Goal: Task Accomplishment & Management: Use online tool/utility

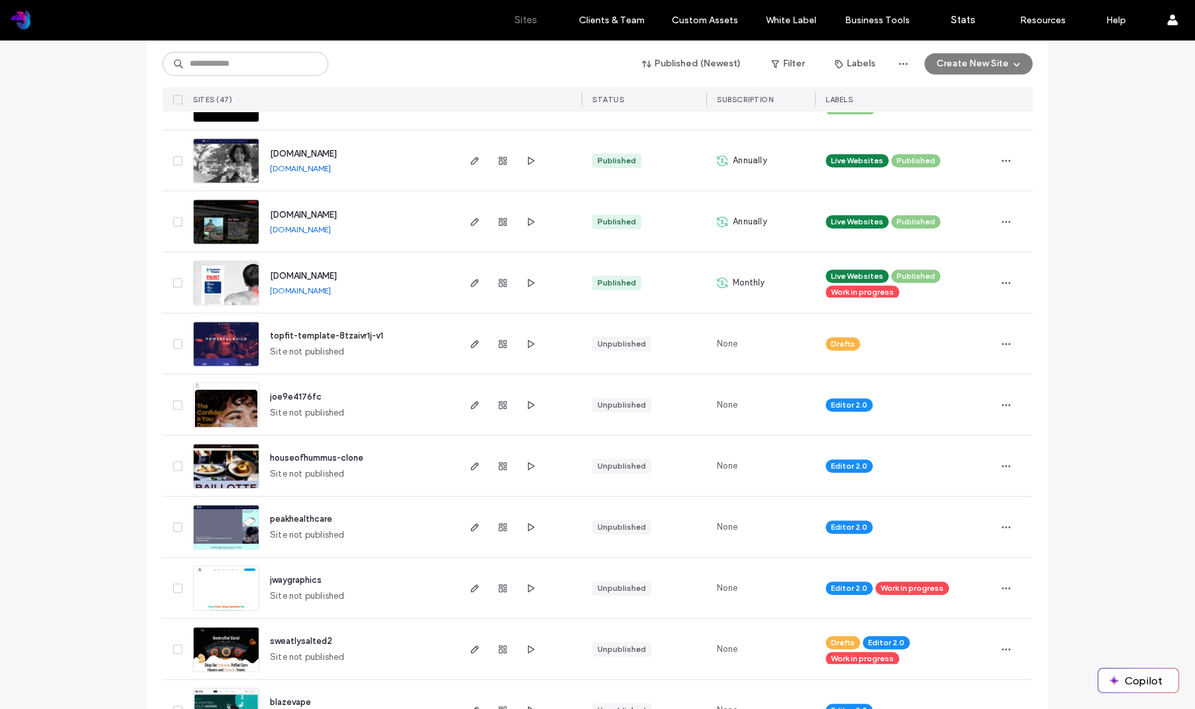
scroll to position [927, 0]
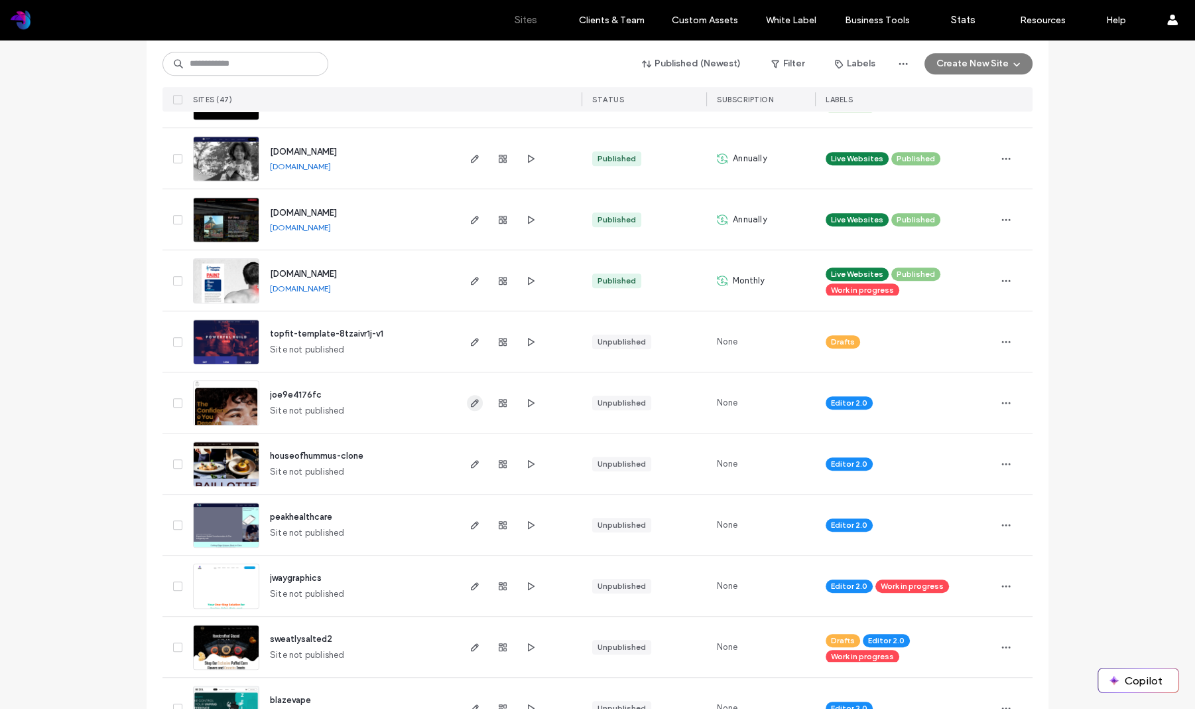
click at [470, 403] on icon "button" at bounding box center [475, 402] width 11 height 11
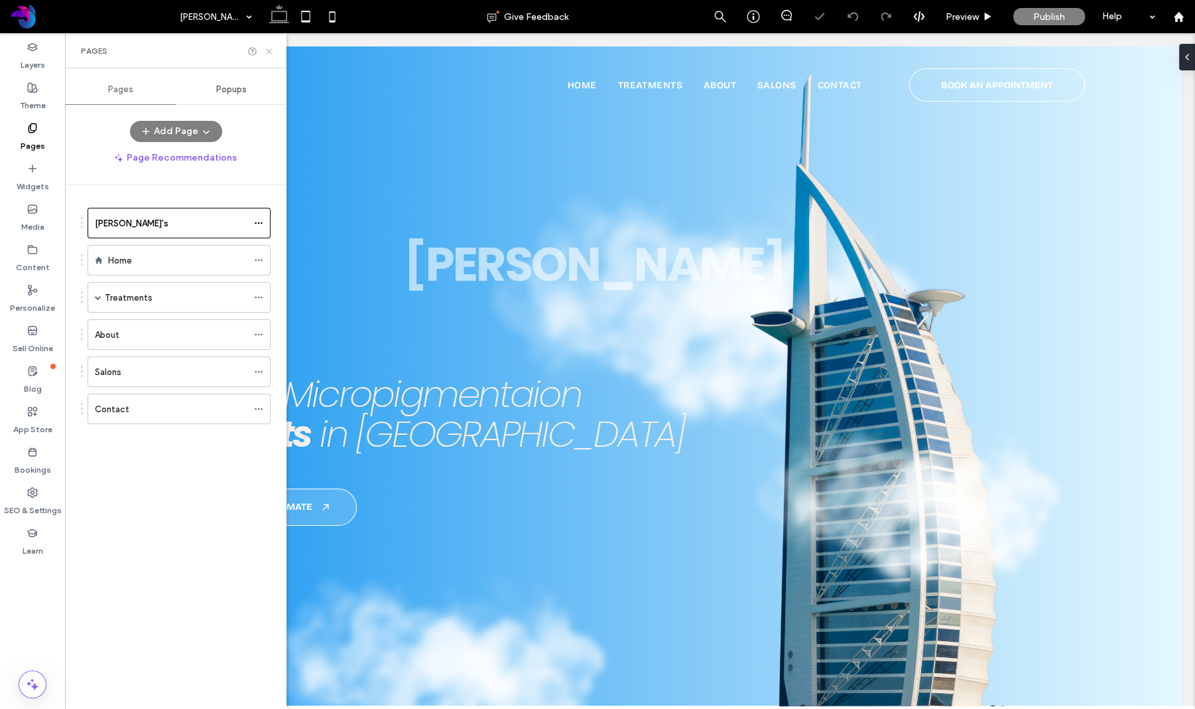
click at [269, 52] on icon at bounding box center [269, 51] width 10 height 10
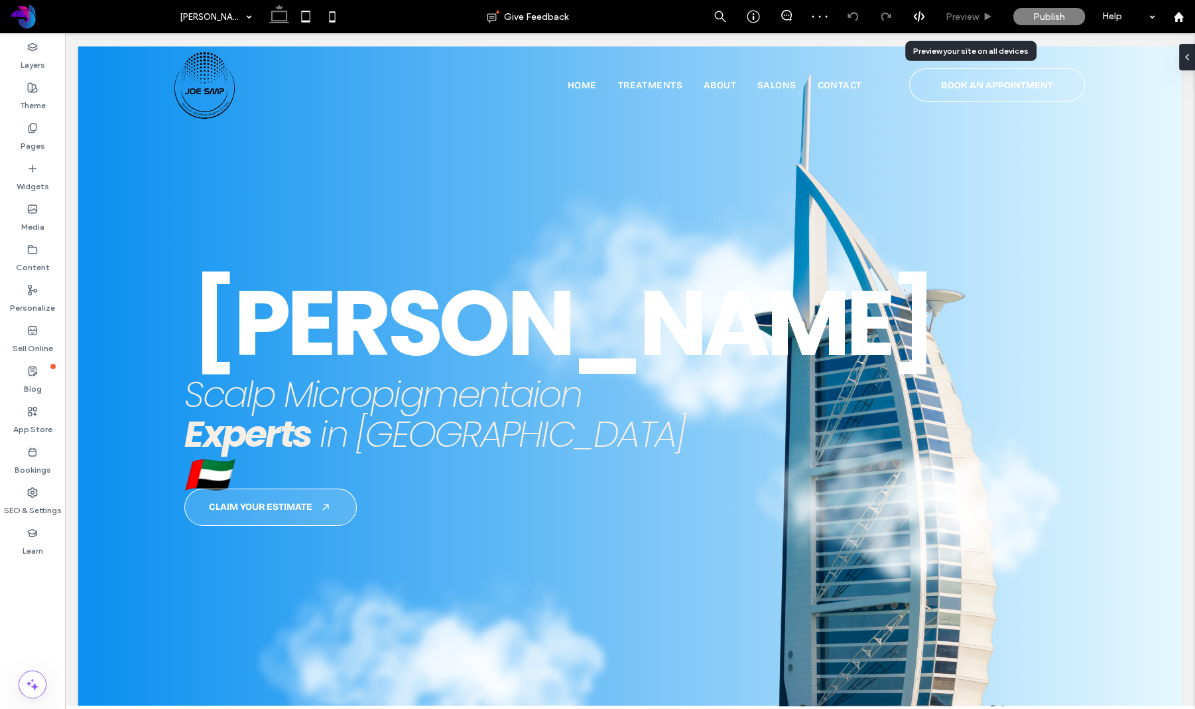
click at [982, 15] on div "Preview" at bounding box center [969, 16] width 67 height 11
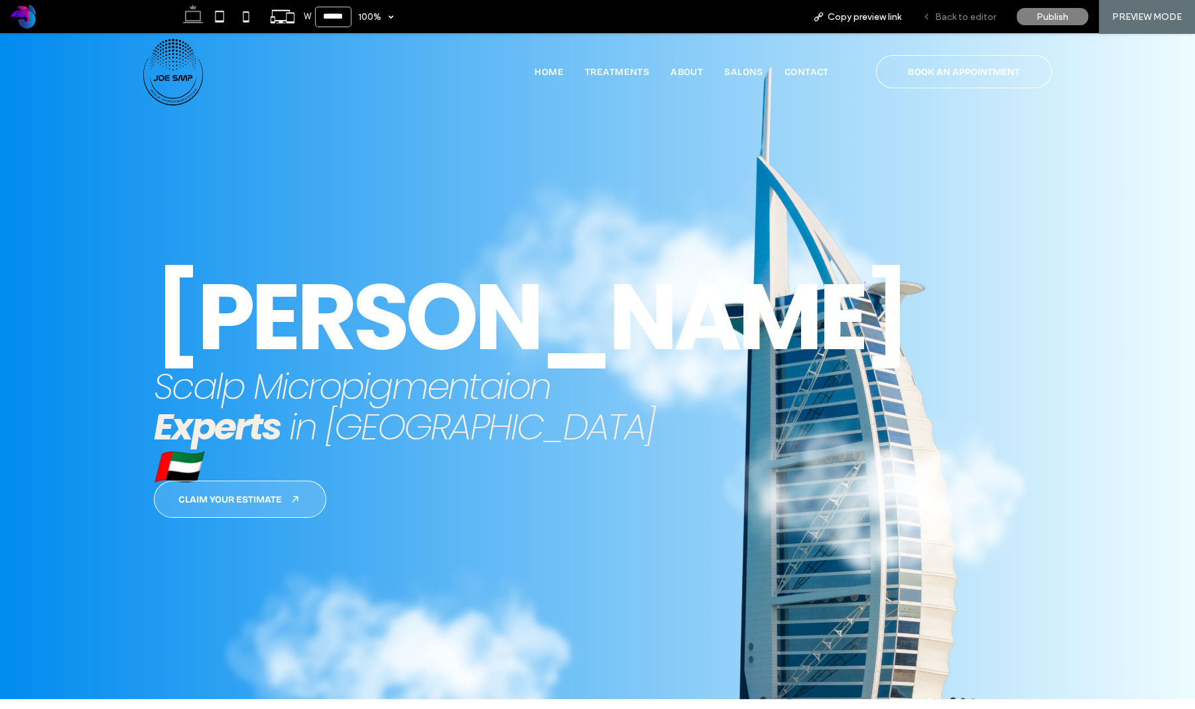
click at [968, 20] on span "Back to editor" at bounding box center [965, 16] width 61 height 11
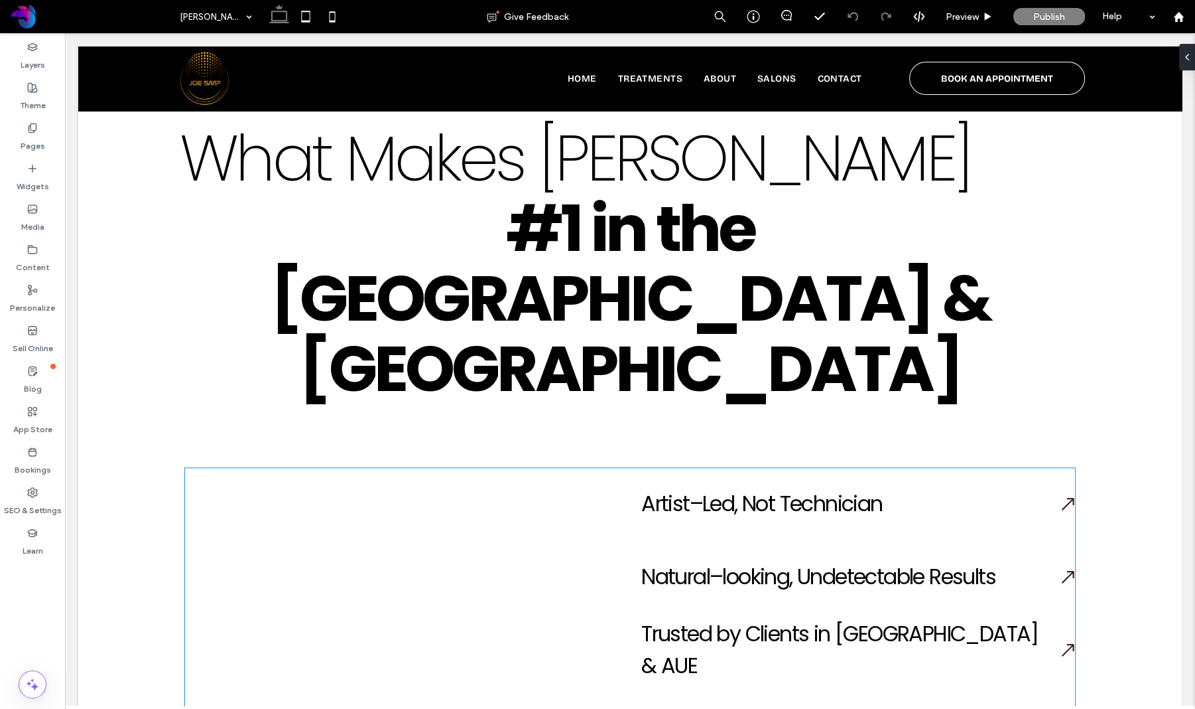
scroll to position [1576, 0]
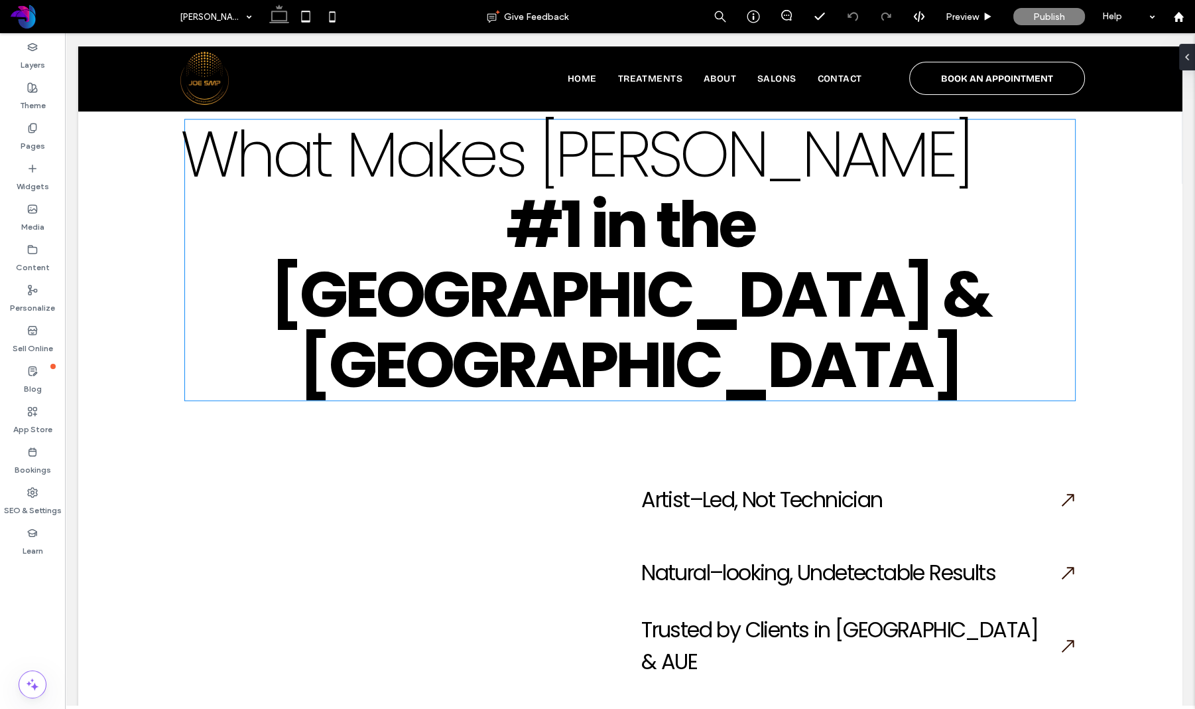
click at [973, 222] on h2 "#1 in the [GEOGRAPHIC_DATA] & [GEOGRAPHIC_DATA]" at bounding box center [630, 295] width 882 height 210
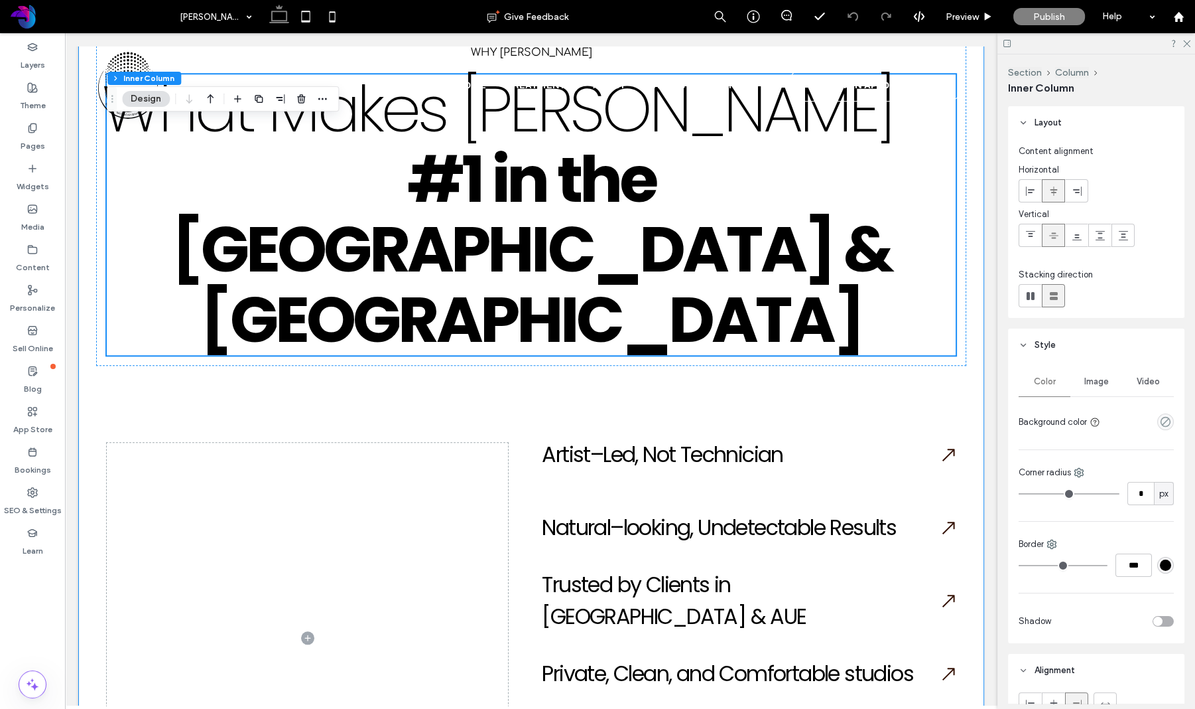
scroll to position [1530, 0]
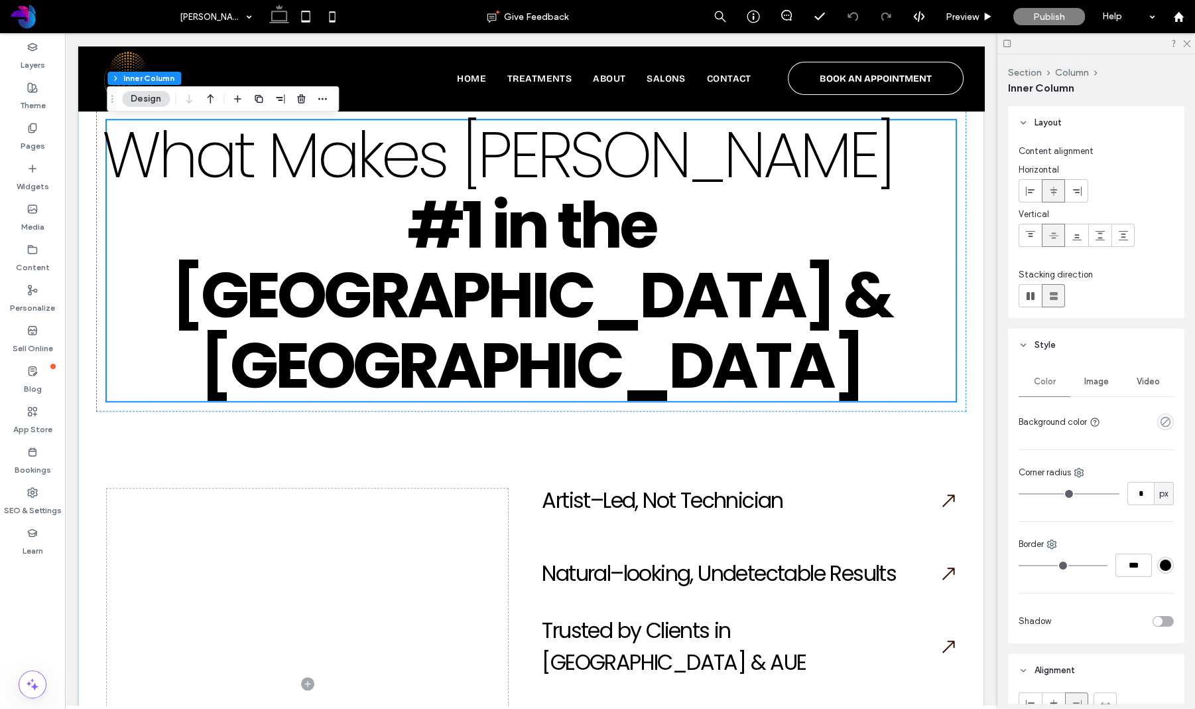
drag, startPoint x: 1012, startPoint y: 223, endPoint x: 914, endPoint y: 189, distance: 103.8
click at [1012, 223] on div "Content alignment Horizontal Vertical Stacking direction" at bounding box center [1096, 228] width 176 height 178
click at [885, 223] on h2 "#1 in the [GEOGRAPHIC_DATA] & [GEOGRAPHIC_DATA]" at bounding box center [531, 295] width 841 height 210
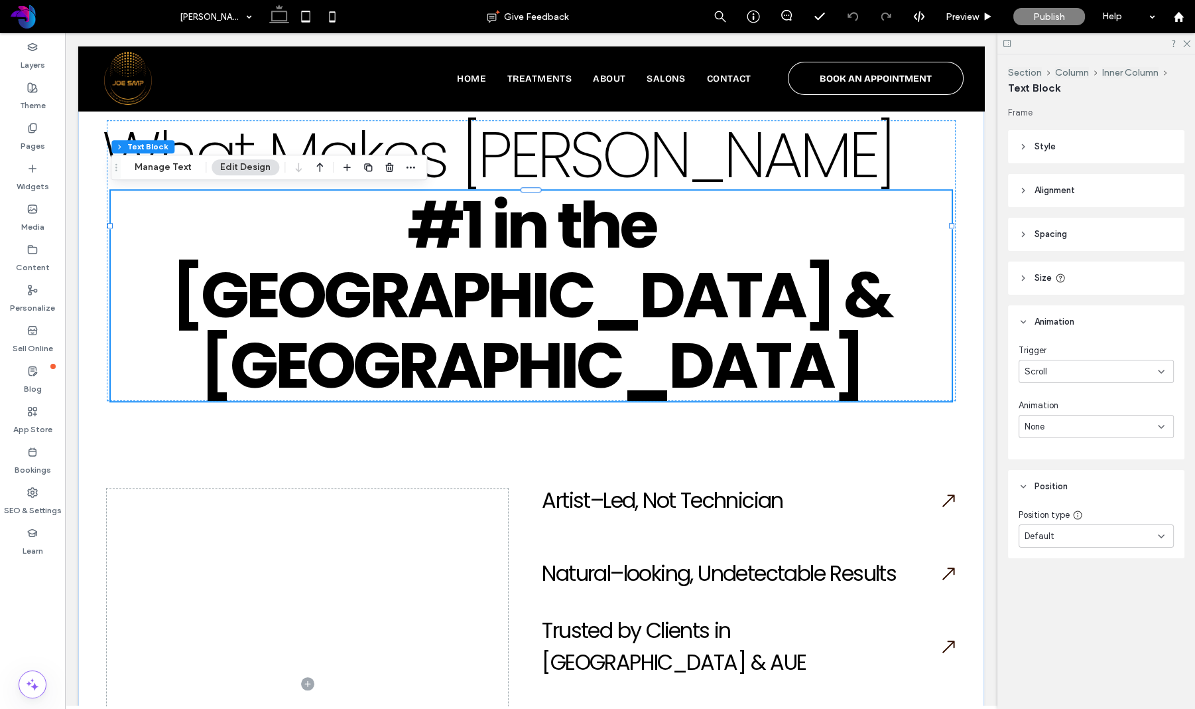
click at [1096, 427] on div "None" at bounding box center [1091, 426] width 133 height 13
click at [1101, 494] on div "Slide" at bounding box center [1097, 495] width 154 height 23
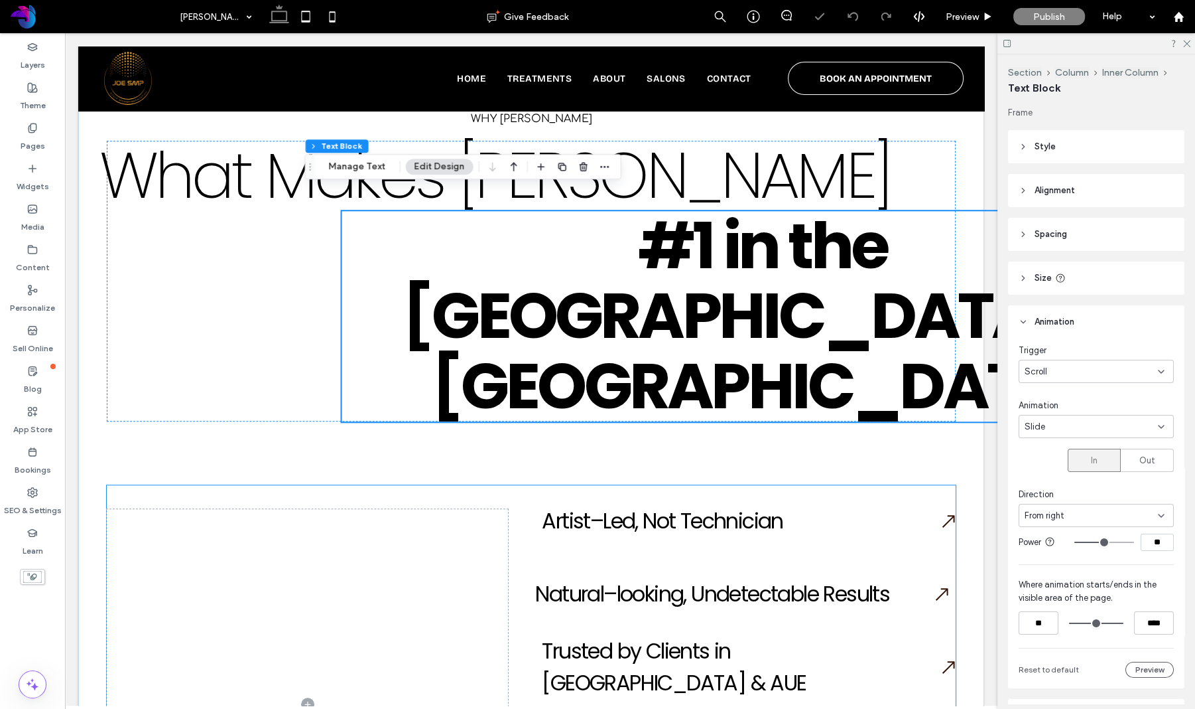
scroll to position [1489, 0]
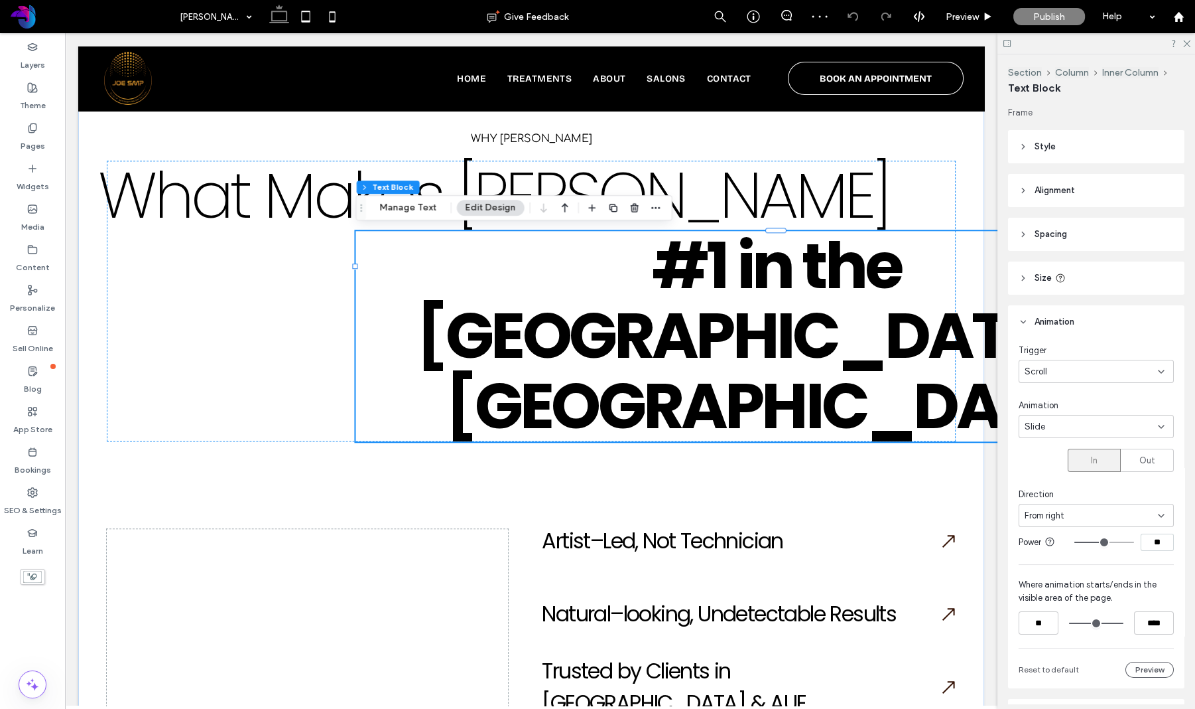
type input "**"
click at [1091, 542] on input "range" at bounding box center [1105, 541] width 60 height 1
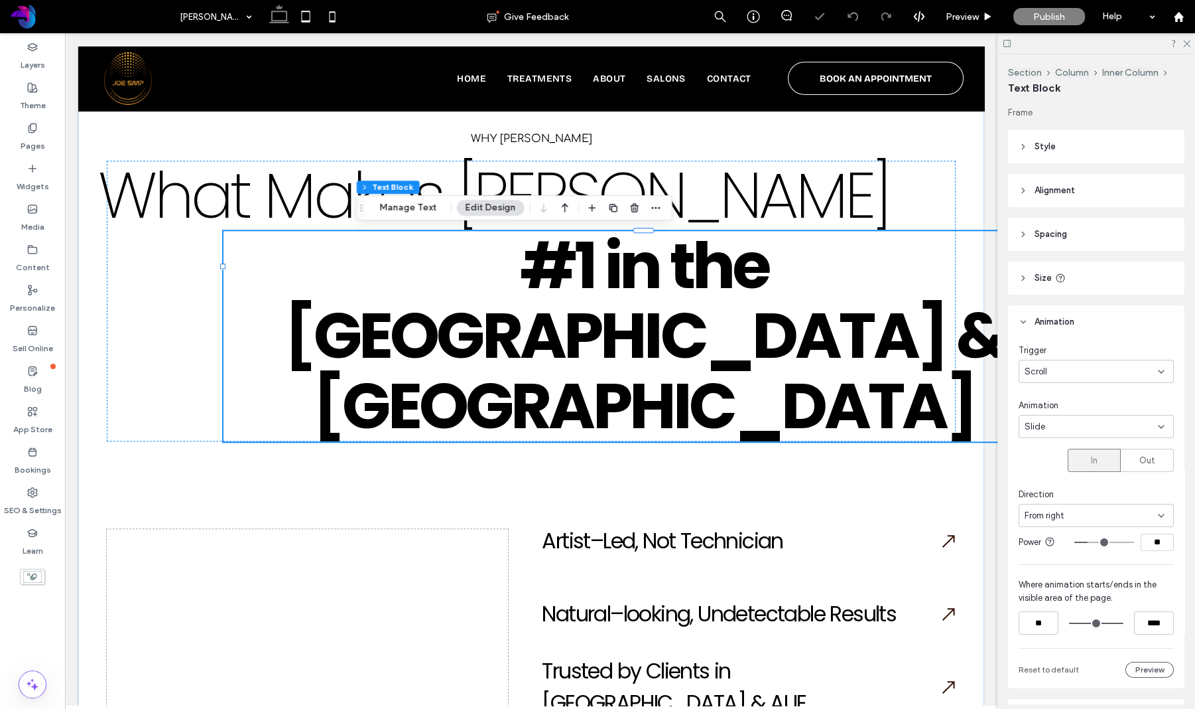
type input "**"
drag, startPoint x: 1090, startPoint y: 543, endPoint x: 1082, endPoint y: 543, distance: 8.0
click at [1089, 543] on input "range" at bounding box center [1105, 541] width 60 height 1
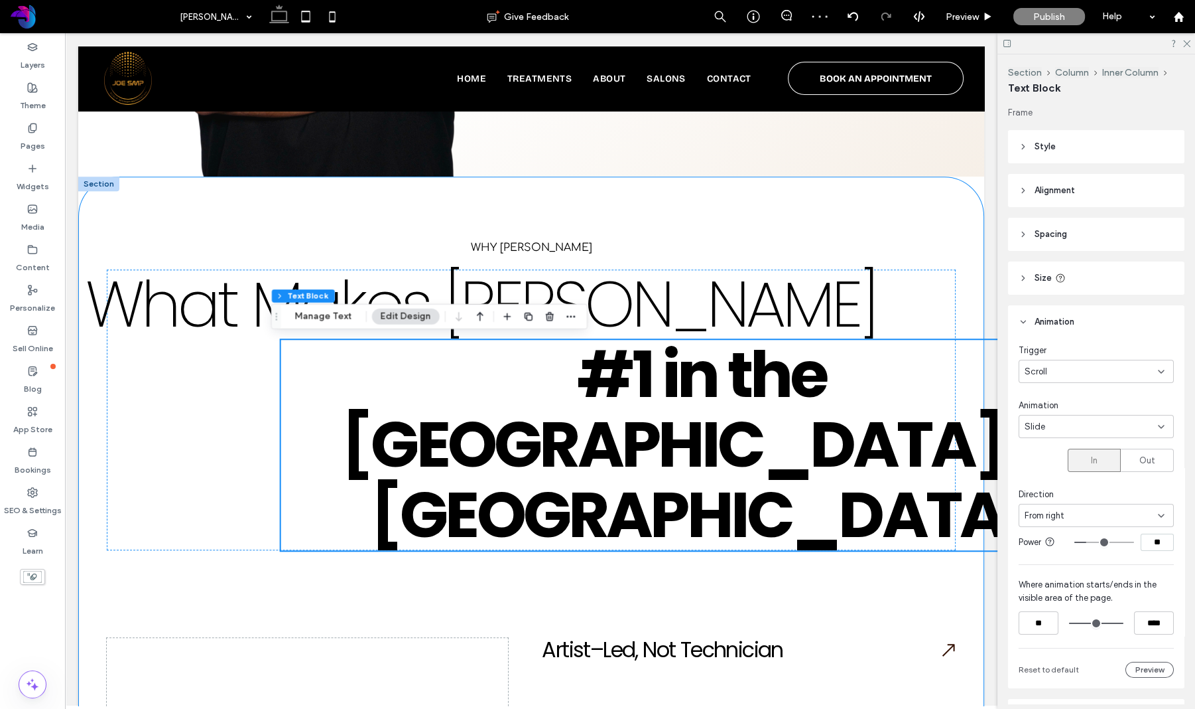
scroll to position [1359, 0]
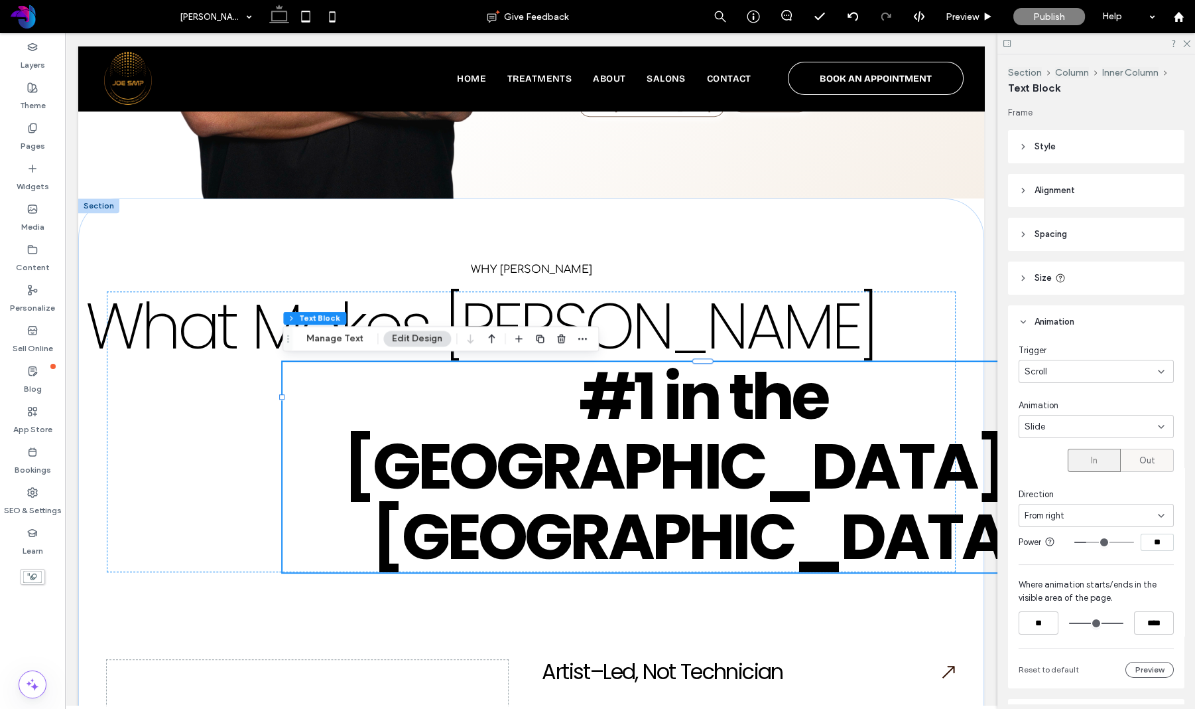
click at [1160, 462] on div "Out" at bounding box center [1148, 460] width 36 height 22
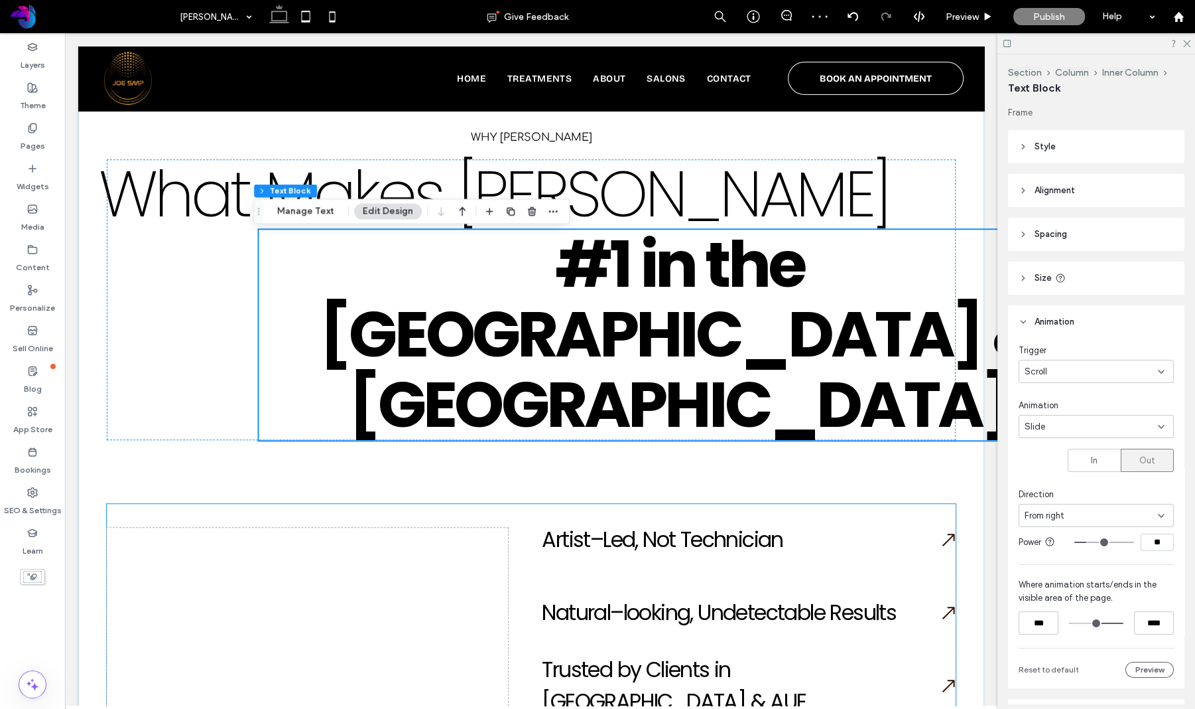
scroll to position [1489, 0]
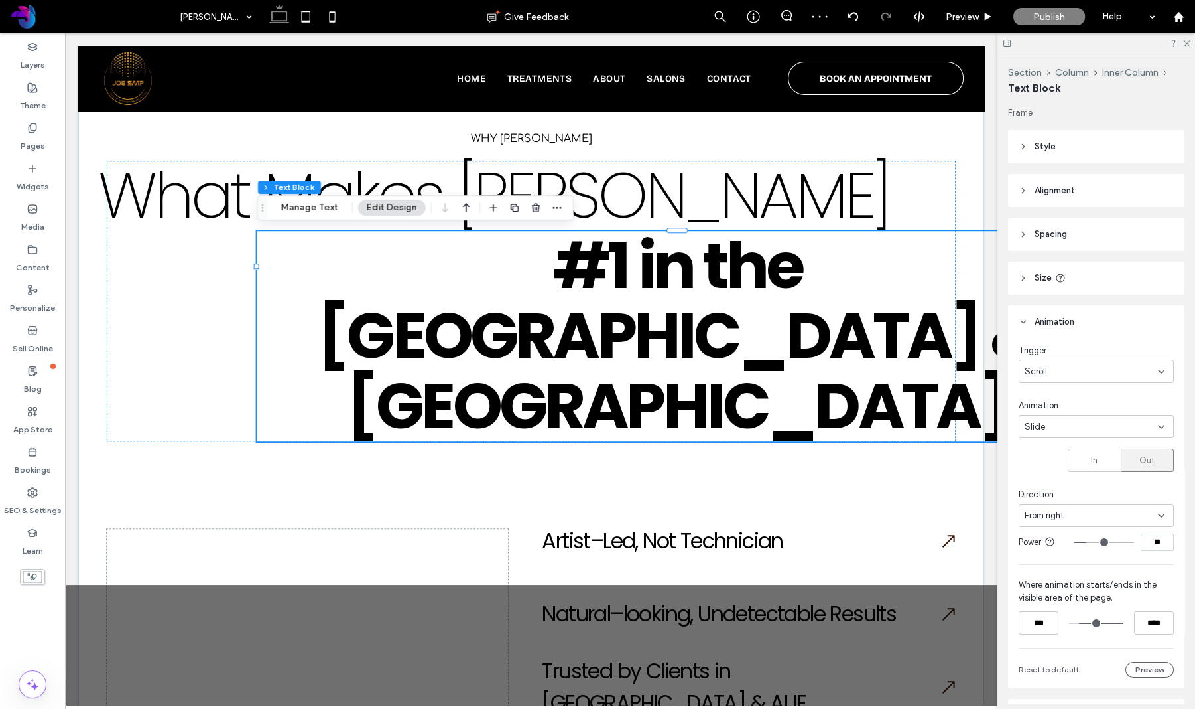
drag, startPoint x: 1094, startPoint y: 622, endPoint x: 1028, endPoint y: 594, distance: 71.6
click at [1082, 623] on input "range" at bounding box center [1096, 623] width 54 height 0
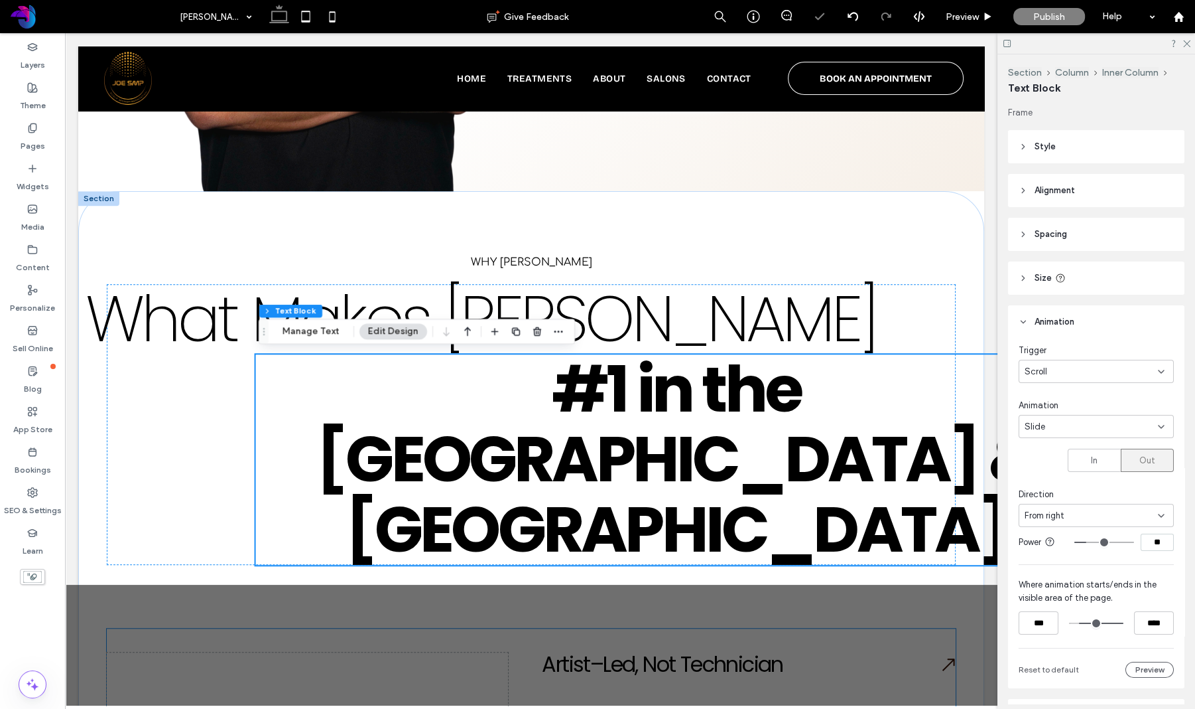
scroll to position [1361, 0]
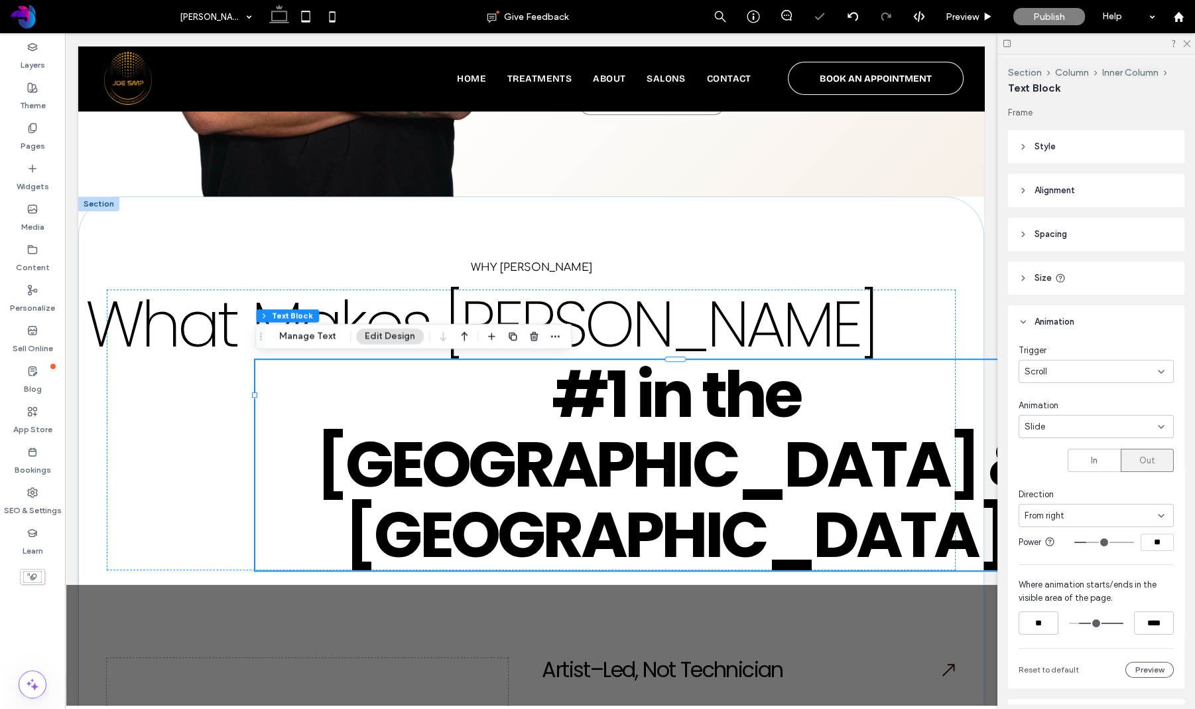
type input "**"
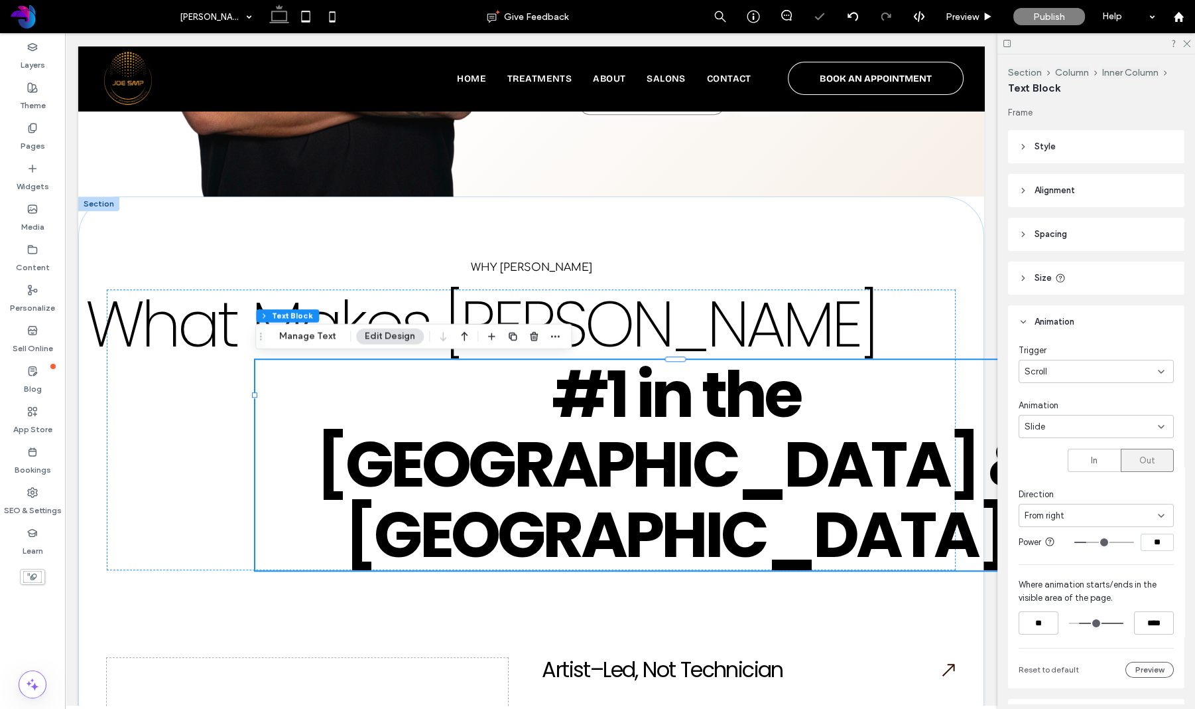
drag, startPoint x: 1080, startPoint y: 623, endPoint x: 1061, endPoint y: 624, distance: 19.3
click at [1069, 623] on input "range" at bounding box center [1096, 623] width 54 height 0
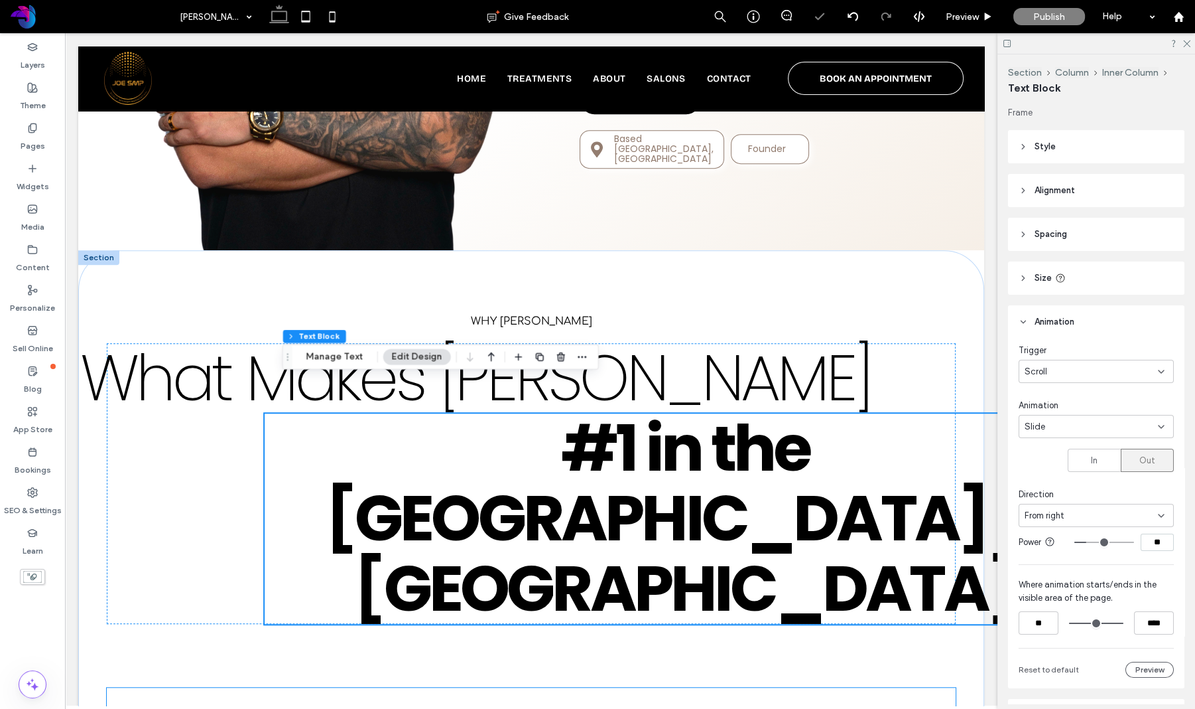
scroll to position [1294, 0]
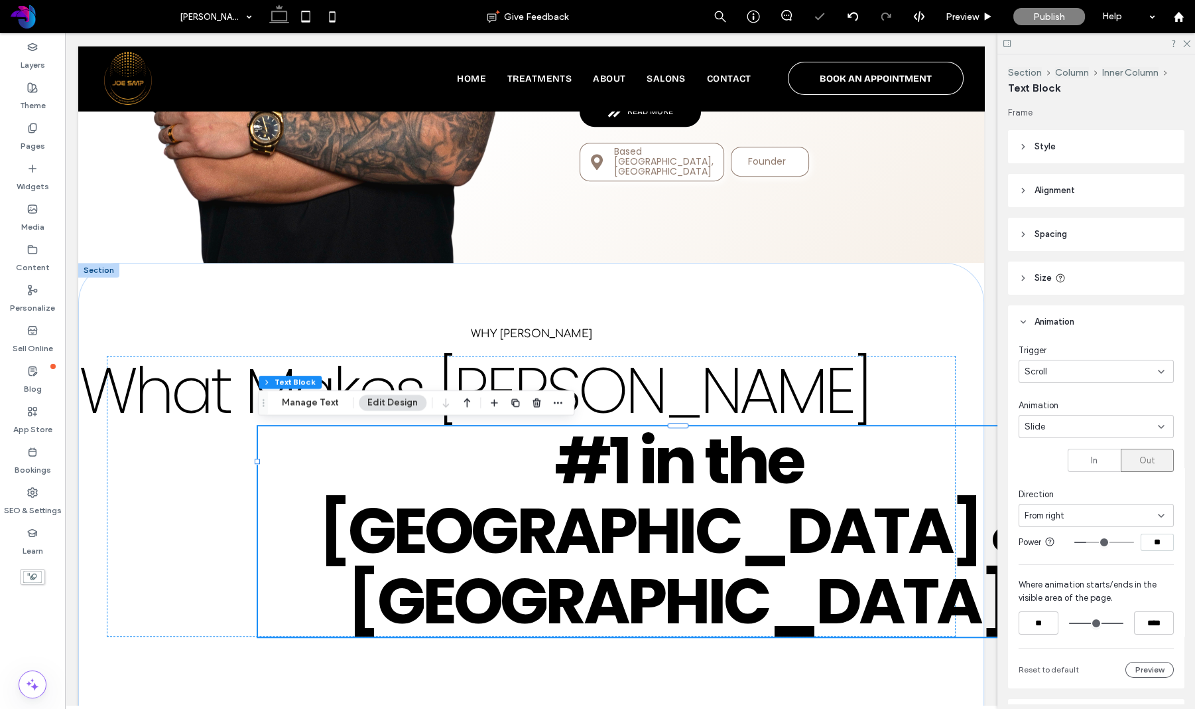
type input "**"
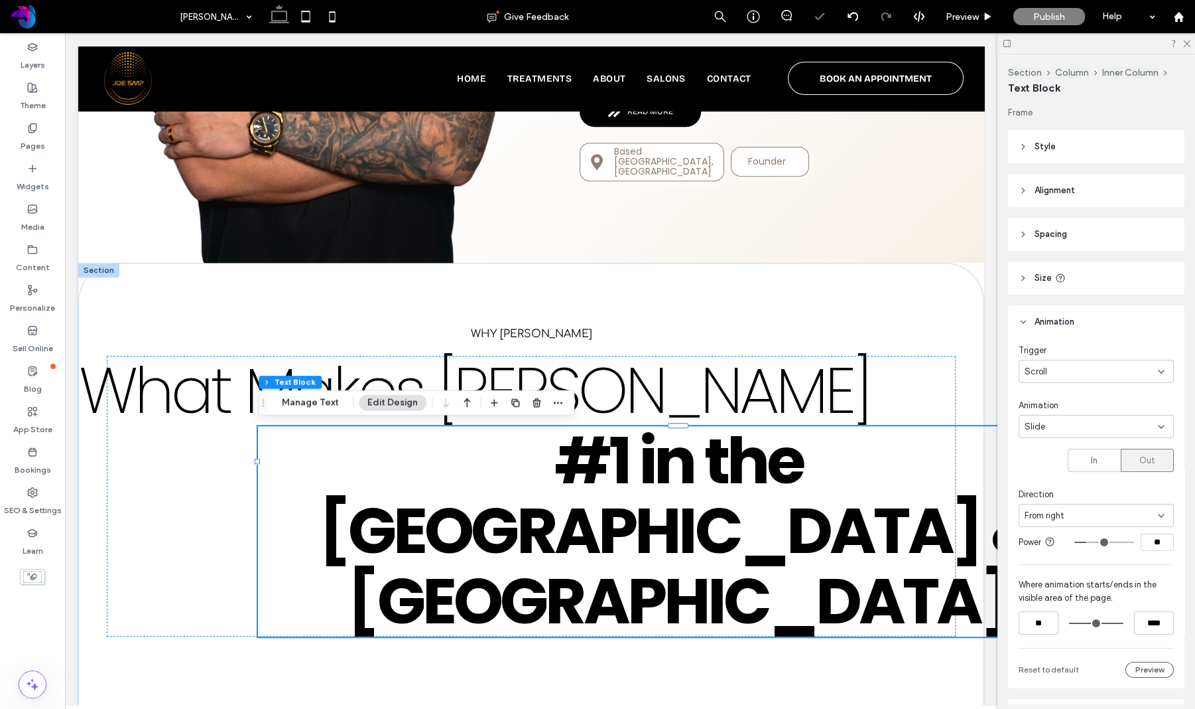
type input "**"
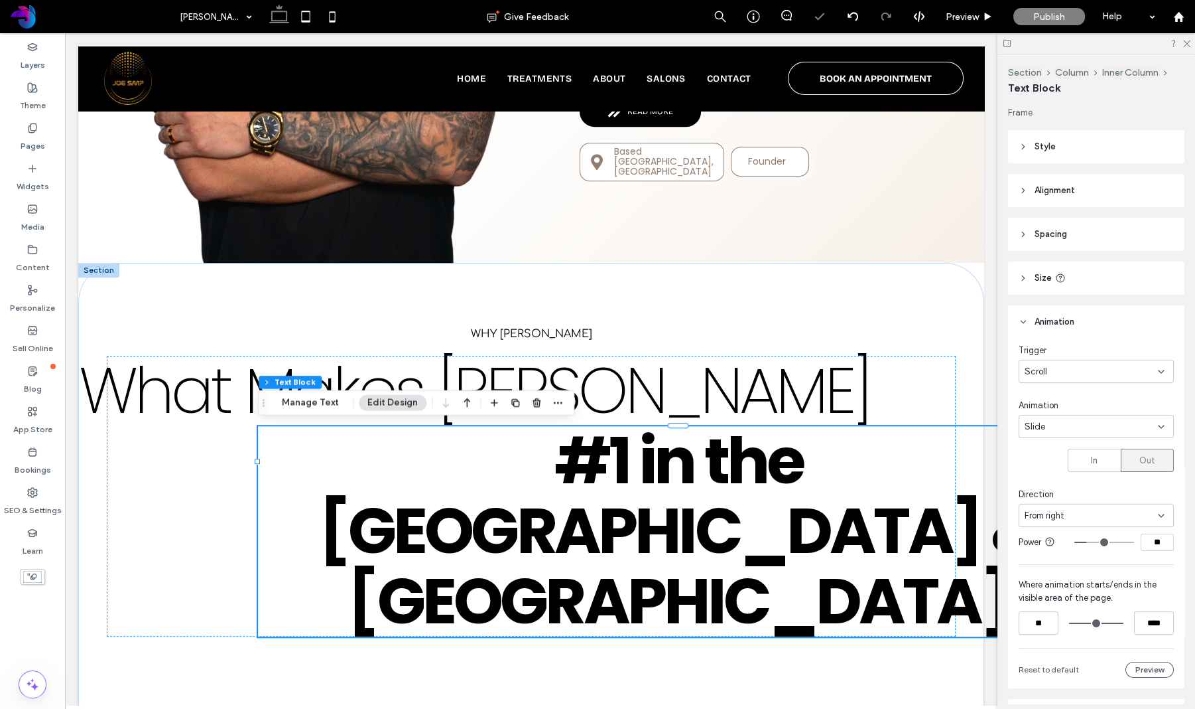
type input "**"
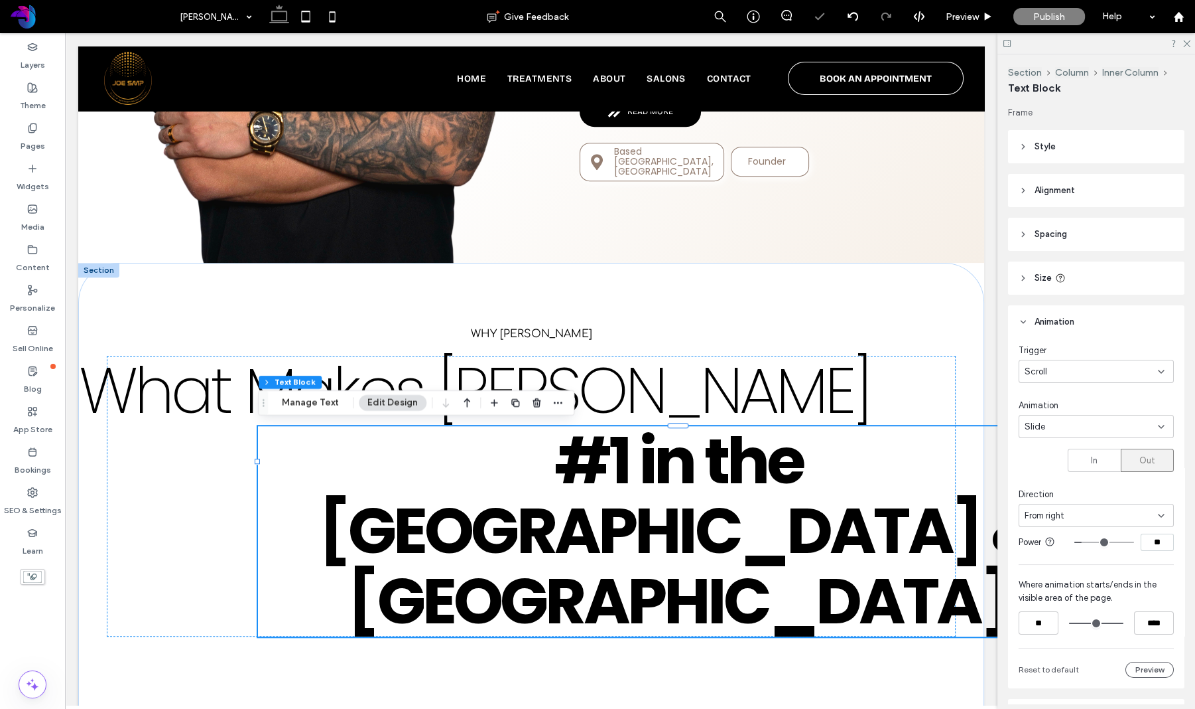
type input "**"
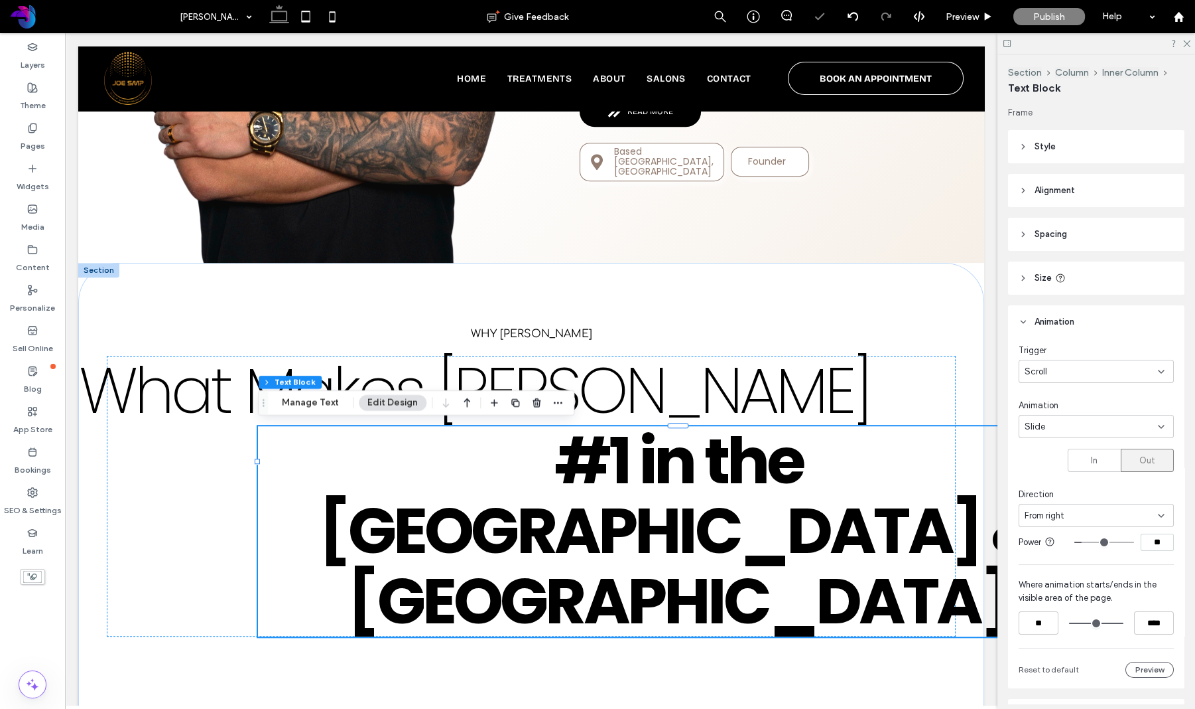
type input "*"
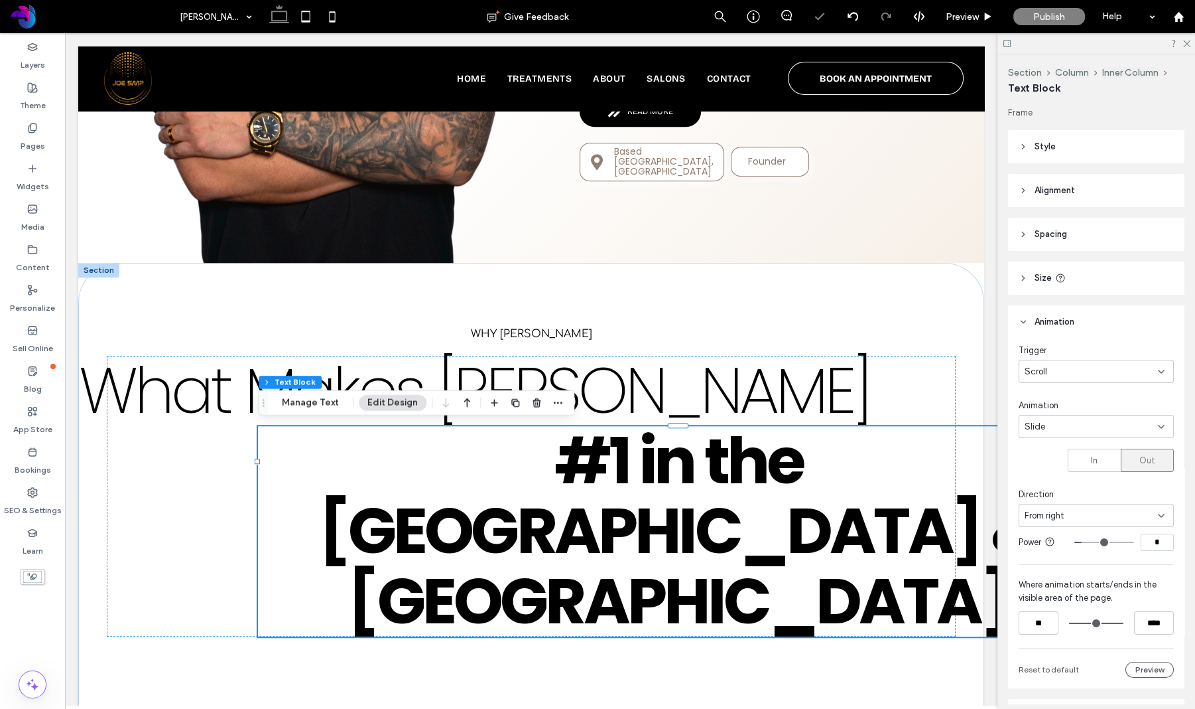
type input "*"
drag, startPoint x: 1089, startPoint y: 541, endPoint x: 1004, endPoint y: 579, distance: 93.0
click at [1083, 541] on input "range" at bounding box center [1105, 541] width 60 height 1
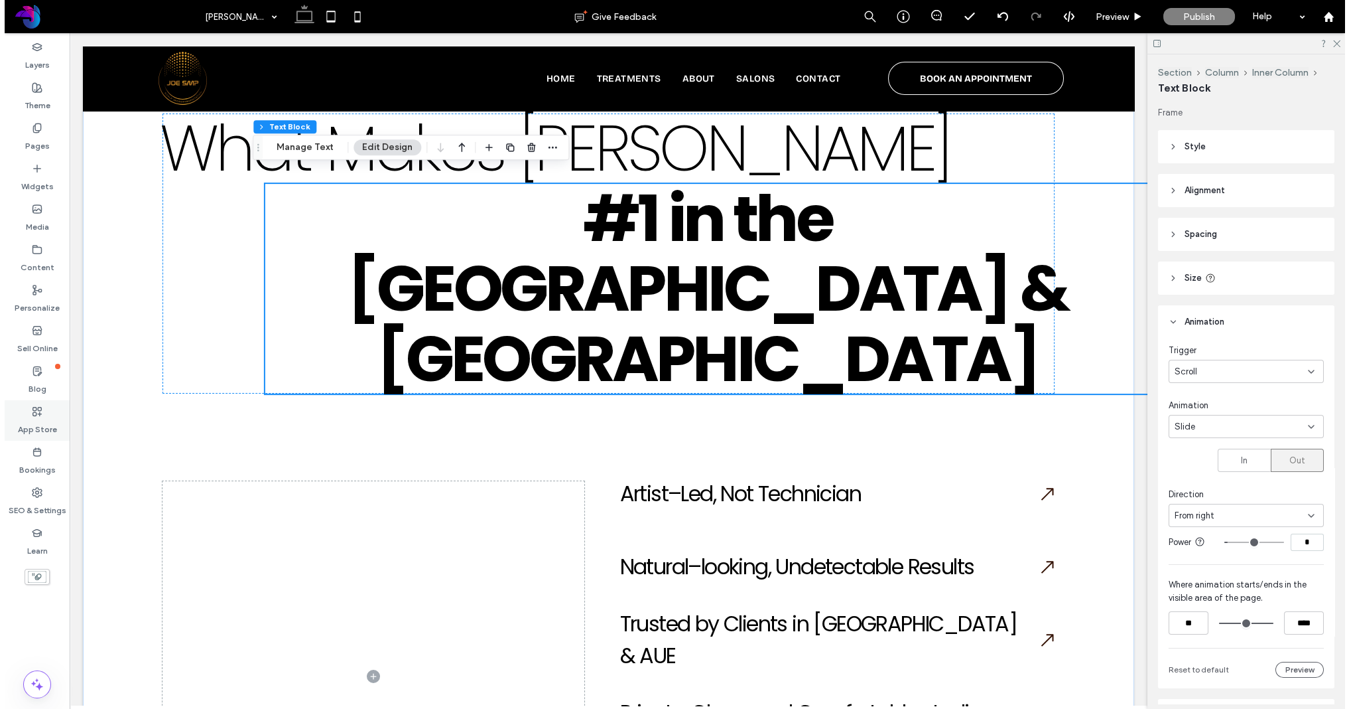
scroll to position [1587, 0]
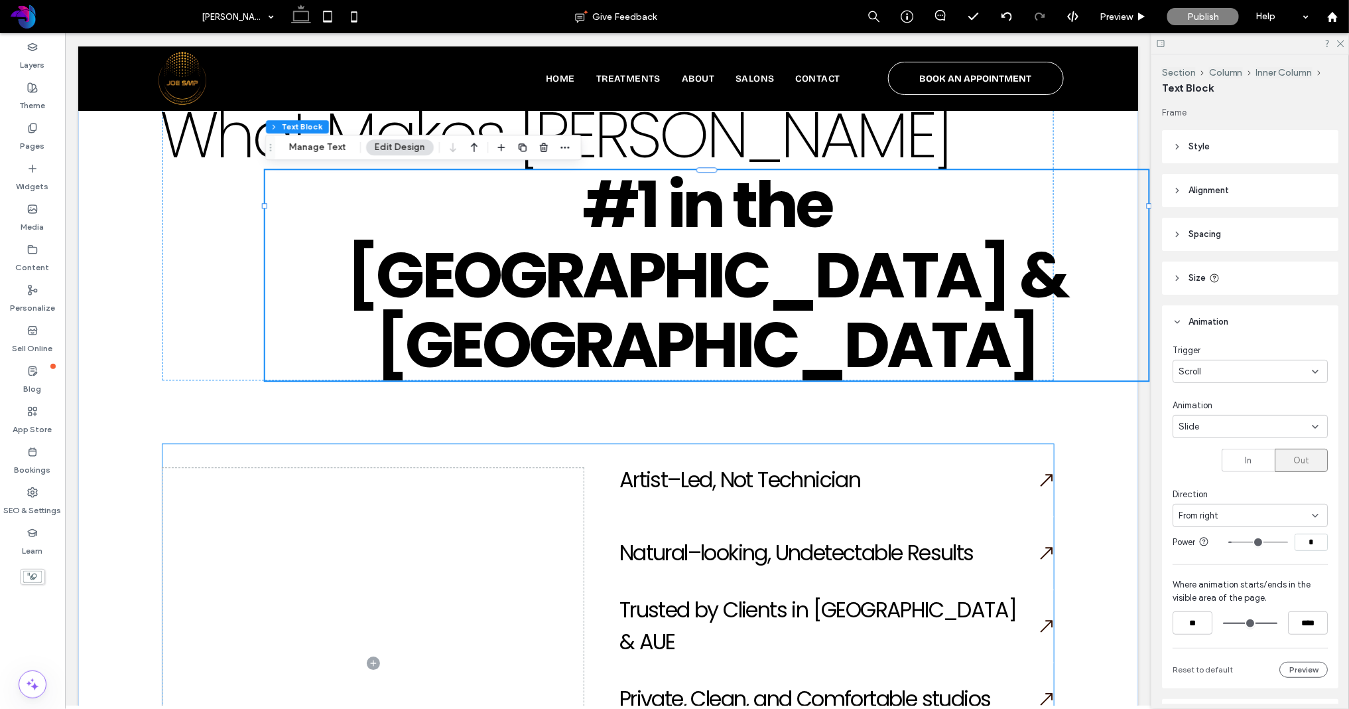
click at [416, 467] on span at bounding box center [372, 662] width 421 height 390
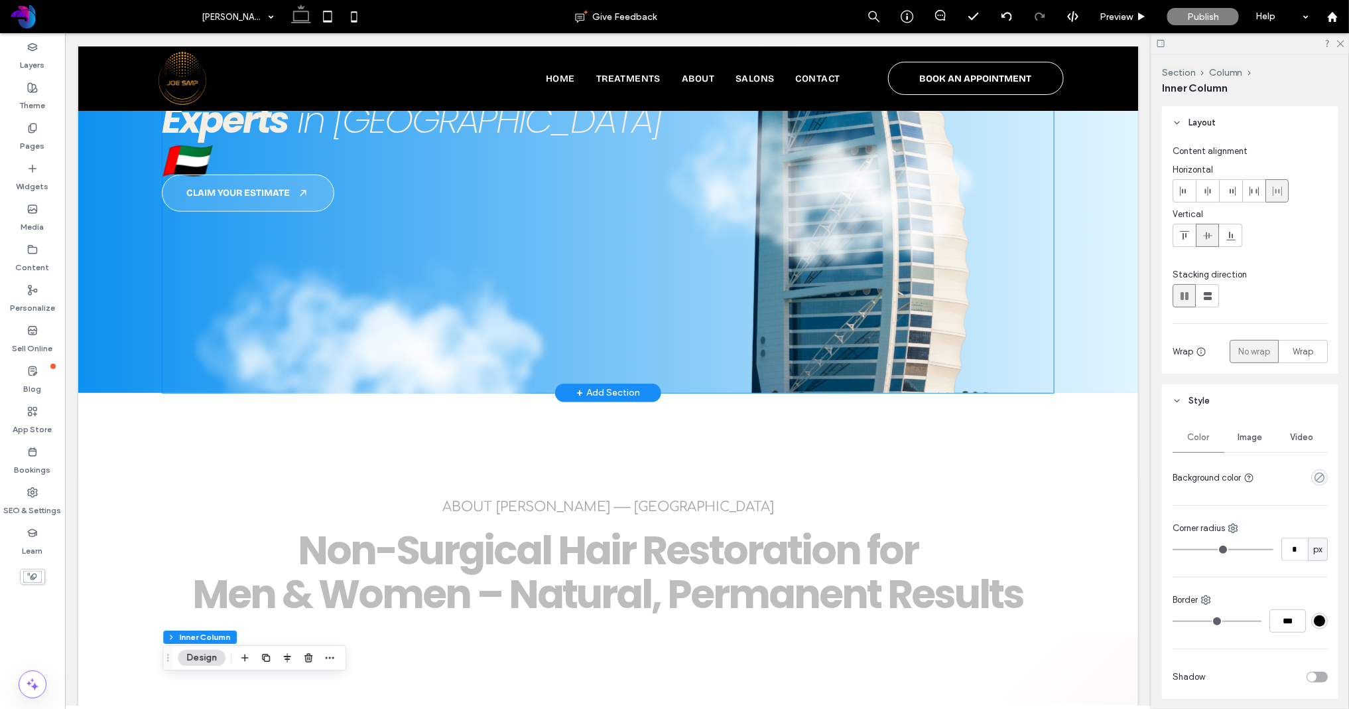
scroll to position [310, 0]
click at [573, 392] on div "+ Add Section" at bounding box center [608, 392] width 106 height 19
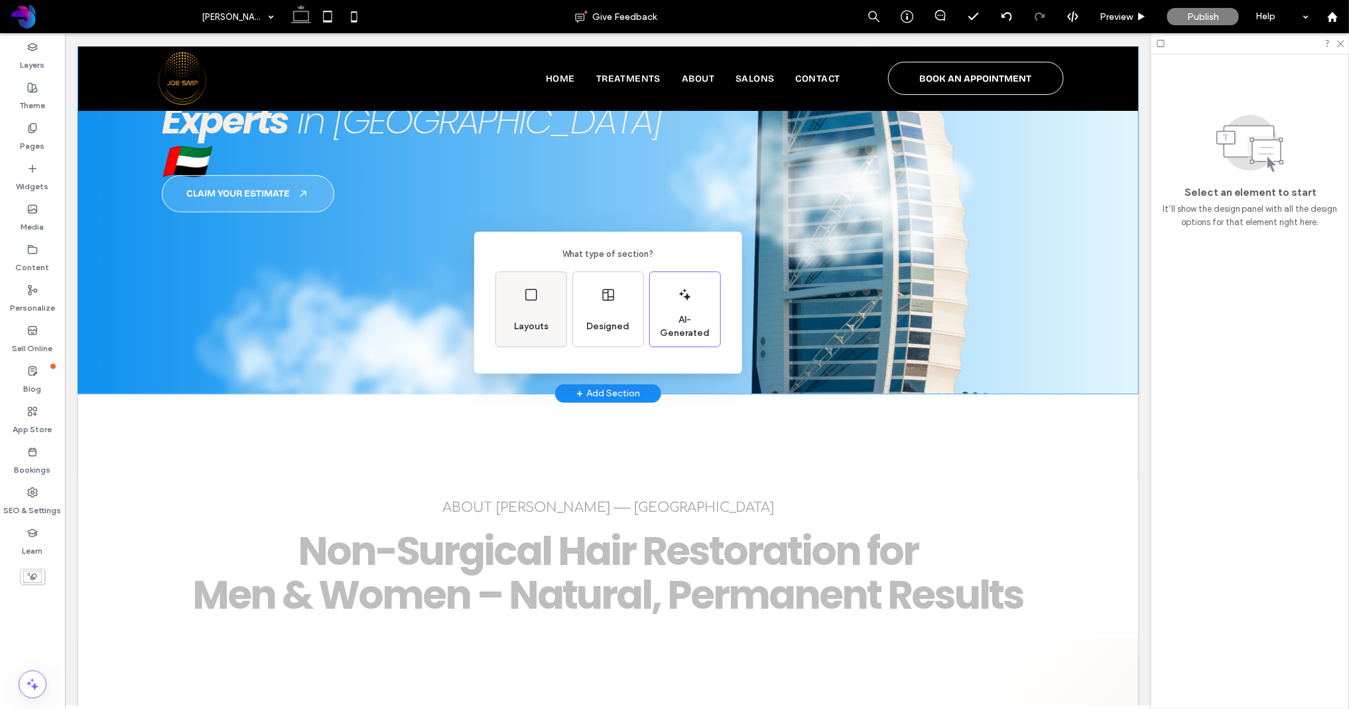
click at [539, 316] on div "Layouts" at bounding box center [531, 326] width 45 height 29
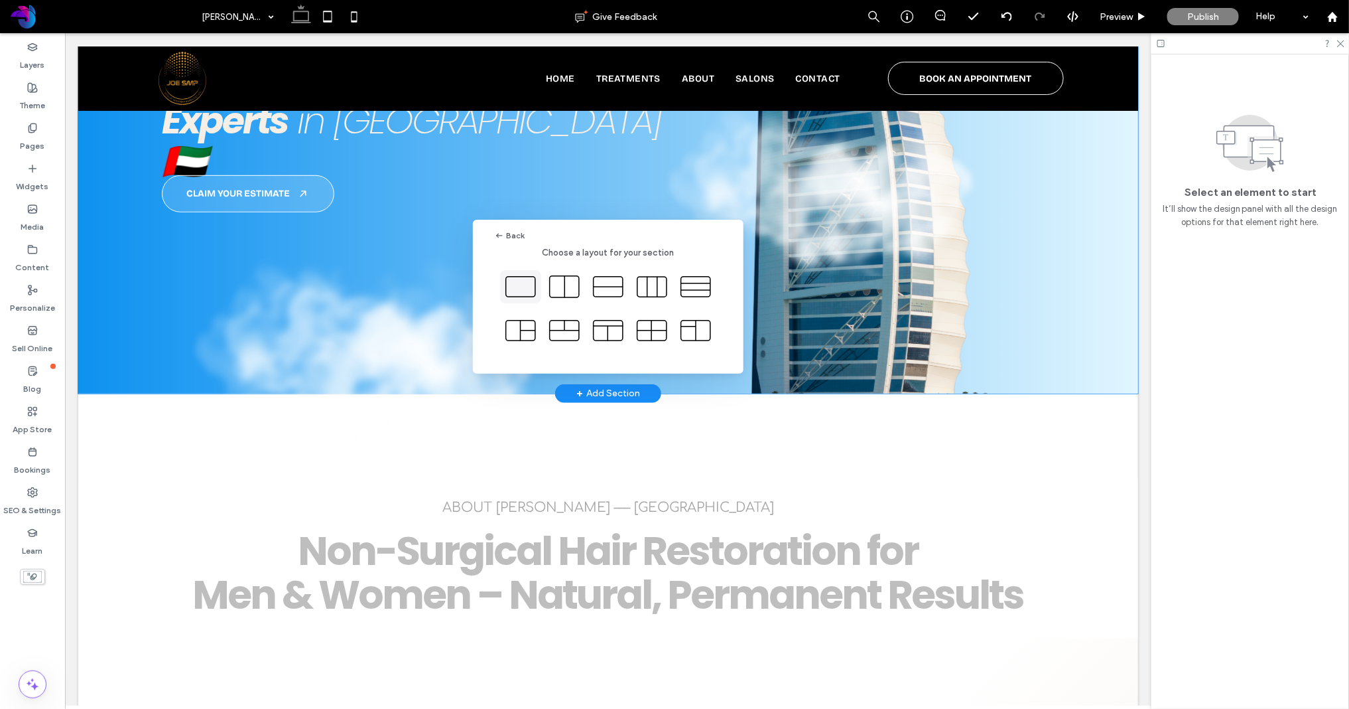
click at [525, 287] on icon at bounding box center [520, 286] width 33 height 33
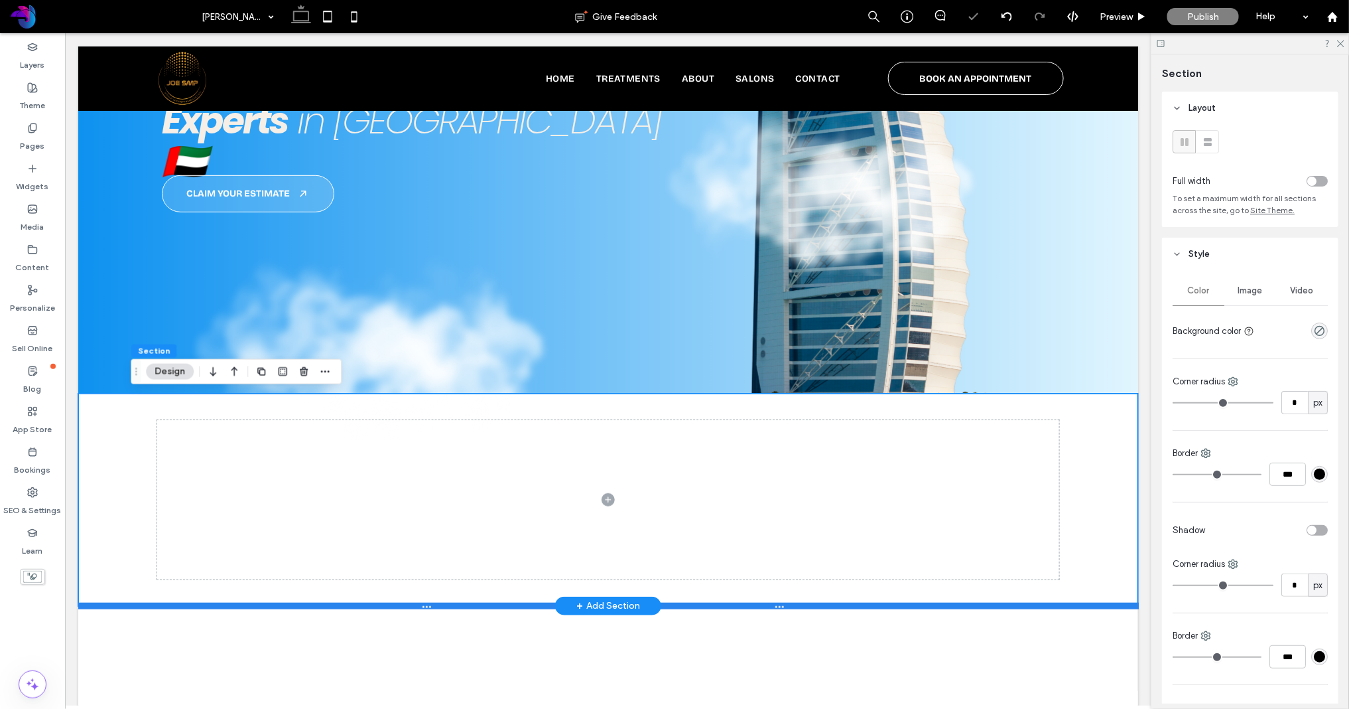
drag, startPoint x: 1006, startPoint y: 600, endPoint x: 998, endPoint y: 601, distance: 8.0
click at [1006, 601] on div "Section + Add Section" at bounding box center [608, 499] width 1060 height 212
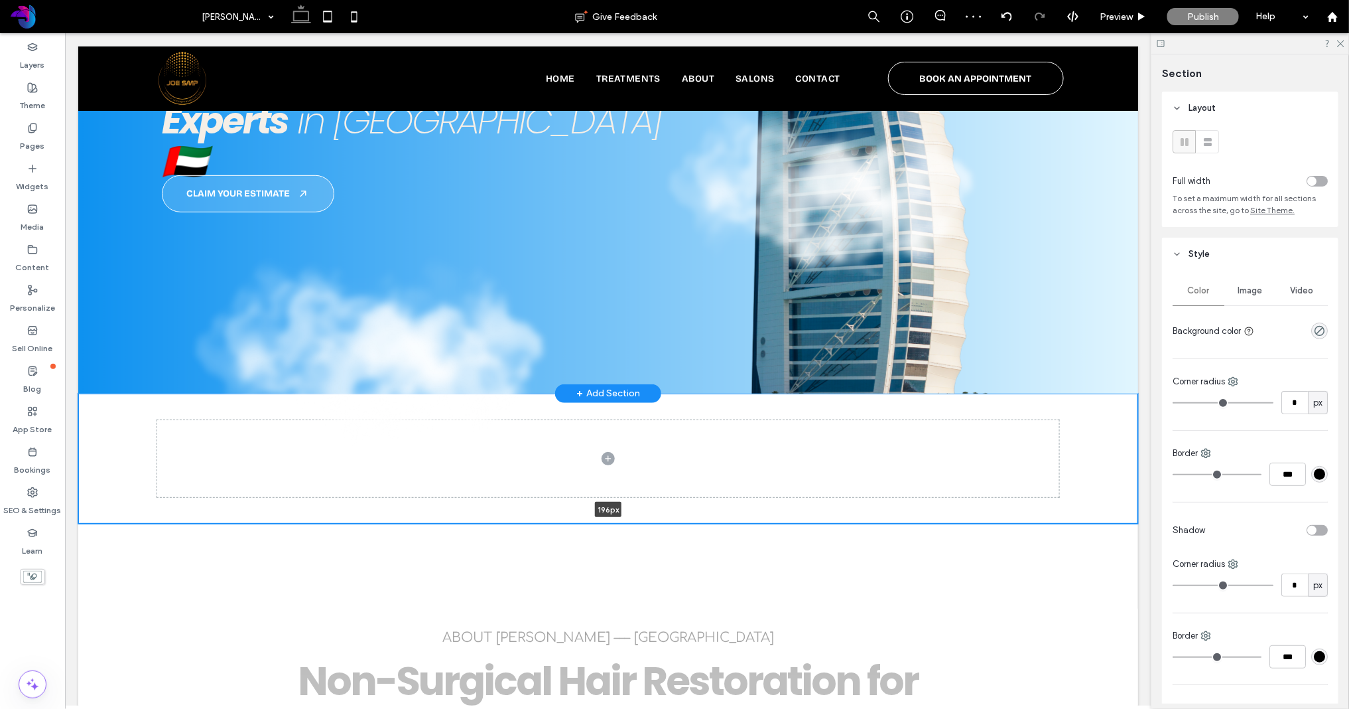
drag, startPoint x: 921, startPoint y: 595, endPoint x: 275, endPoint y: 318, distance: 702.3
click at [919, 521] on div at bounding box center [608, 522] width 1061 height 7
type input "*"
type input "***"
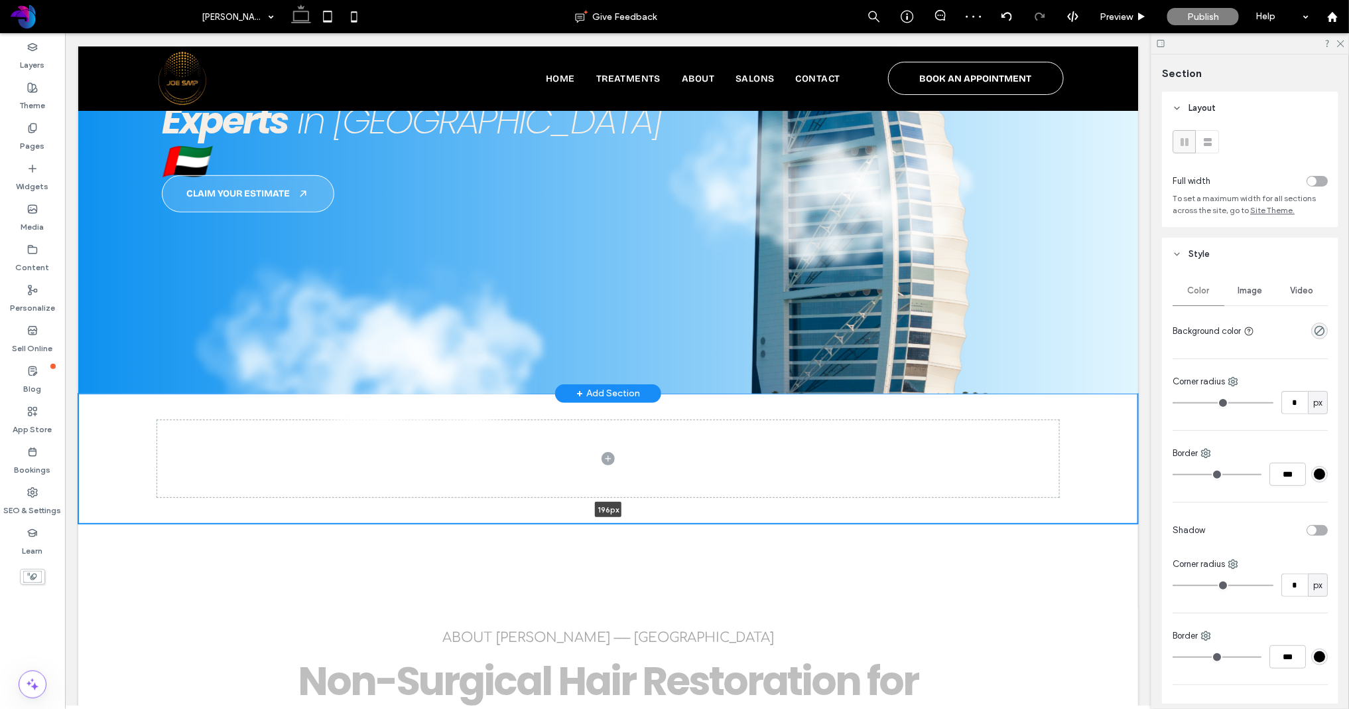
type input "*"
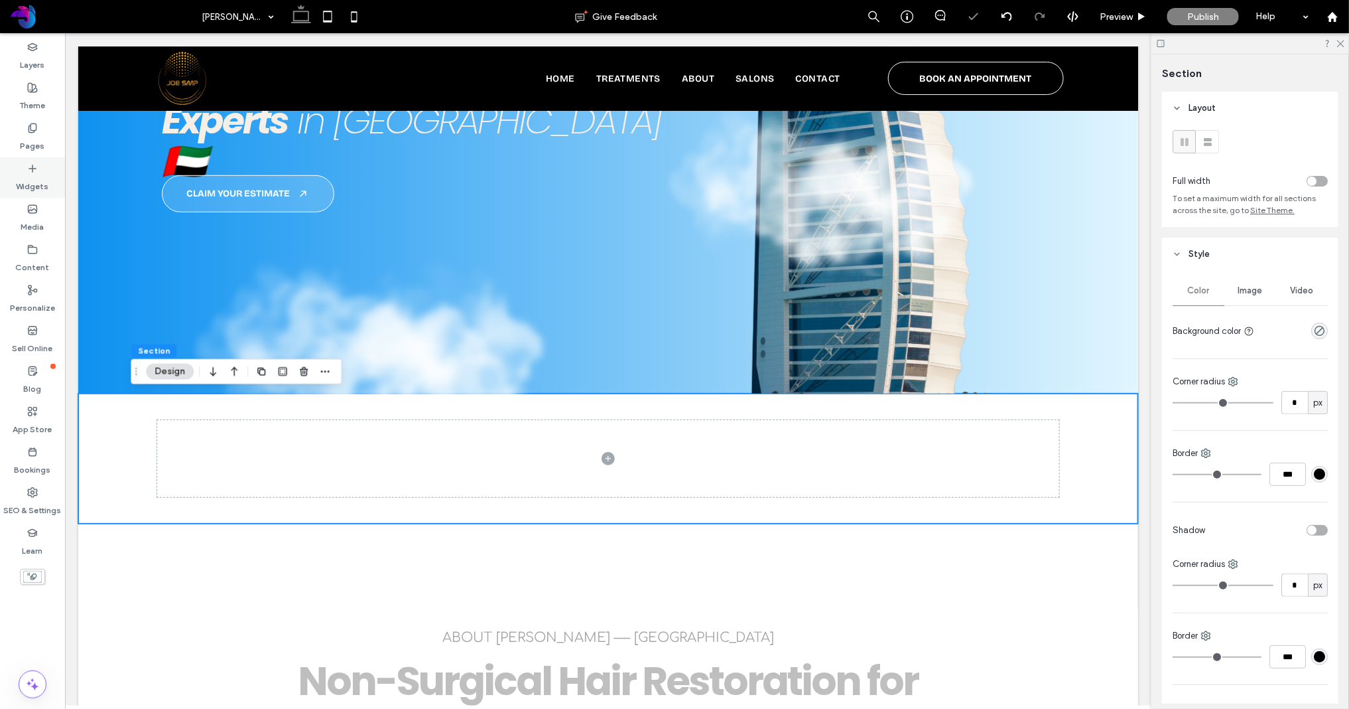
click at [27, 172] on div "Widgets" at bounding box center [32, 177] width 65 height 40
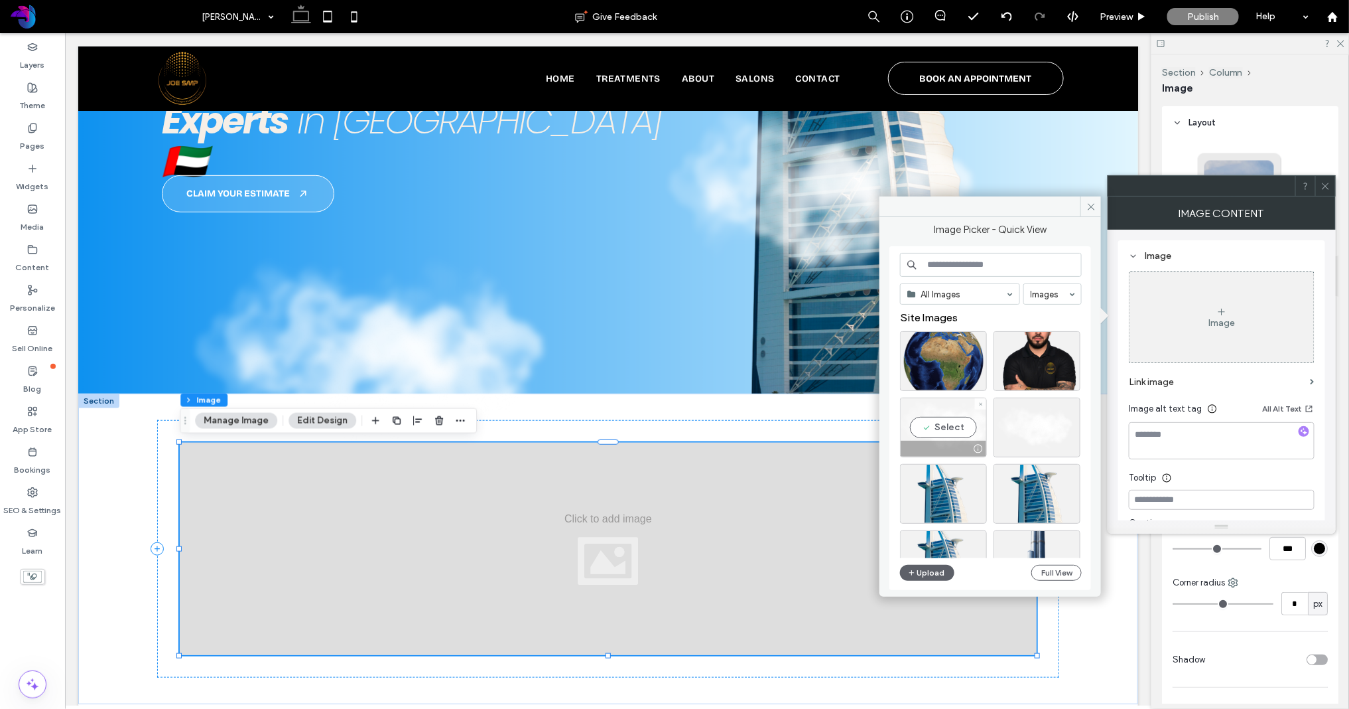
click at [949, 428] on div "Select" at bounding box center [943, 427] width 87 height 60
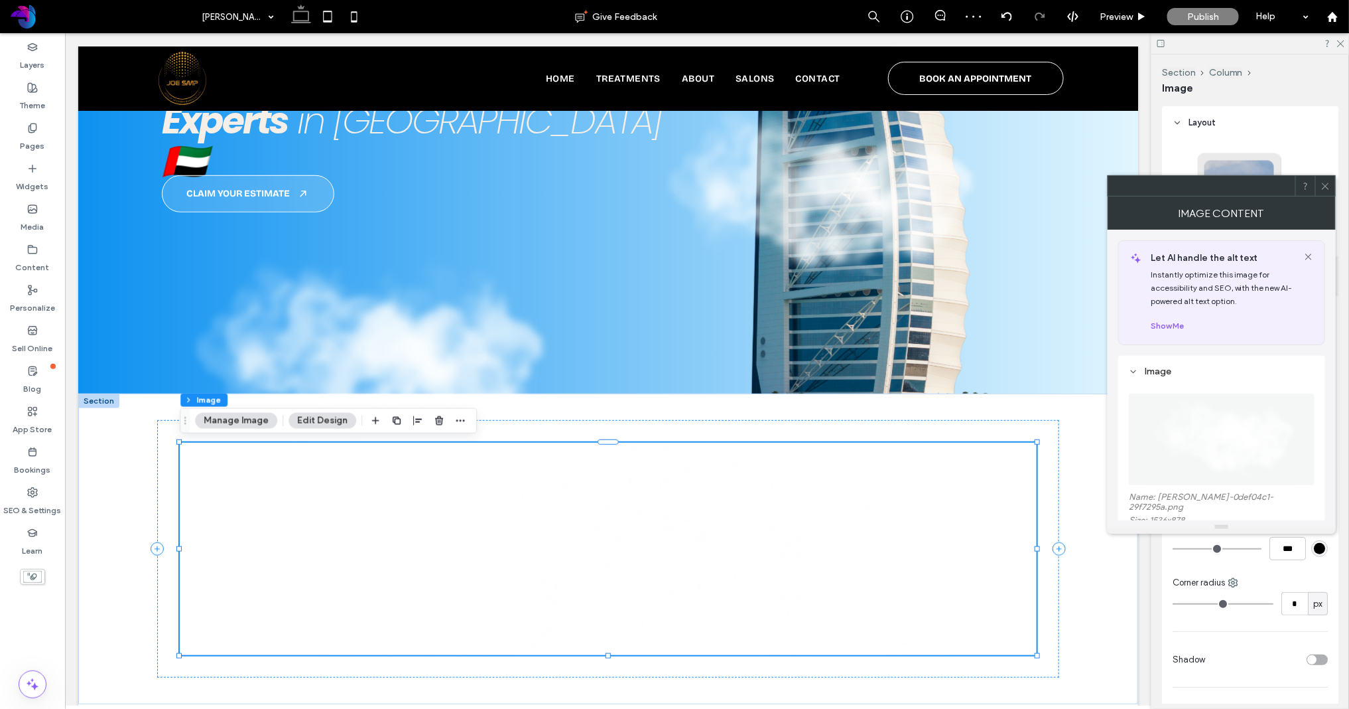
click at [1195, 186] on use at bounding box center [1325, 185] width 7 height 7
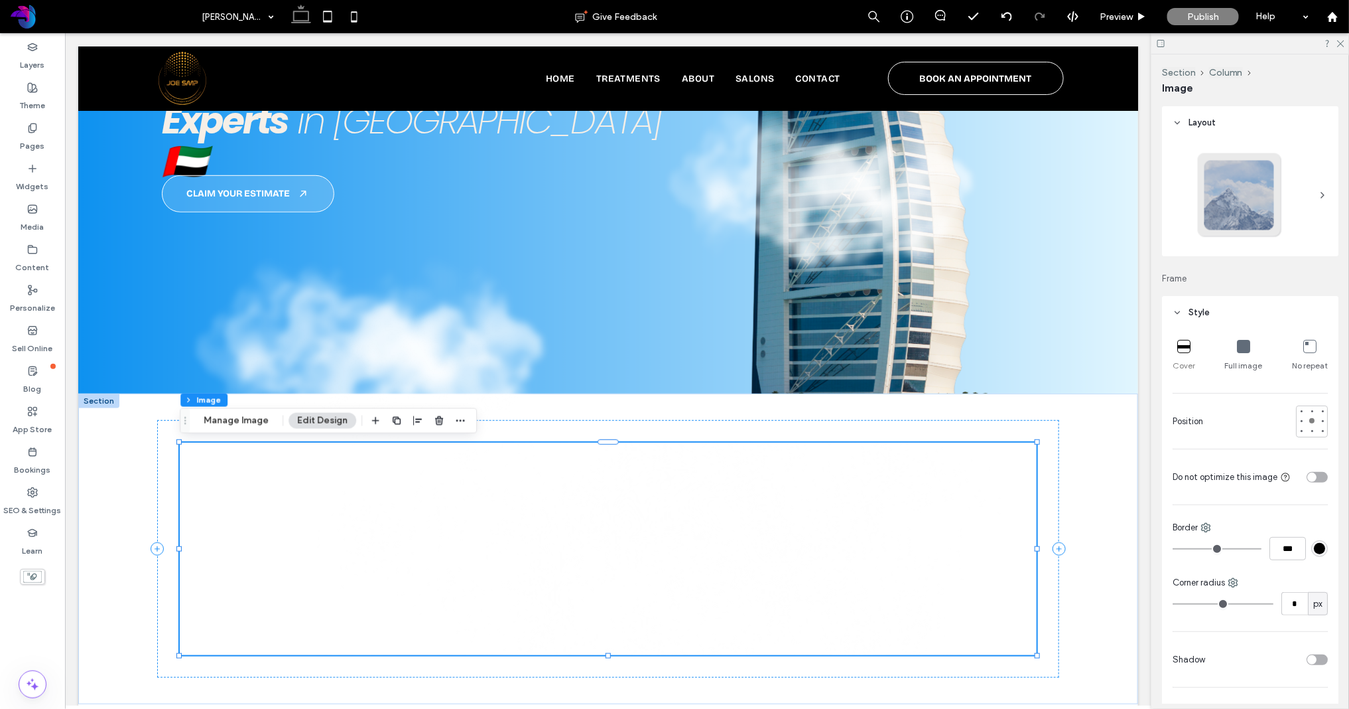
click at [1195, 344] on icon at bounding box center [1243, 346] width 13 height 13
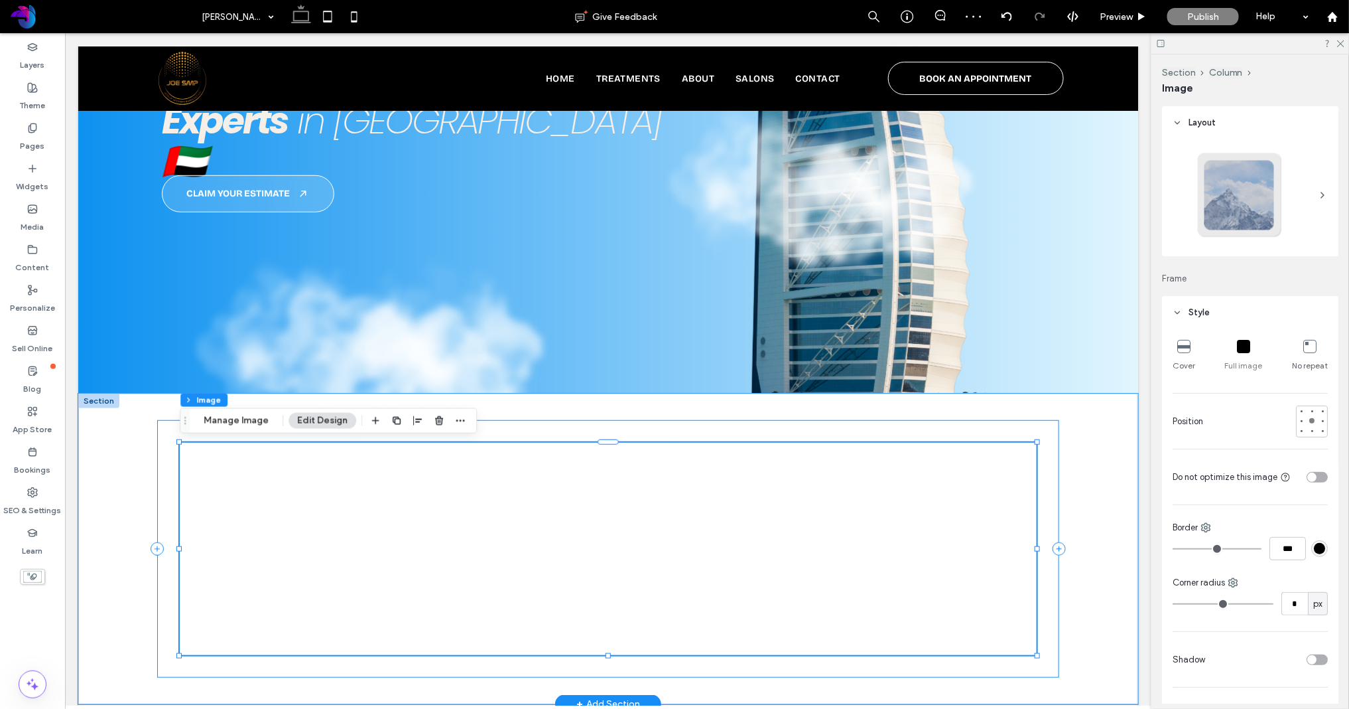
click at [1044, 429] on div at bounding box center [608, 547] width 902 height 257
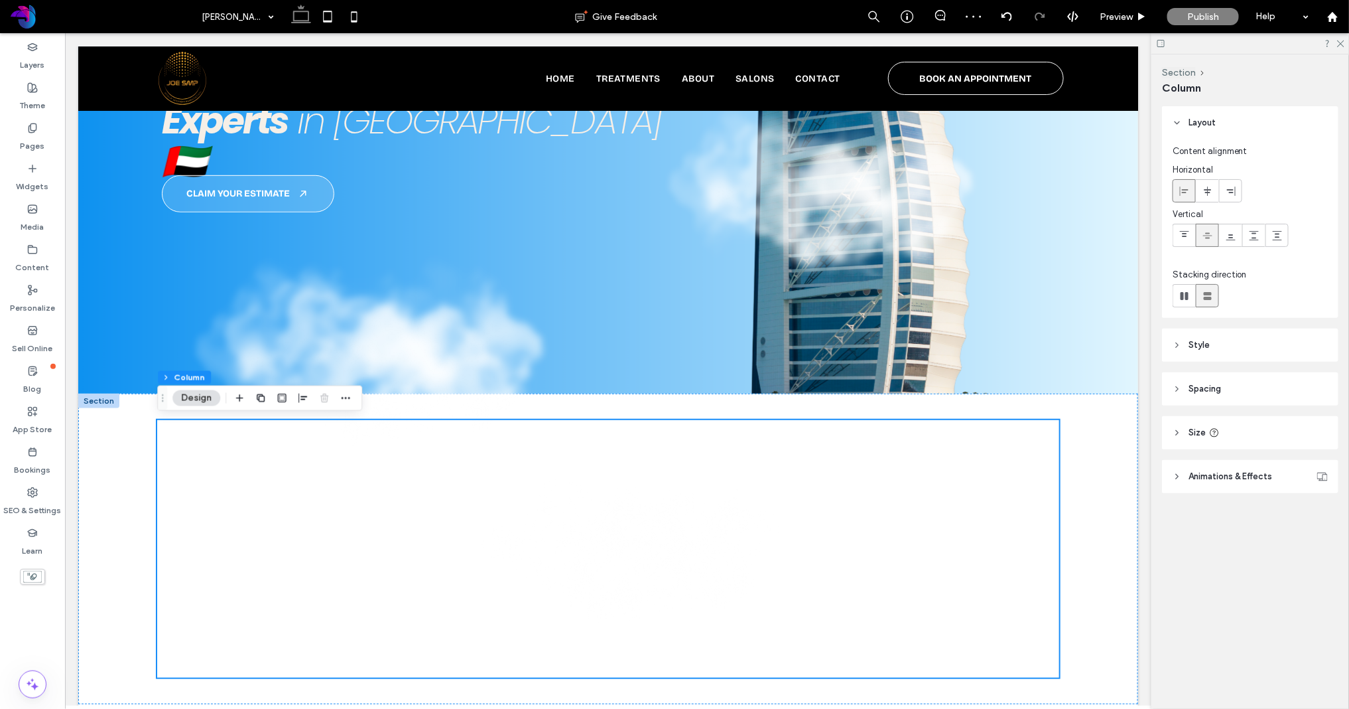
click at [1195, 391] on span "Spacing" at bounding box center [1205, 388] width 33 height 13
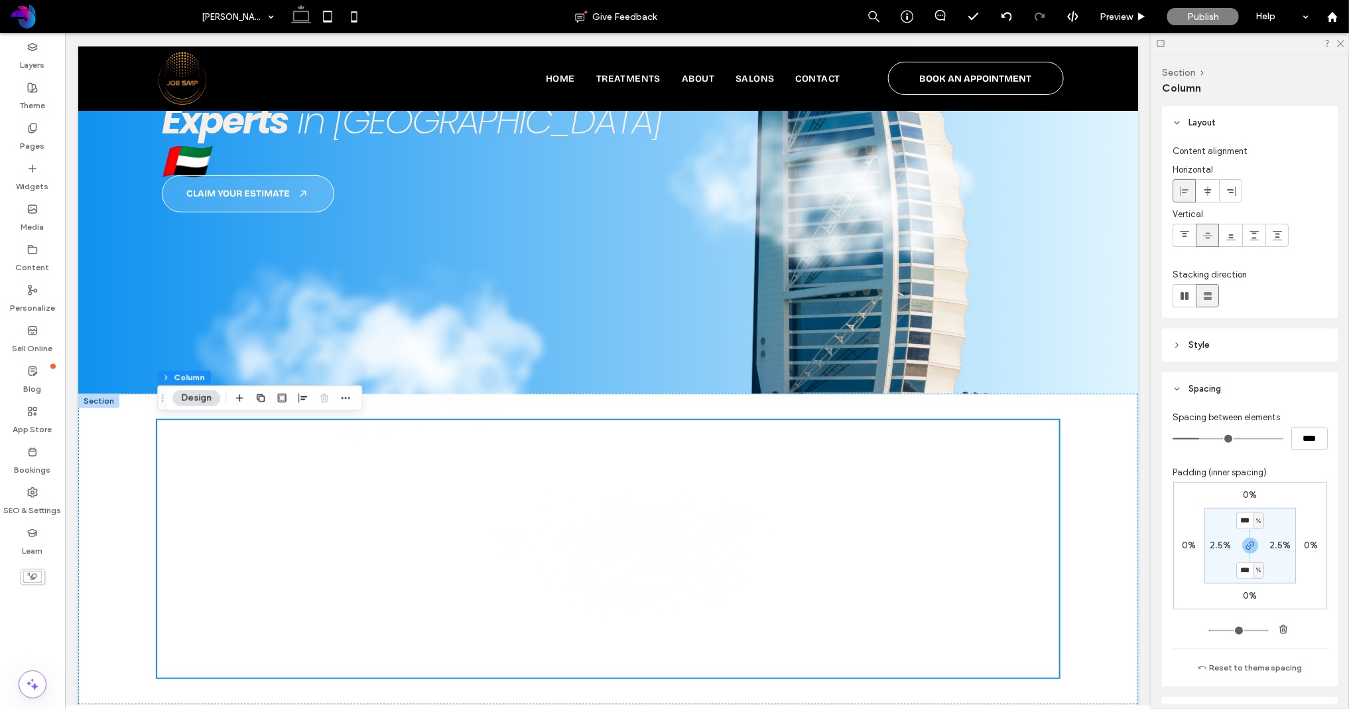
click at [1195, 350] on span "Style" at bounding box center [1199, 344] width 21 height 13
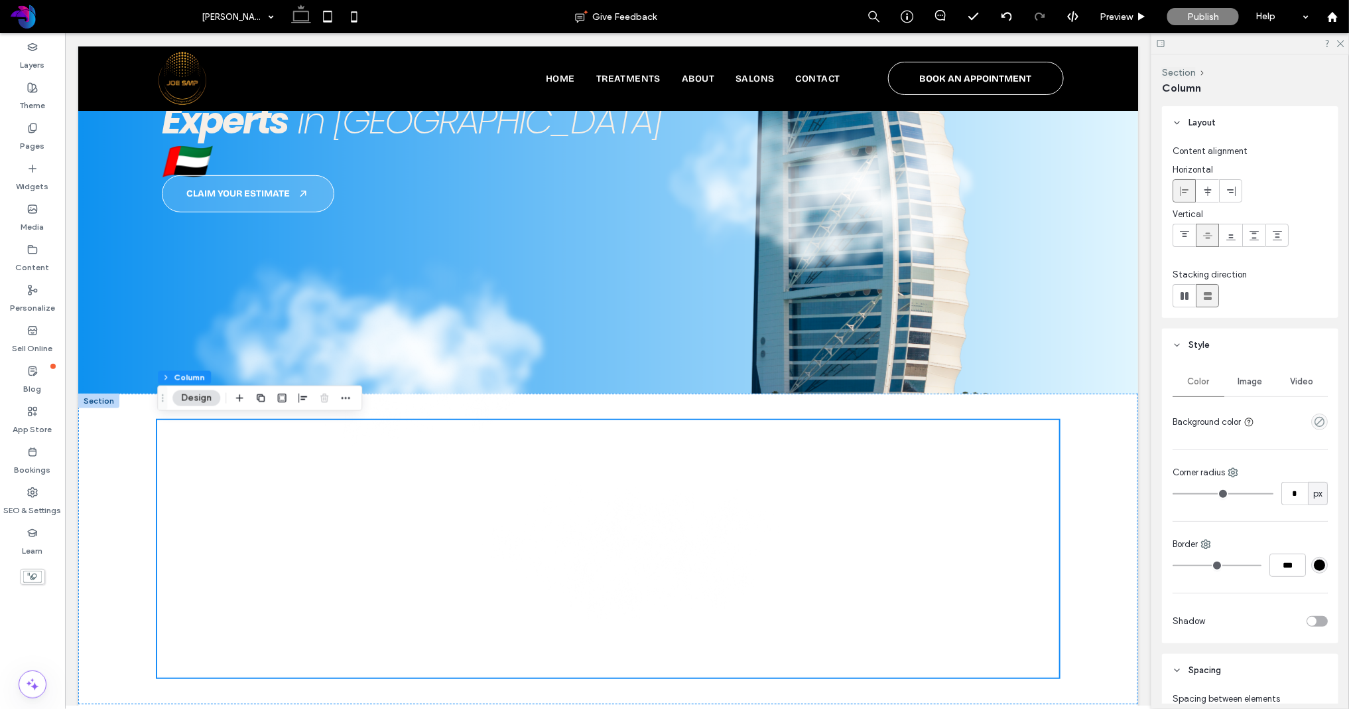
click at [1195, 350] on span "Style" at bounding box center [1199, 344] width 21 height 13
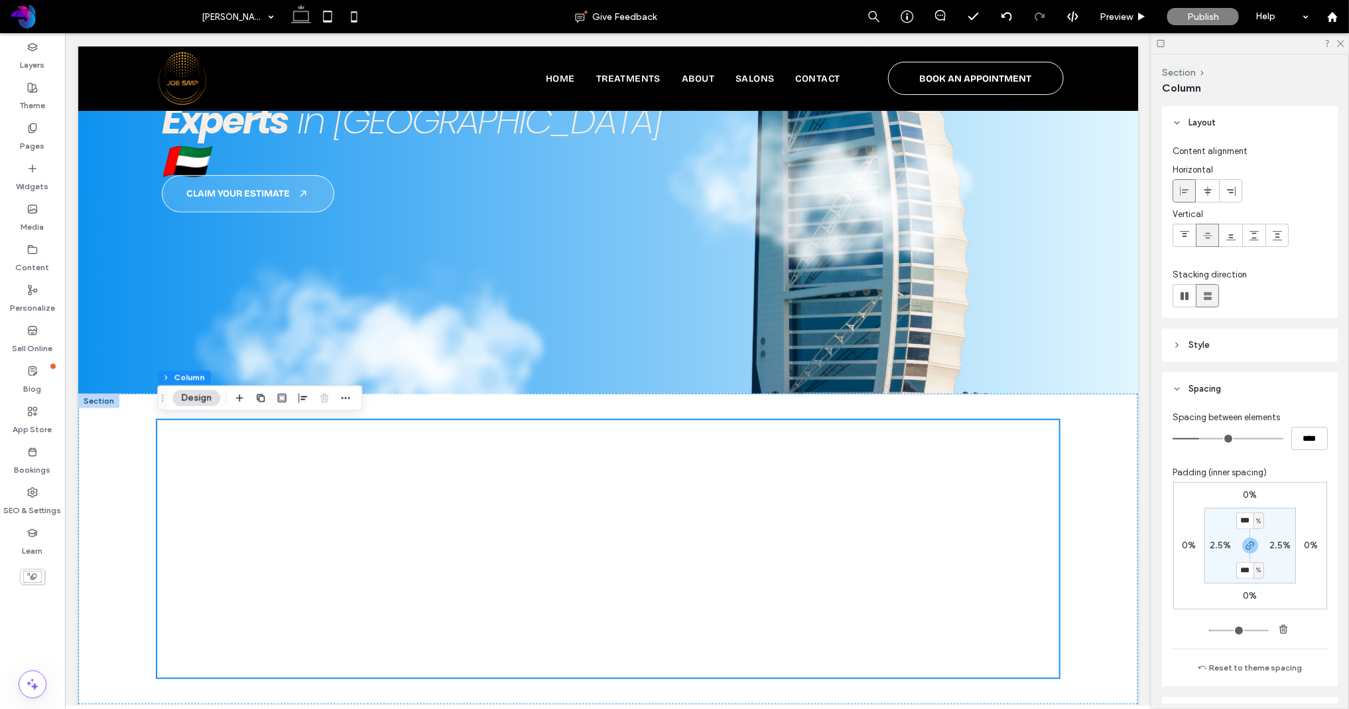
click at [1195, 497] on label "0%" at bounding box center [1251, 494] width 14 height 11
type input "*"
click at [1195, 494] on input "*" at bounding box center [1245, 495] width 17 height 17
type input "***"
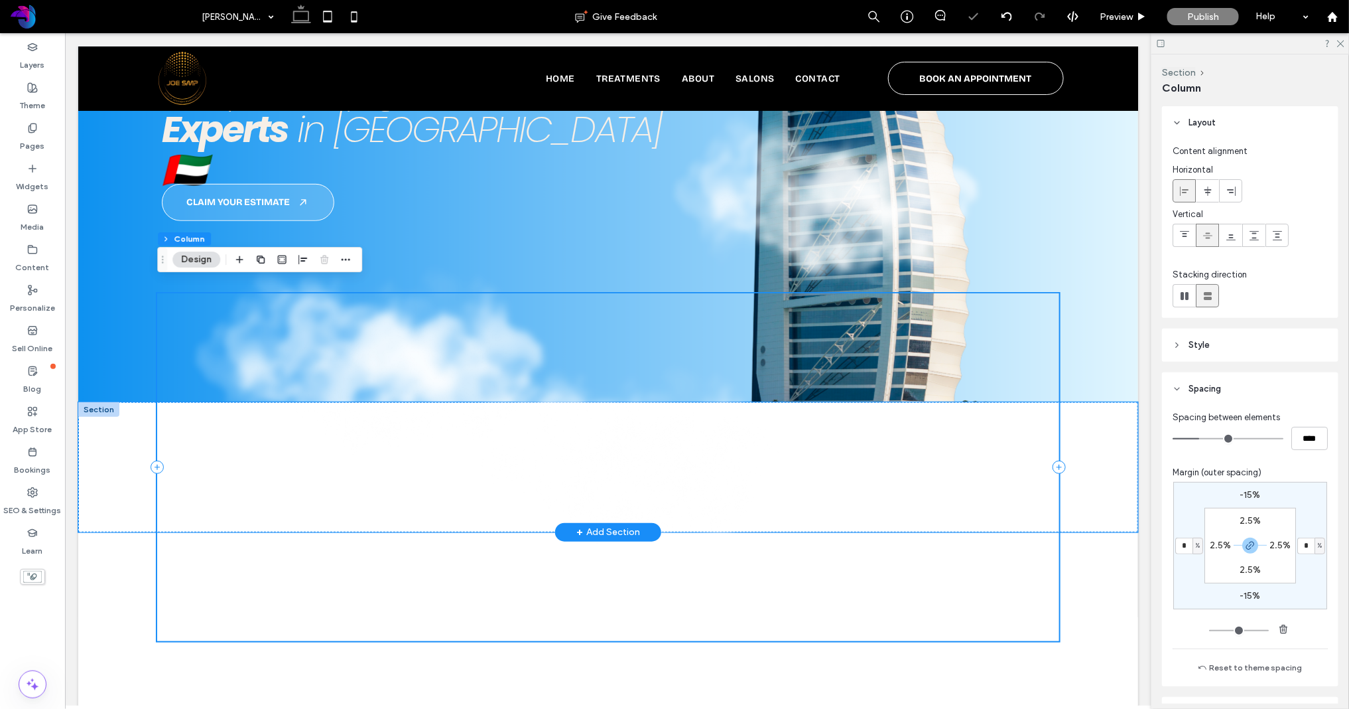
scroll to position [287, 0]
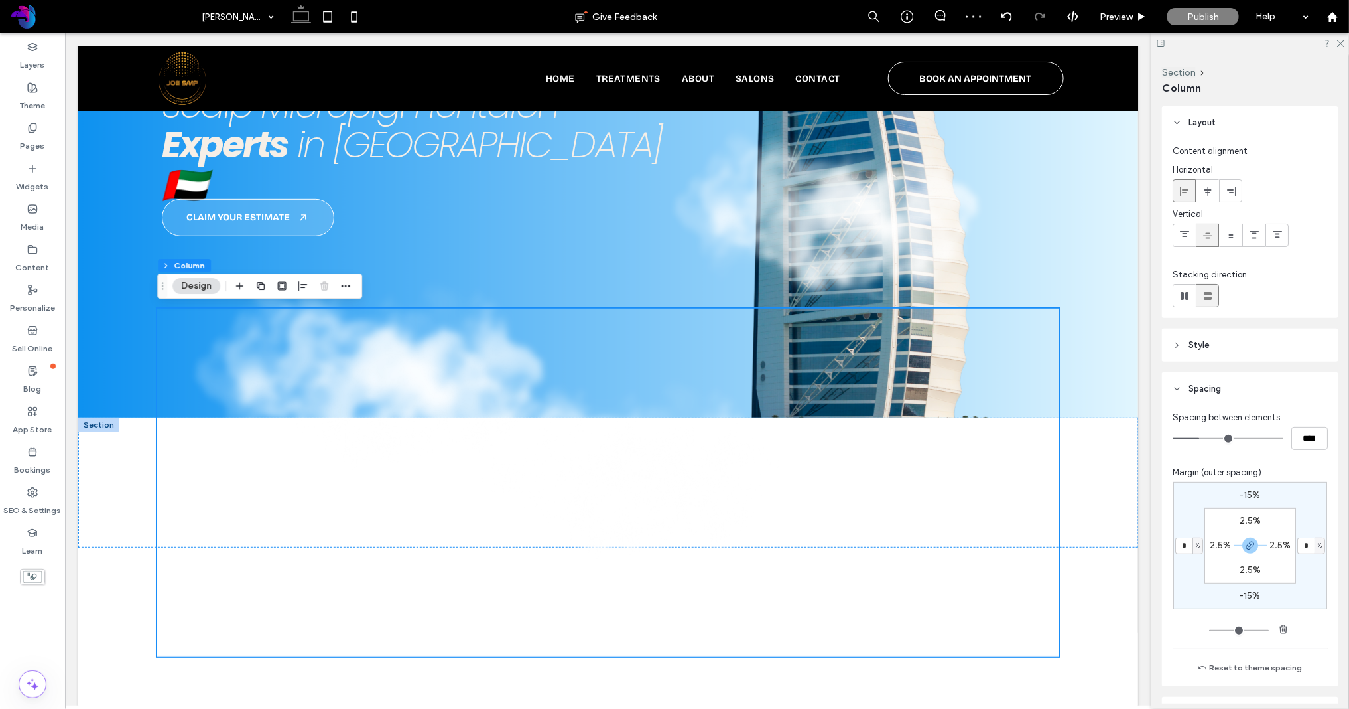
click at [1195, 497] on label "-15%" at bounding box center [1251, 494] width 21 height 11
type input "*"
click at [1195, 492] on input "***" at bounding box center [1245, 495] width 17 height 17
click at [1195, 495] on input "***" at bounding box center [1245, 495] width 17 height 17
drag, startPoint x: 1245, startPoint y: 496, endPoint x: 1253, endPoint y: 496, distance: 7.3
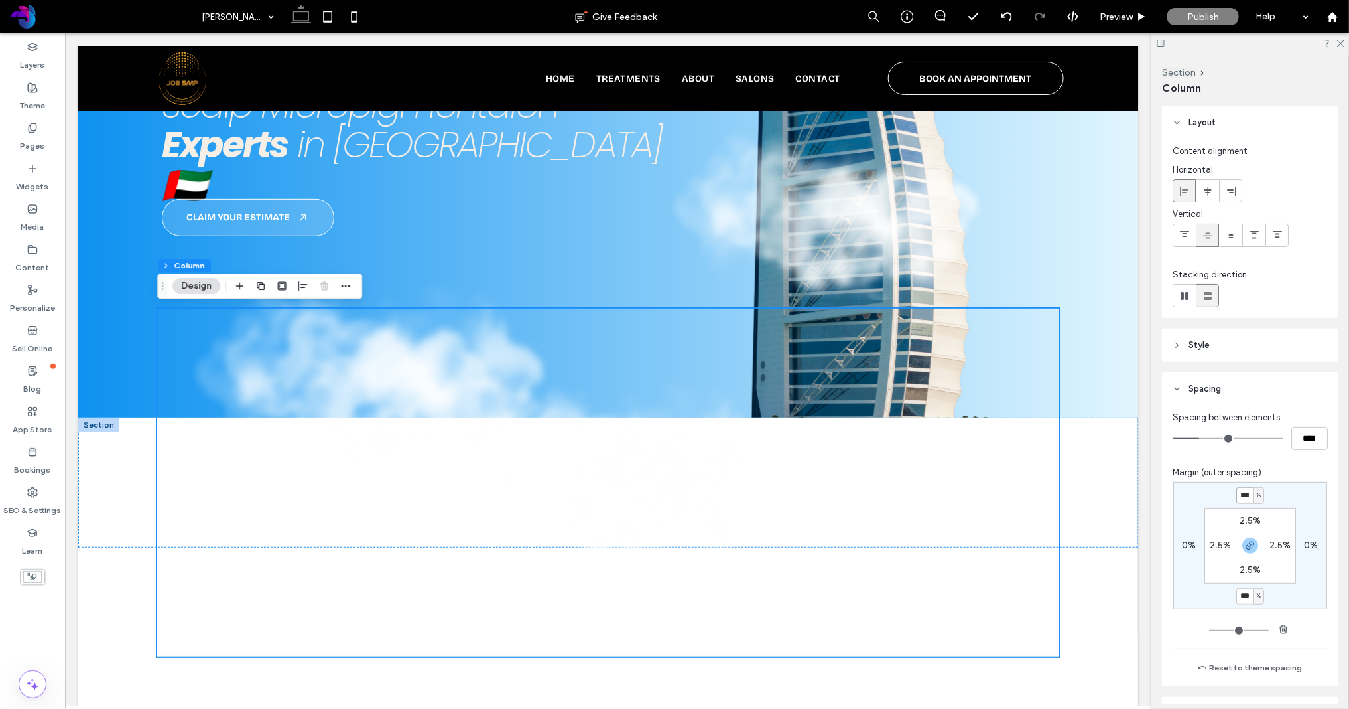
click at [1195, 496] on input "***" at bounding box center [1245, 495] width 17 height 17
type input "***"
type input "*"
type input "***"
type input "*"
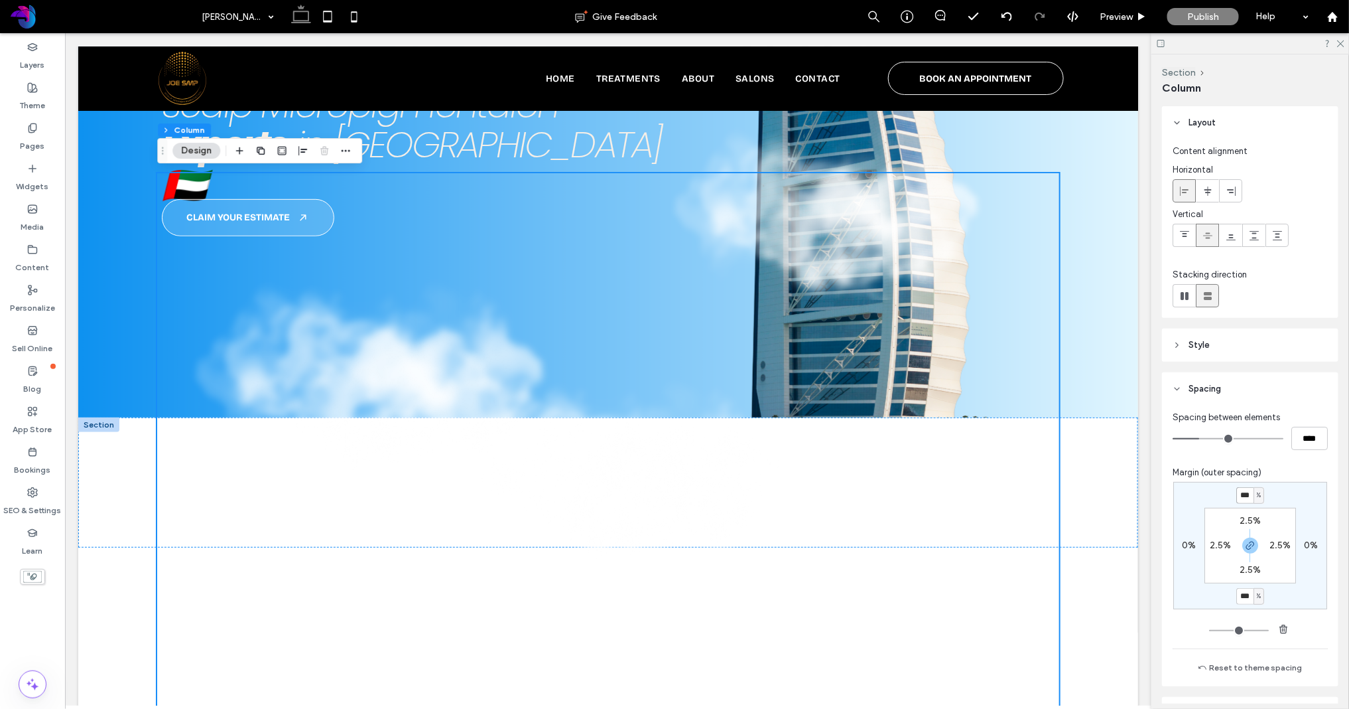
click at [1195, 494] on input "***" at bounding box center [1245, 495] width 17 height 17
type input "*"
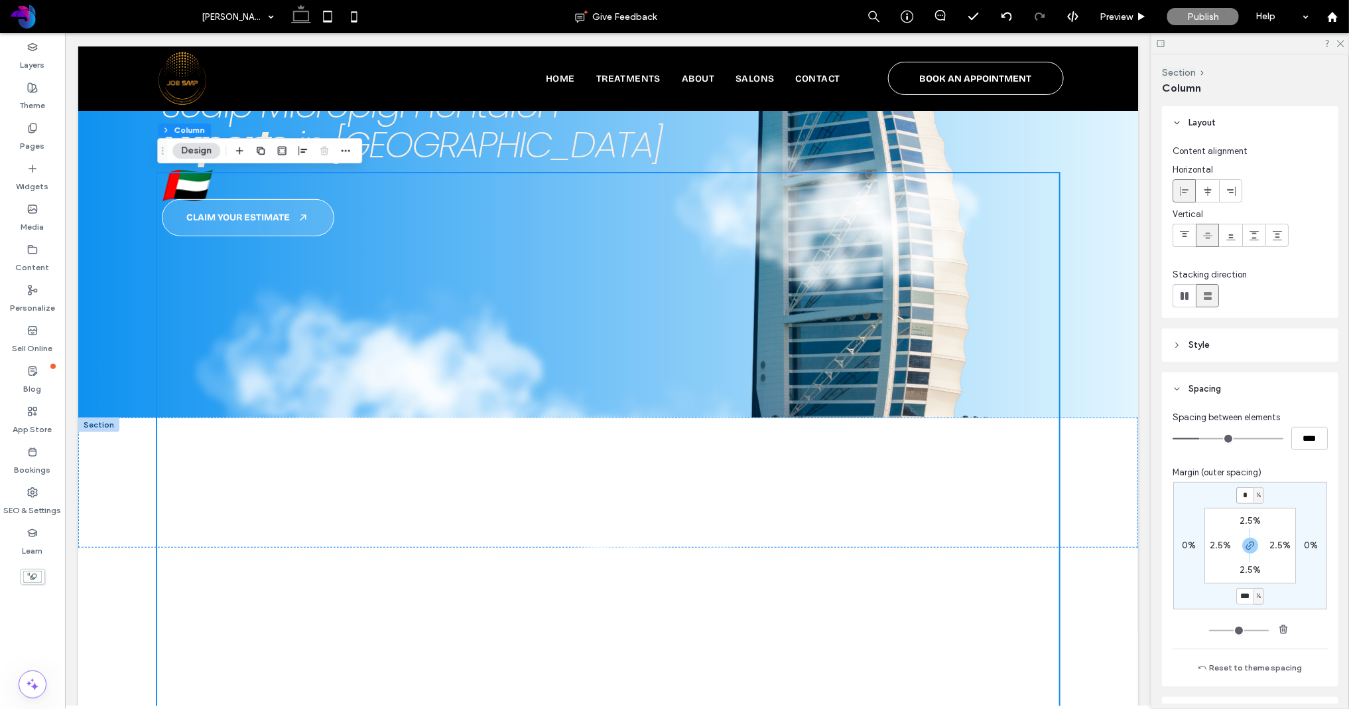
type input "*"
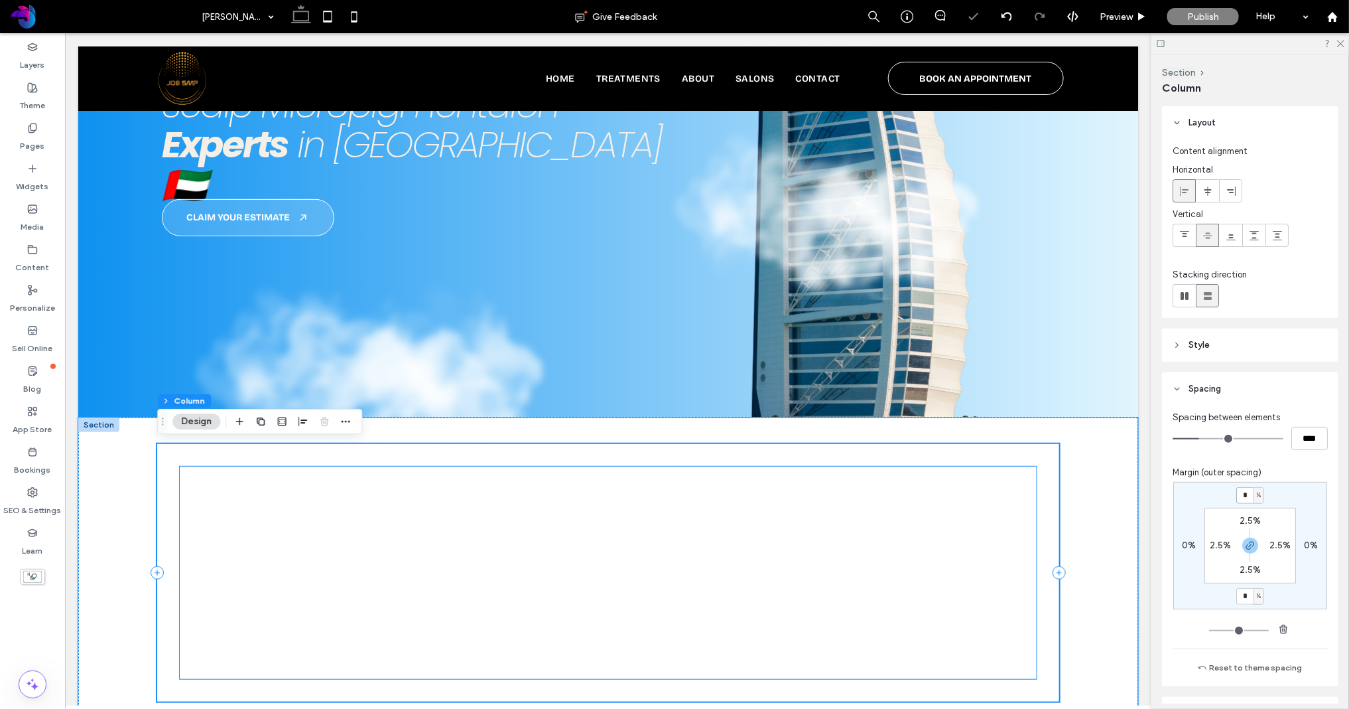
click at [679, 513] on img at bounding box center [607, 572] width 857 height 212
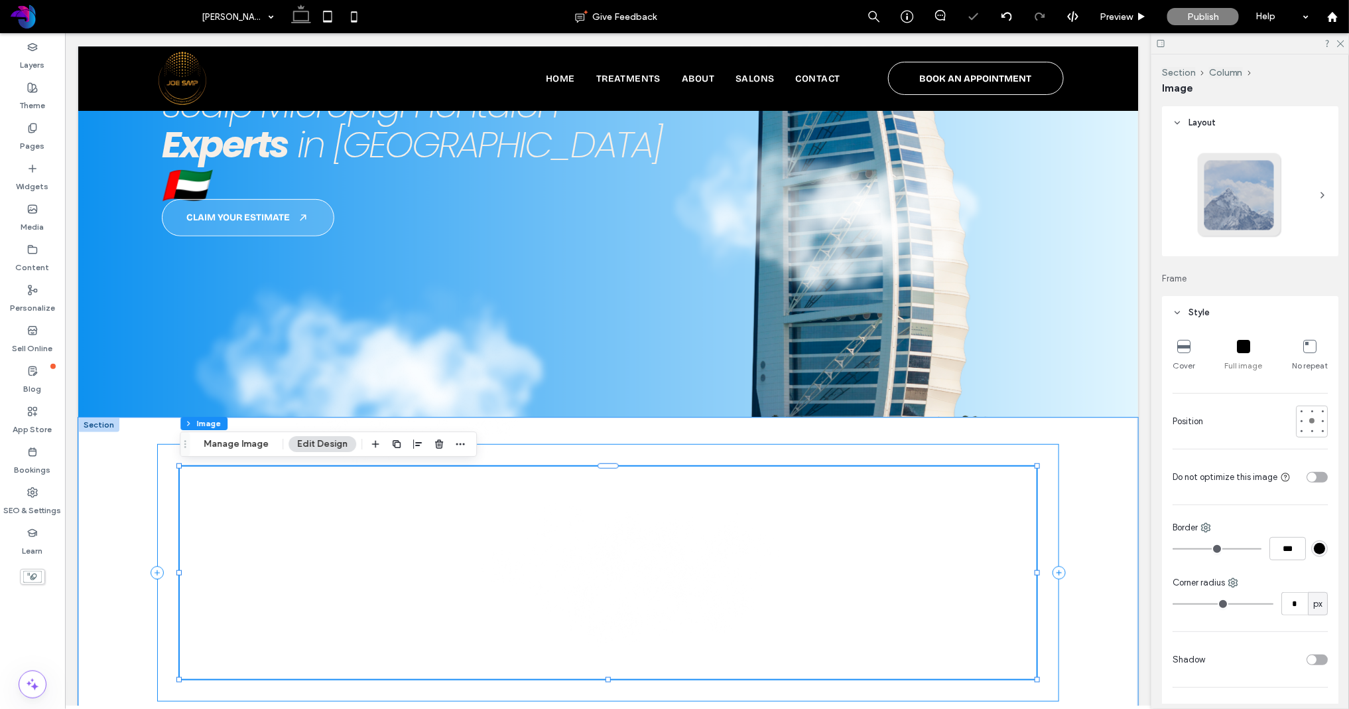
click at [165, 494] on div at bounding box center [608, 571] width 902 height 257
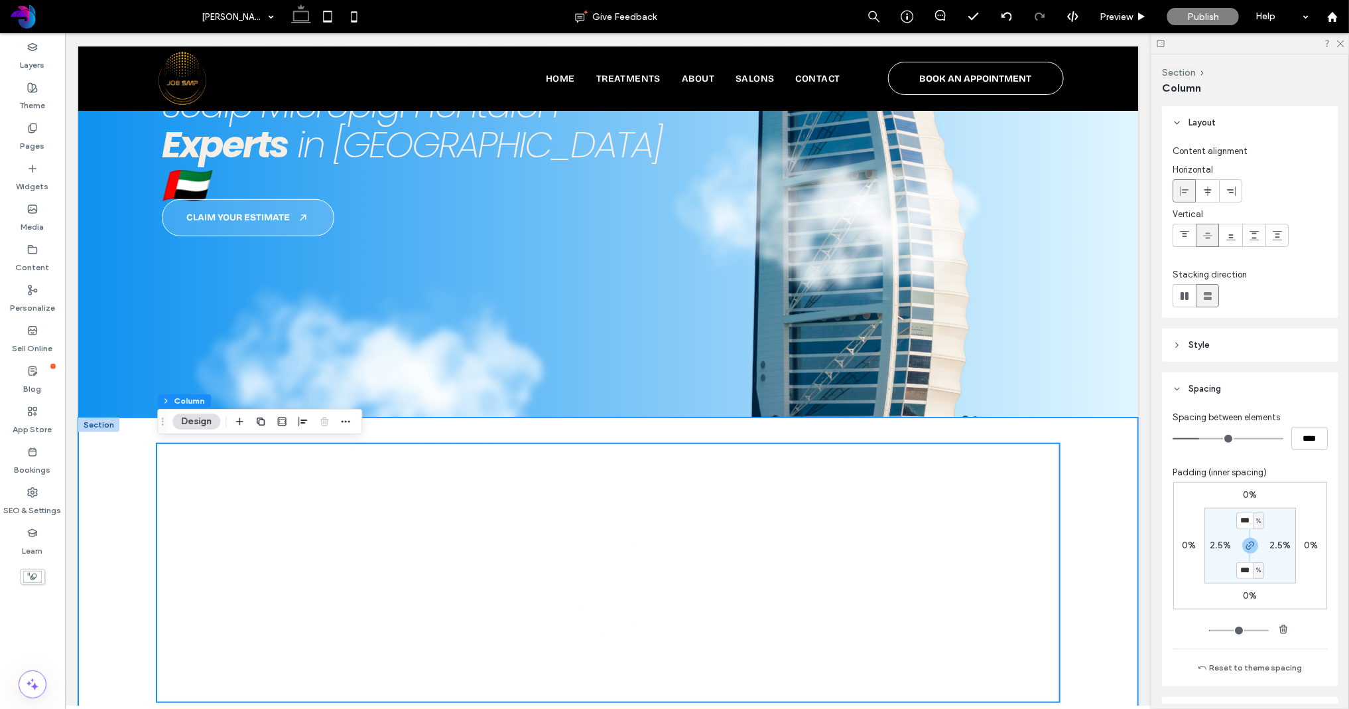
click at [1097, 446] on div at bounding box center [608, 572] width 1060 height 310
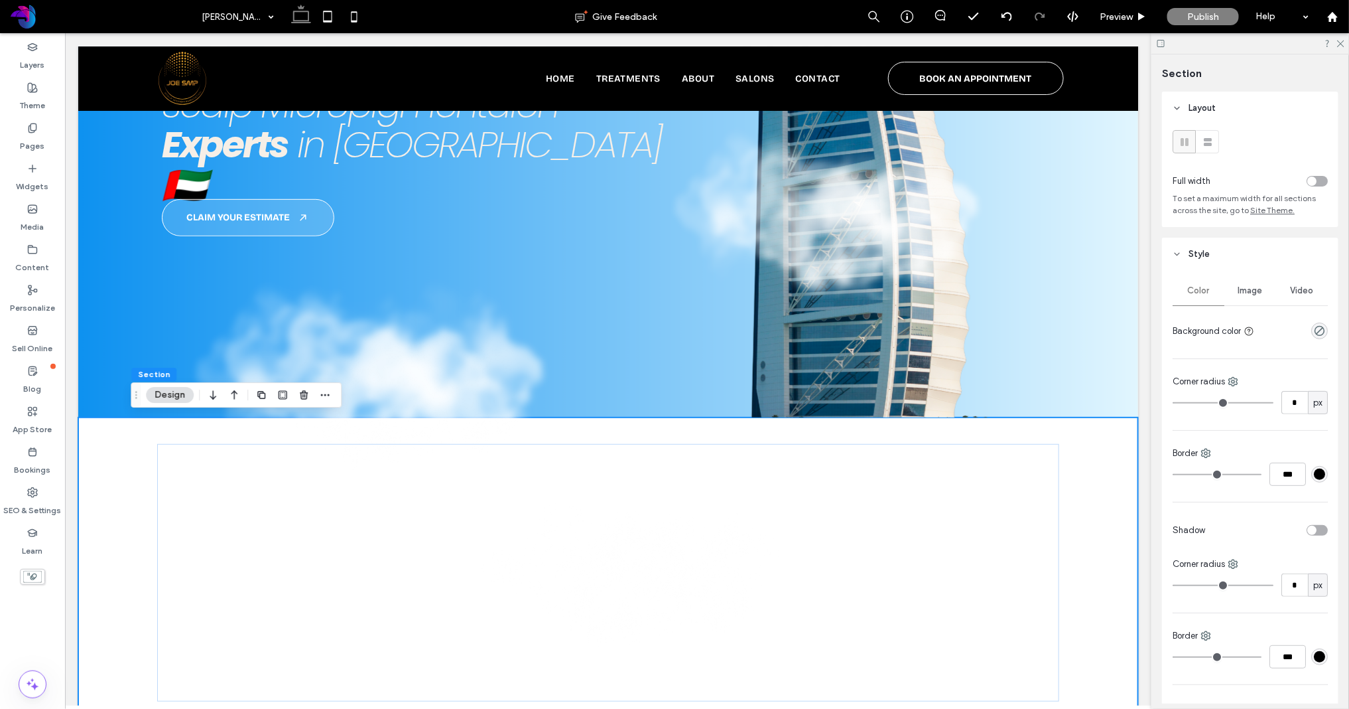
click at [1180, 255] on icon at bounding box center [1177, 253] width 9 height 9
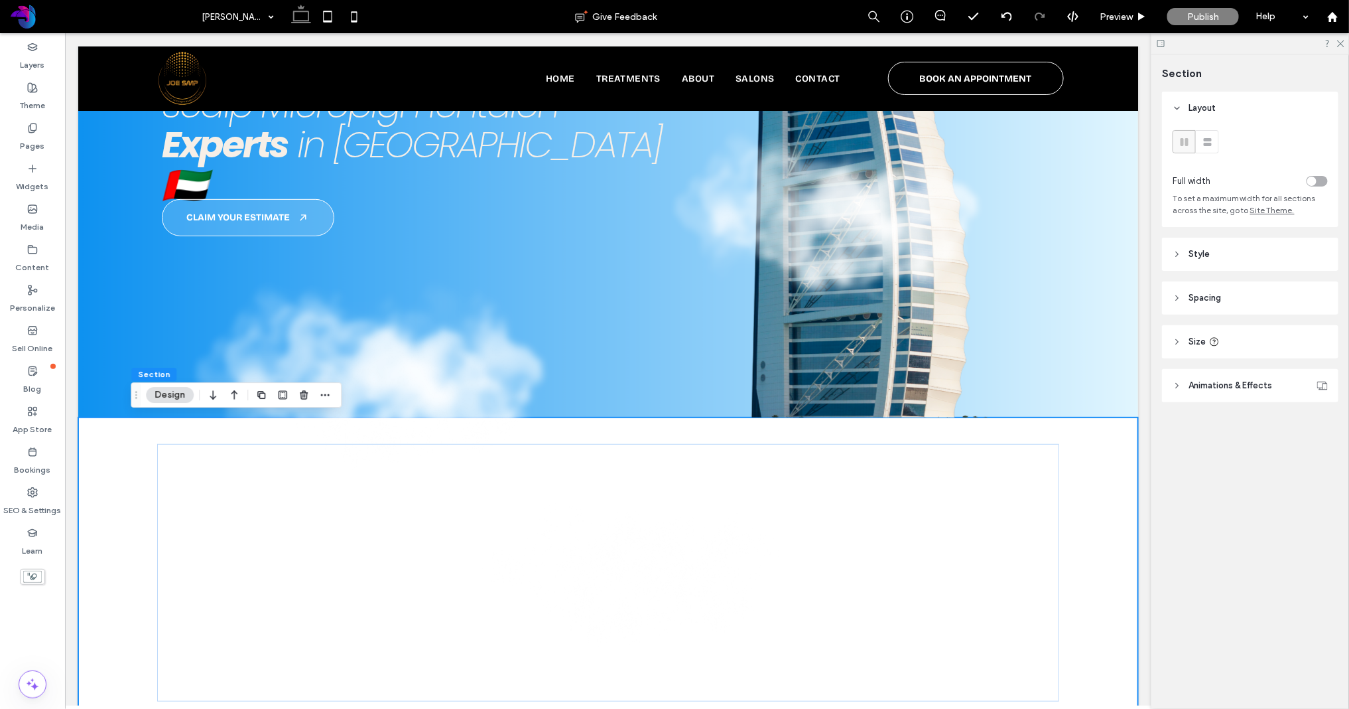
click at [1194, 296] on span "Spacing" at bounding box center [1205, 297] width 33 height 13
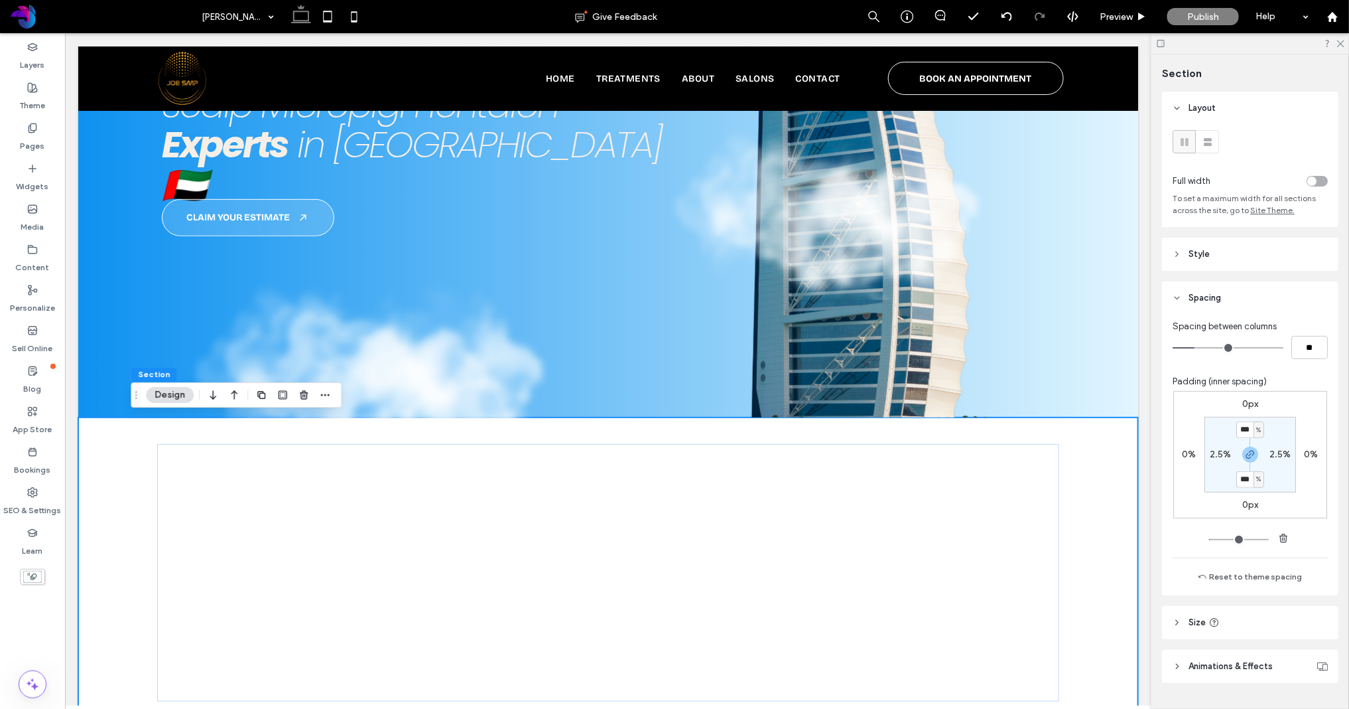
click at [1195, 403] on label "0px" at bounding box center [1251, 403] width 16 height 11
type input "*"
click at [1195, 405] on span "px" at bounding box center [1259, 403] width 6 height 13
click at [1195, 429] on span "px" at bounding box center [1254, 425] width 9 height 13
drag, startPoint x: 1257, startPoint y: 402, endPoint x: 1258, endPoint y: 409, distance: 7.3
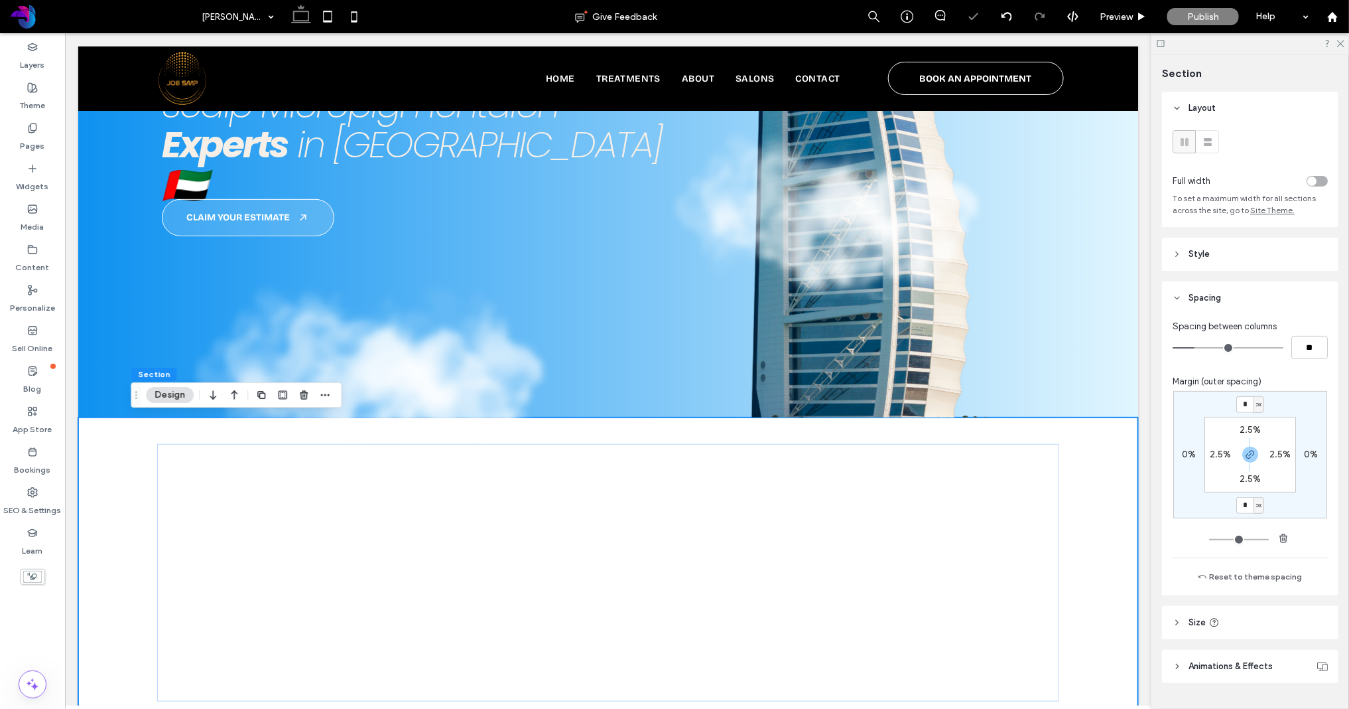
click at [1195, 402] on span "px" at bounding box center [1259, 403] width 6 height 13
drag, startPoint x: 1258, startPoint y: 445, endPoint x: 1252, endPoint y: 428, distance: 18.5
click at [1195, 445] on div "%" at bounding box center [1254, 448] width 19 height 23
click at [1195, 405] on input "*" at bounding box center [1245, 404] width 17 height 17
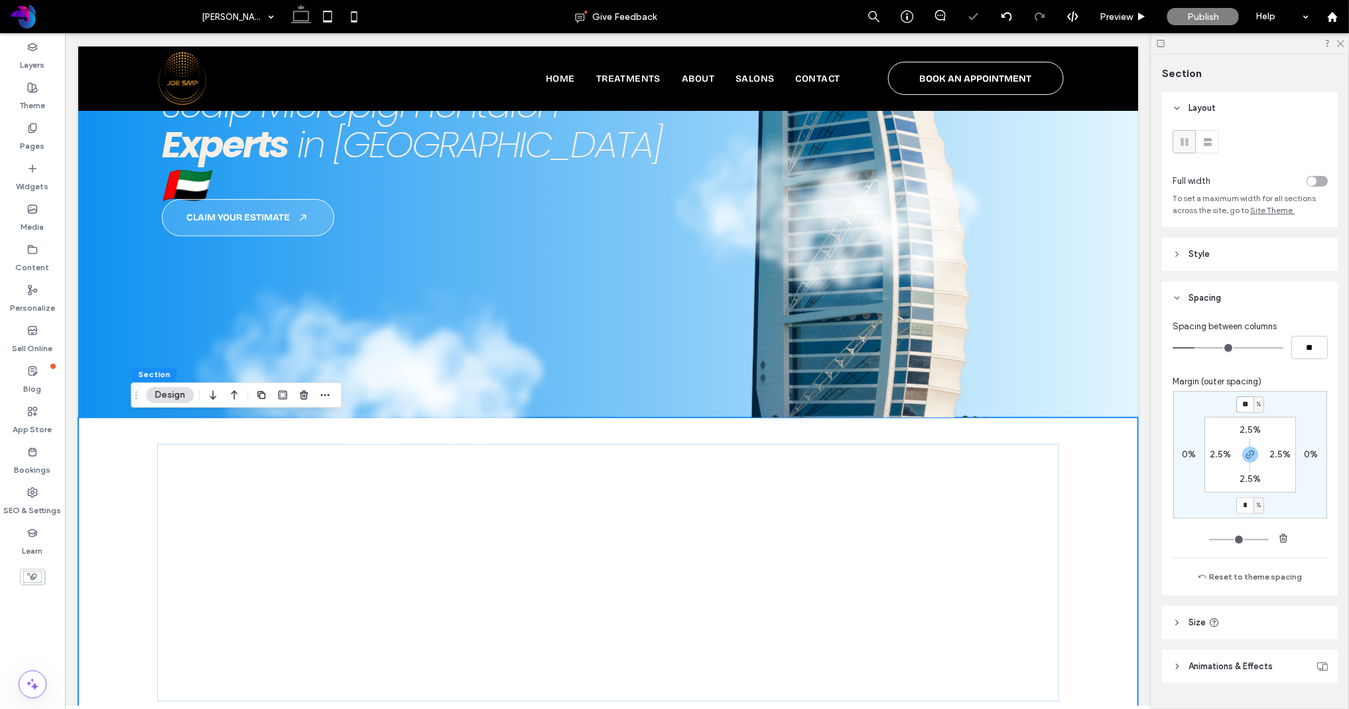
type input "***"
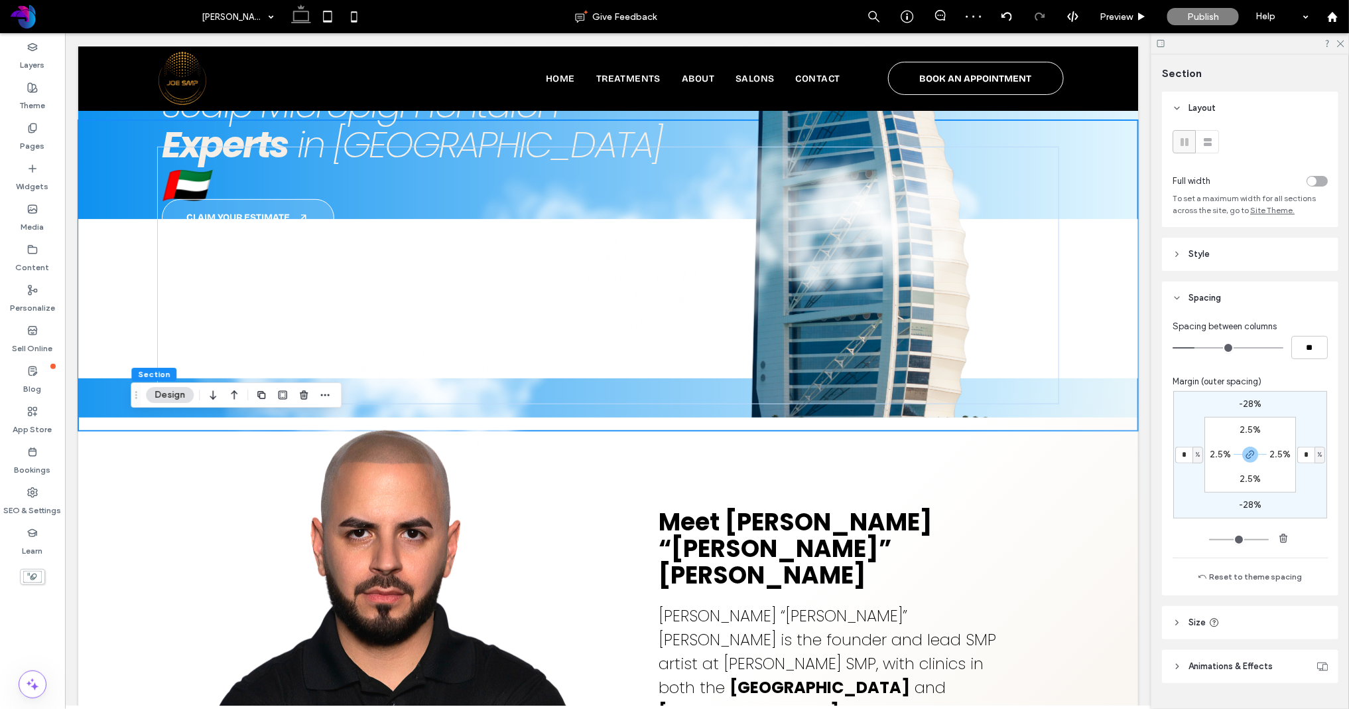
click at [1195, 407] on label "-28%" at bounding box center [1250, 403] width 23 height 11
type input "*"
click at [1195, 407] on input "***" at bounding box center [1245, 404] width 17 height 17
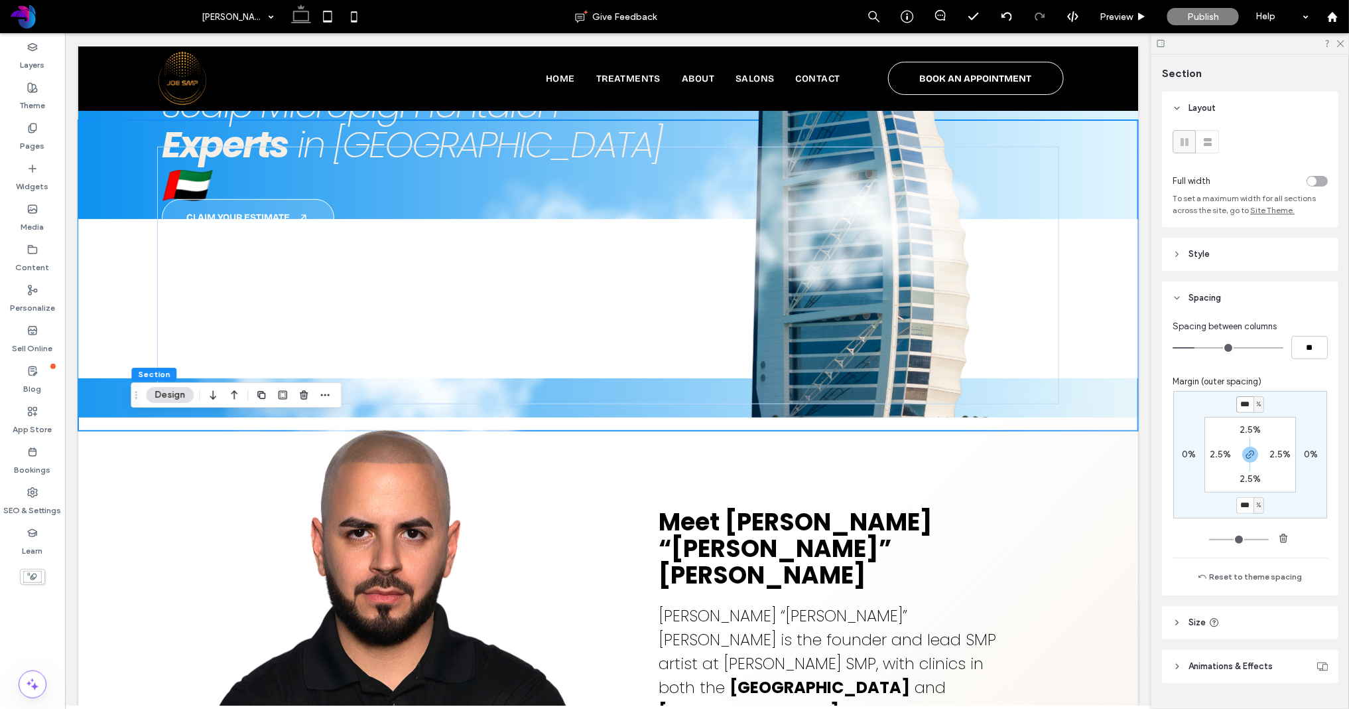
type input "***"
type input "*"
type input "***"
type input "*"
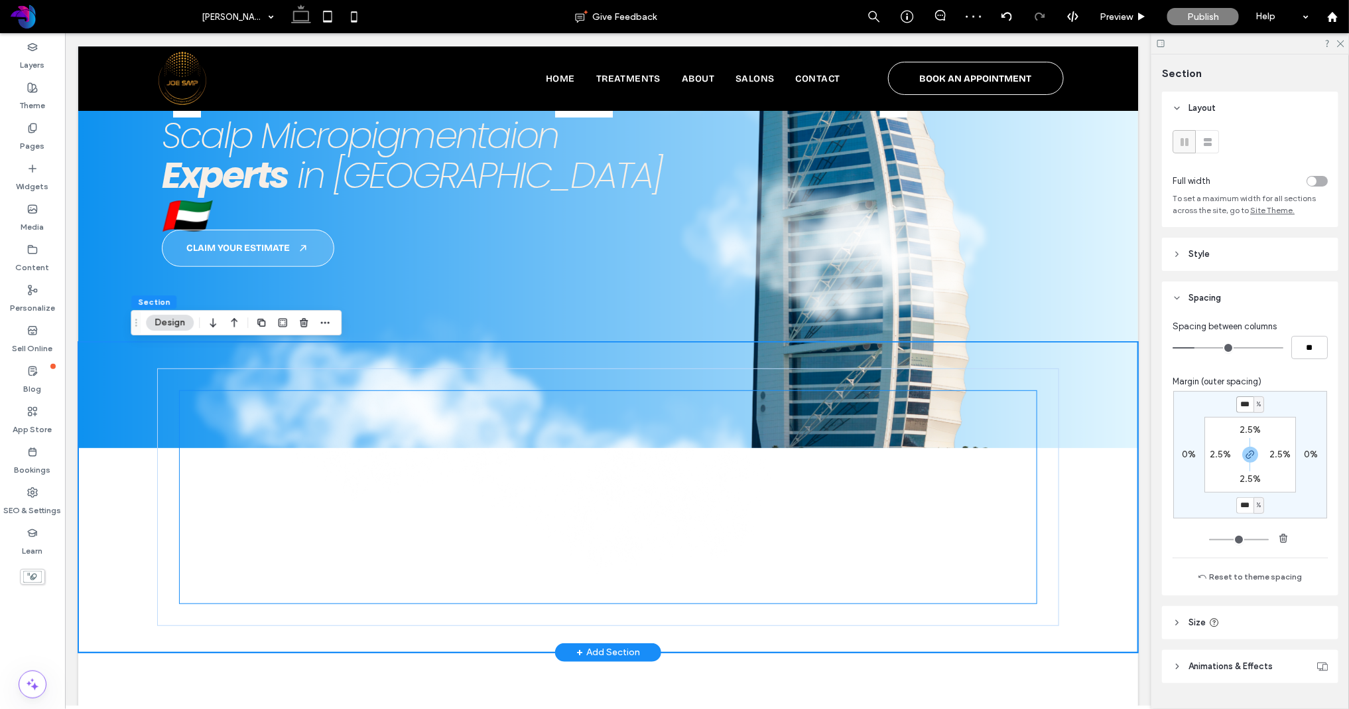
scroll to position [257, 0]
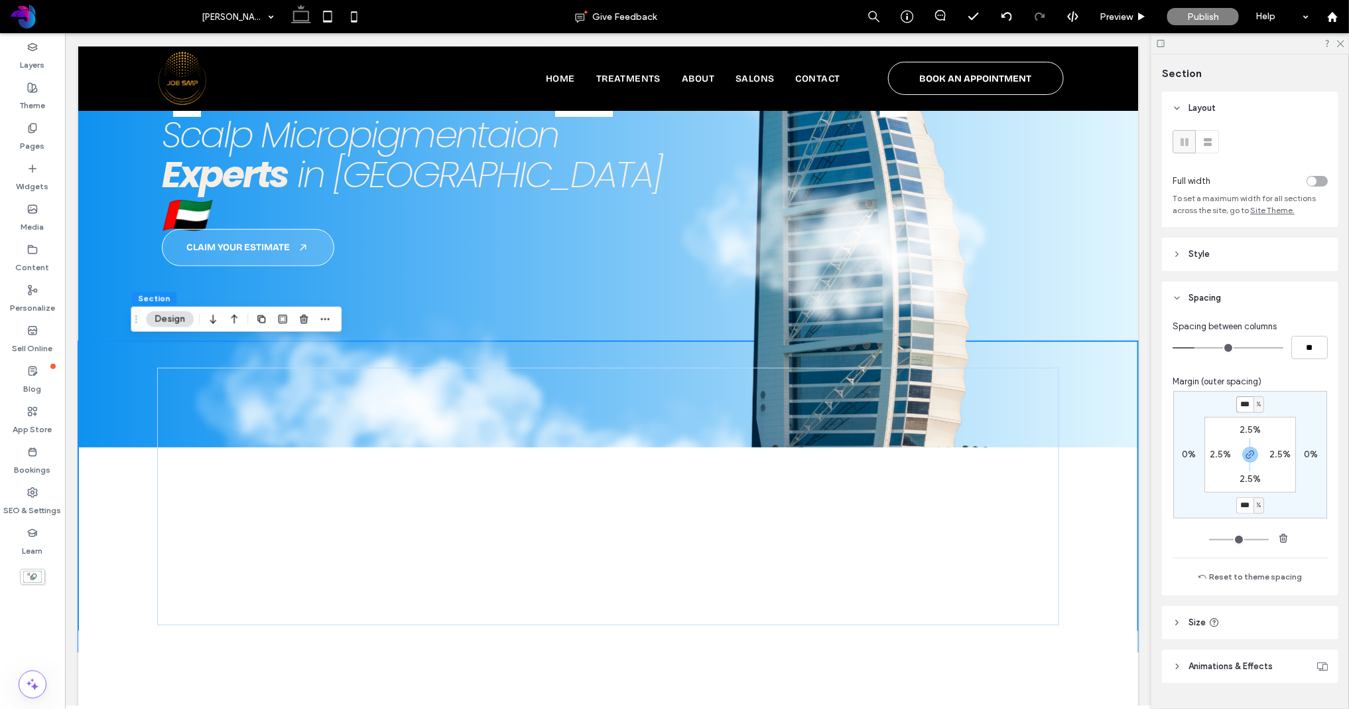
click at [1195, 402] on input "***" at bounding box center [1245, 404] width 17 height 17
type input "*"
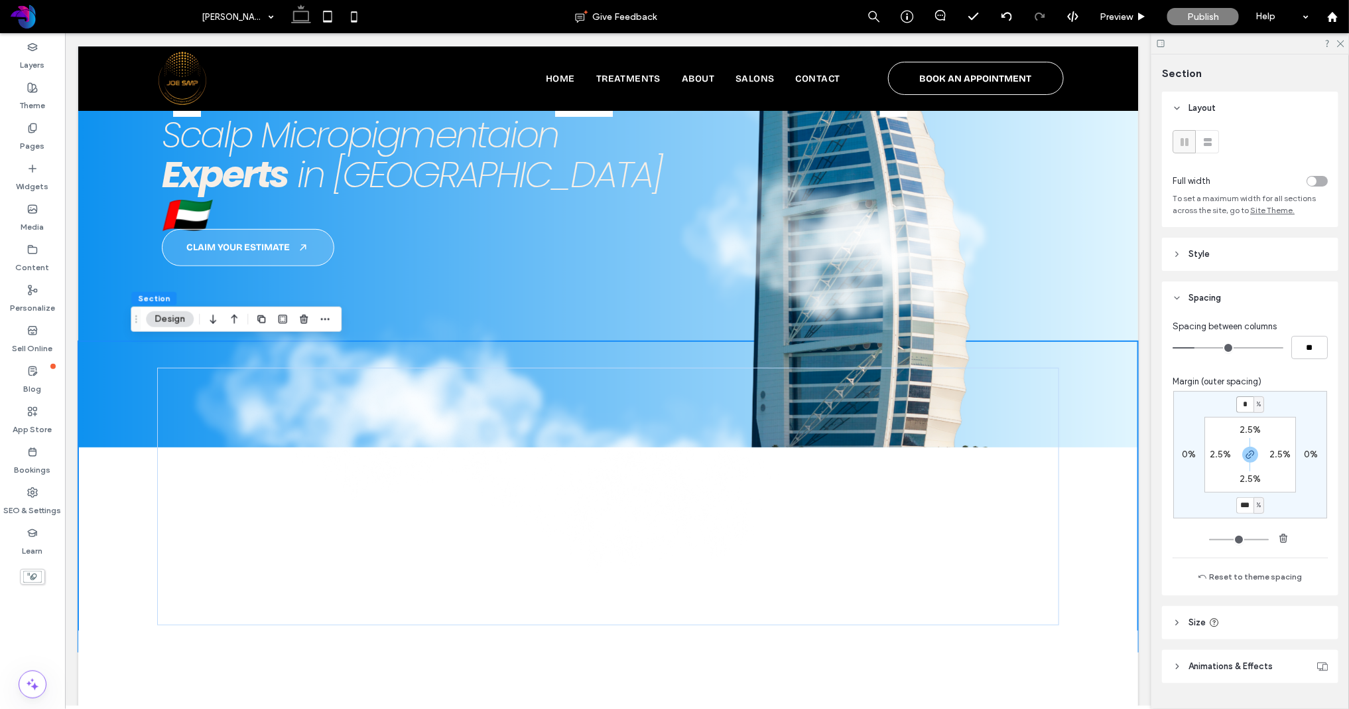
type input "*"
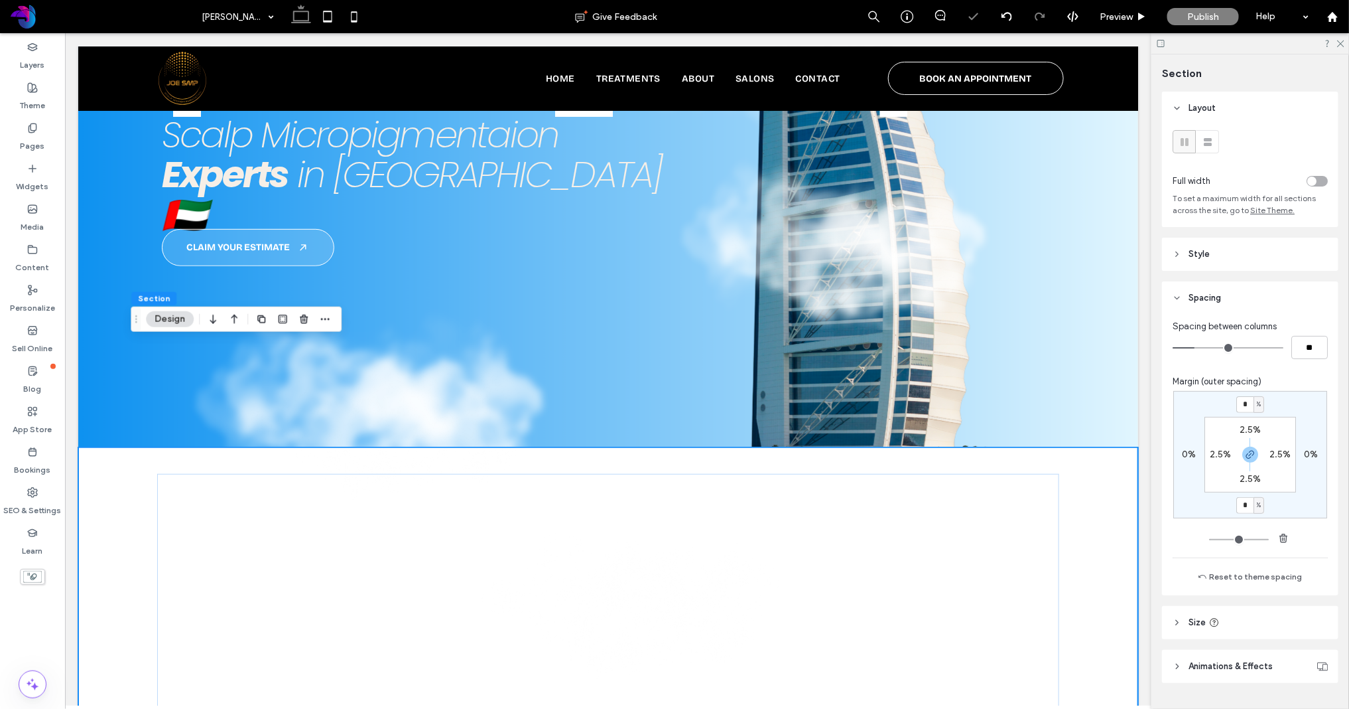
click at [1085, 473] on div at bounding box center [607, 601] width 955 height 310
click at [936, 529] on img at bounding box center [607, 602] width 857 height 212
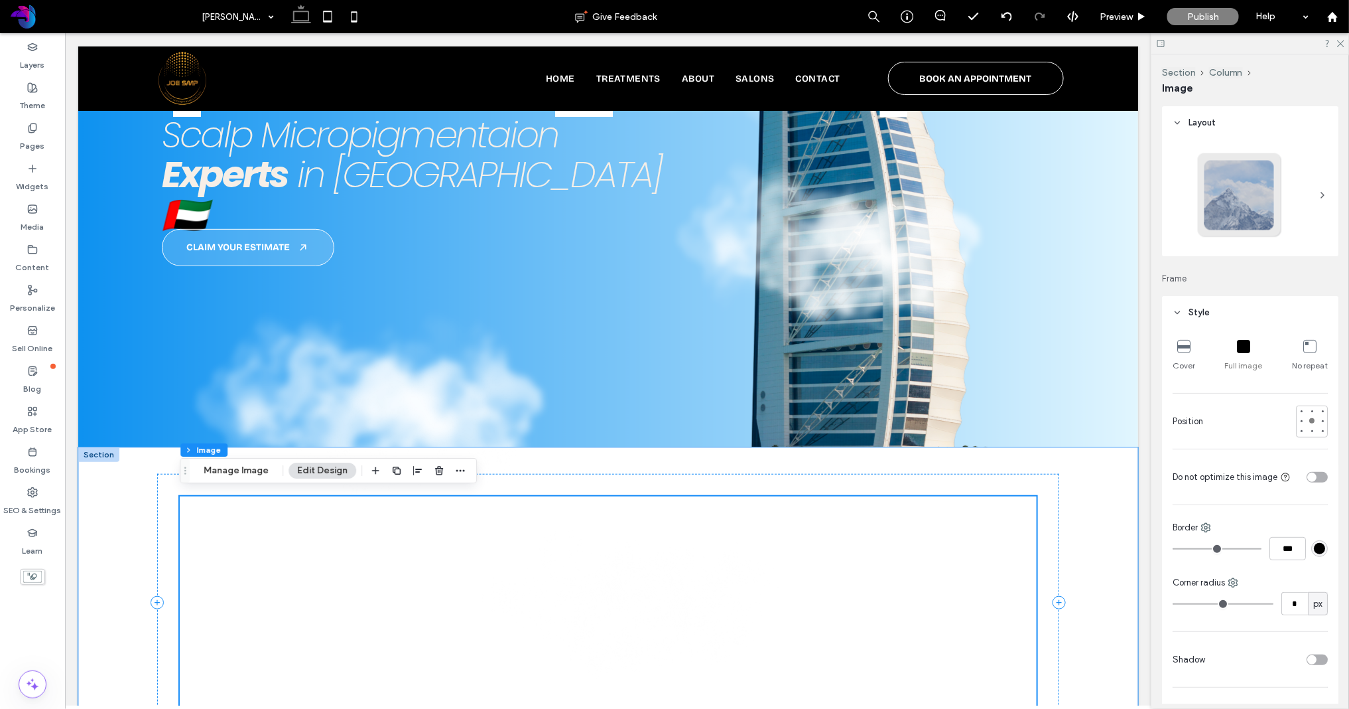
scroll to position [280, 0]
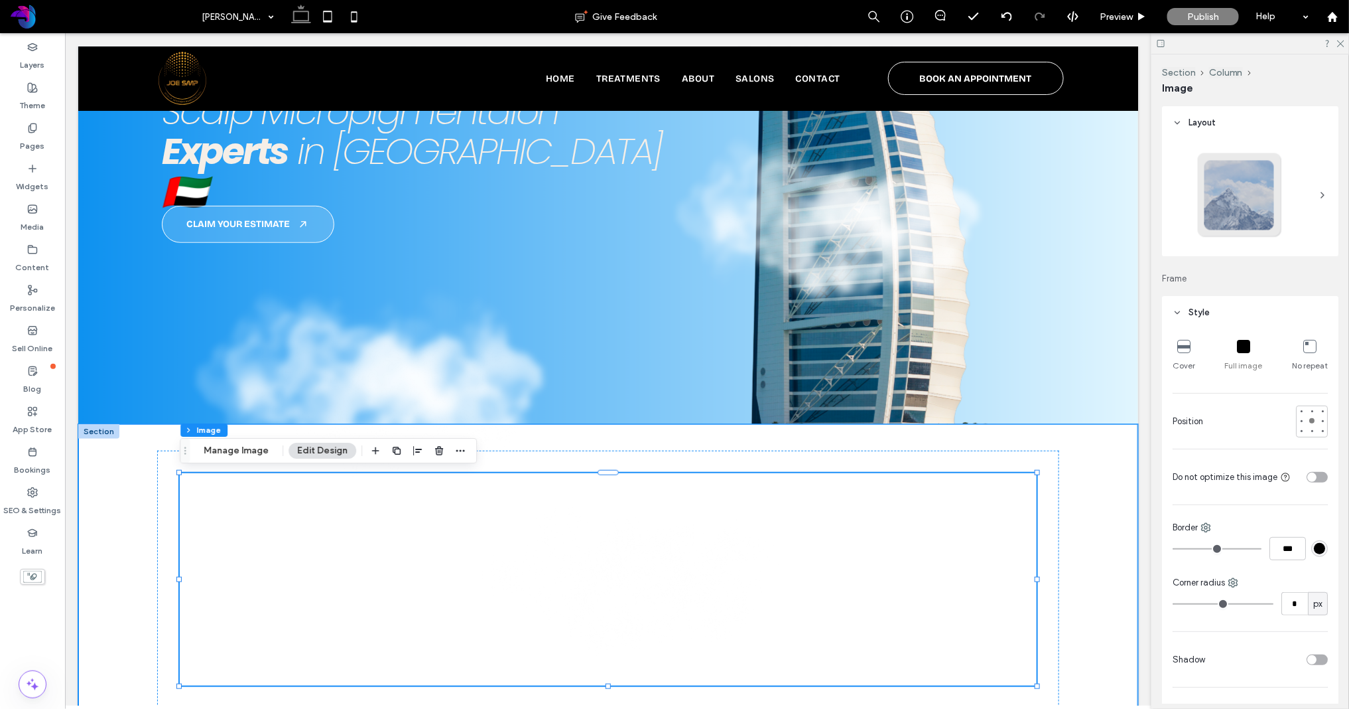
click at [1071, 458] on div at bounding box center [607, 578] width 955 height 310
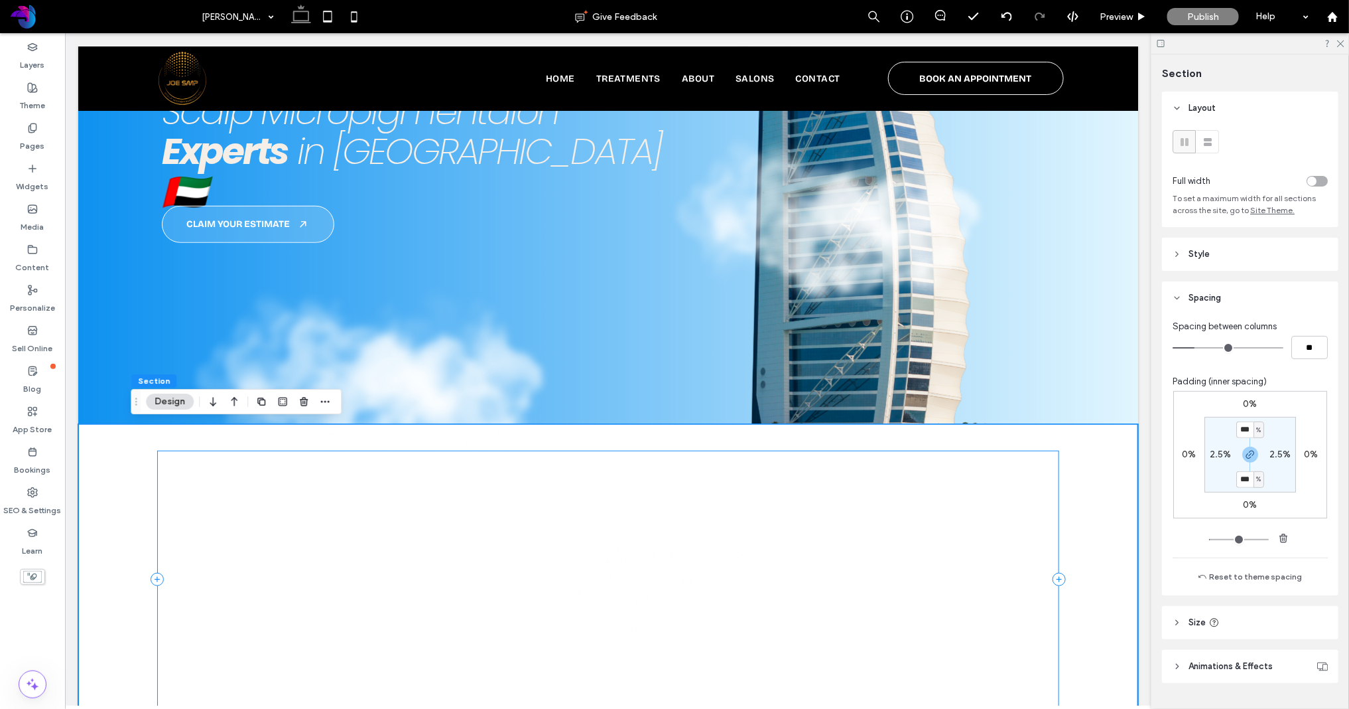
click at [1049, 464] on div at bounding box center [608, 578] width 902 height 257
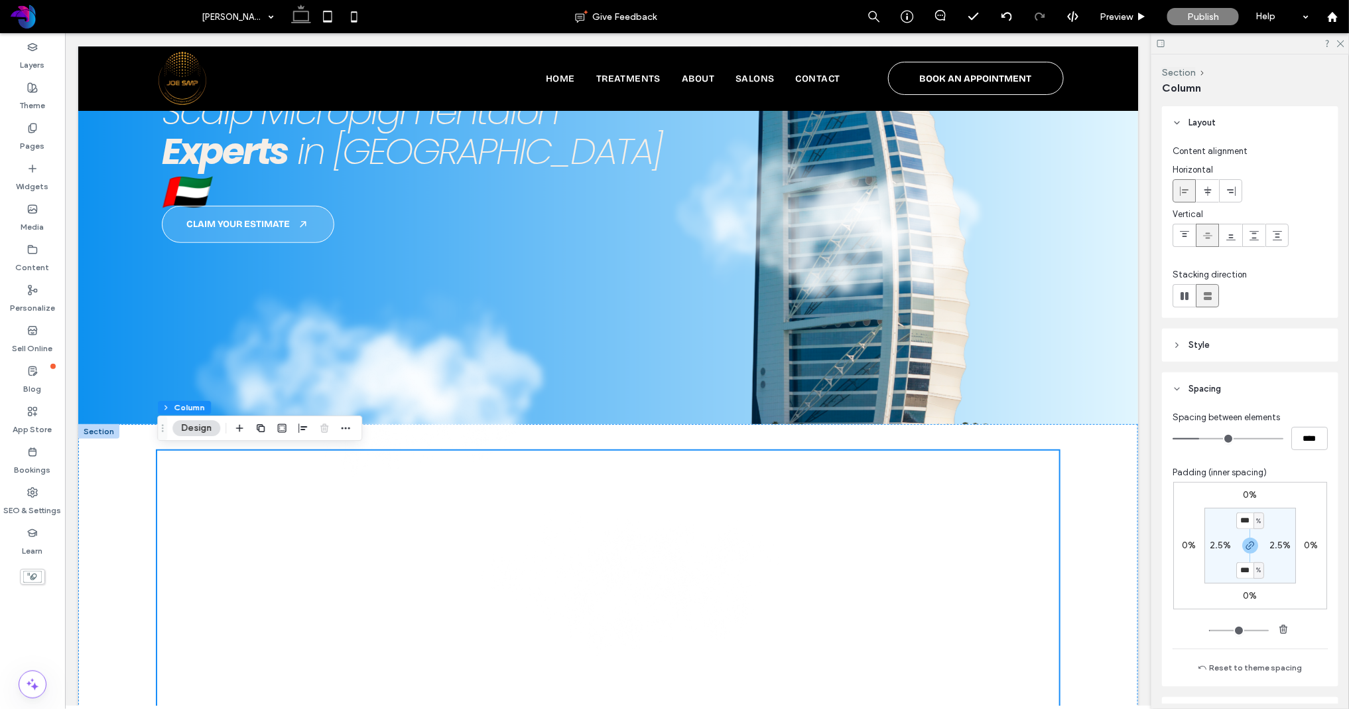
scroll to position [123, 0]
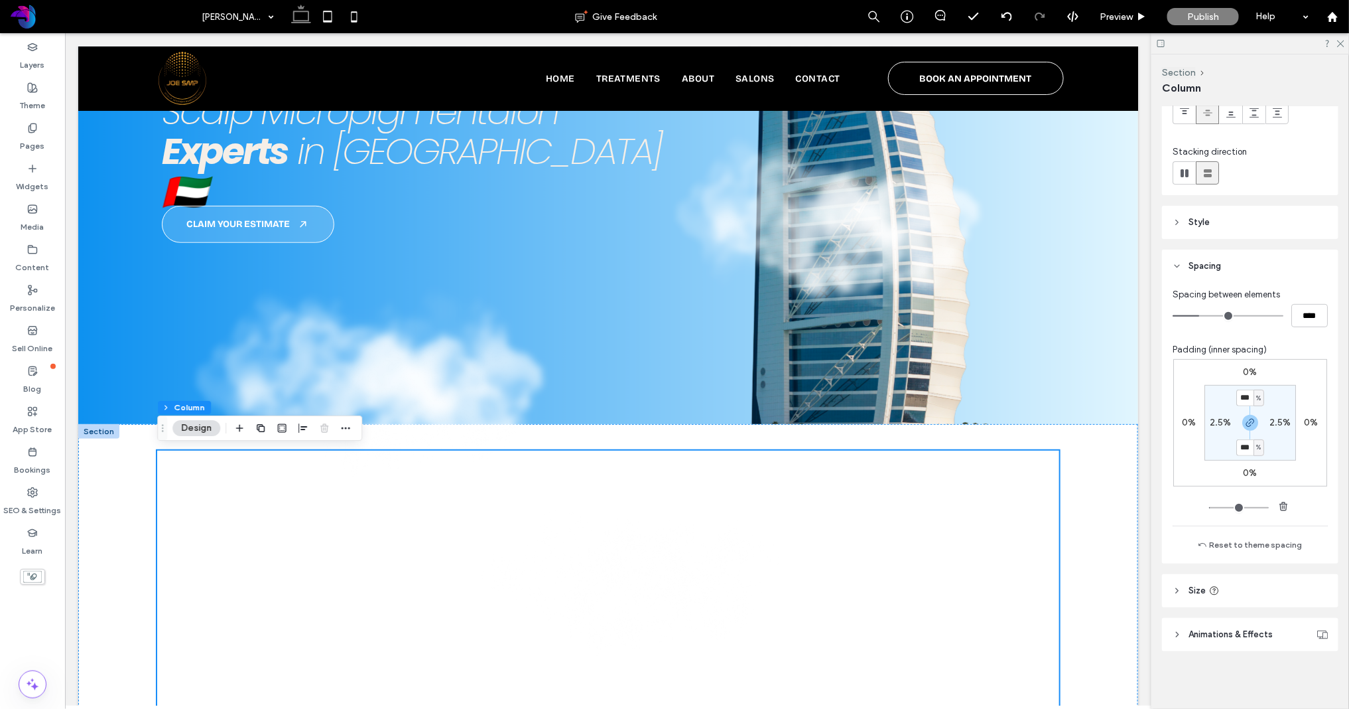
click at [1195, 629] on span "Animations & Effects" at bounding box center [1231, 634] width 84 height 13
click at [1195, 591] on span "Size" at bounding box center [1197, 590] width 17 height 13
click at [1089, 454] on div at bounding box center [608, 578] width 1060 height 310
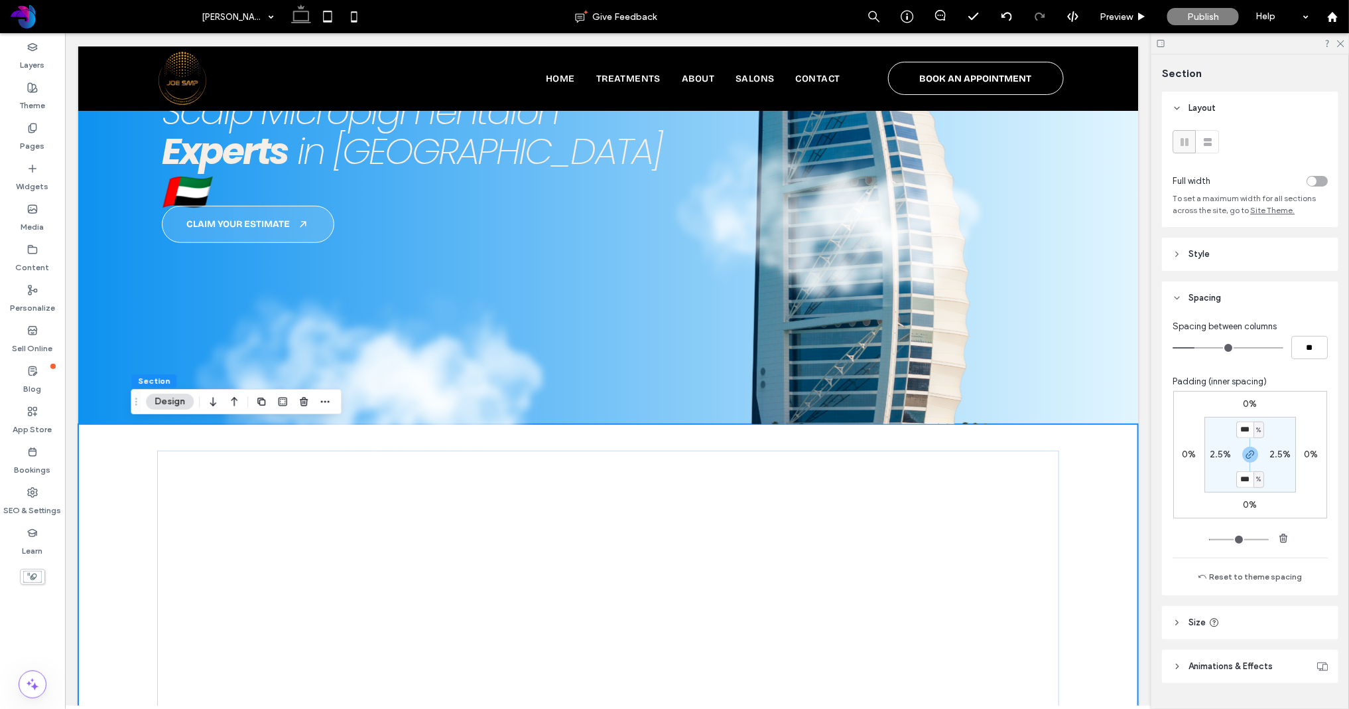
click at [1195, 252] on span "Style" at bounding box center [1199, 253] width 21 height 13
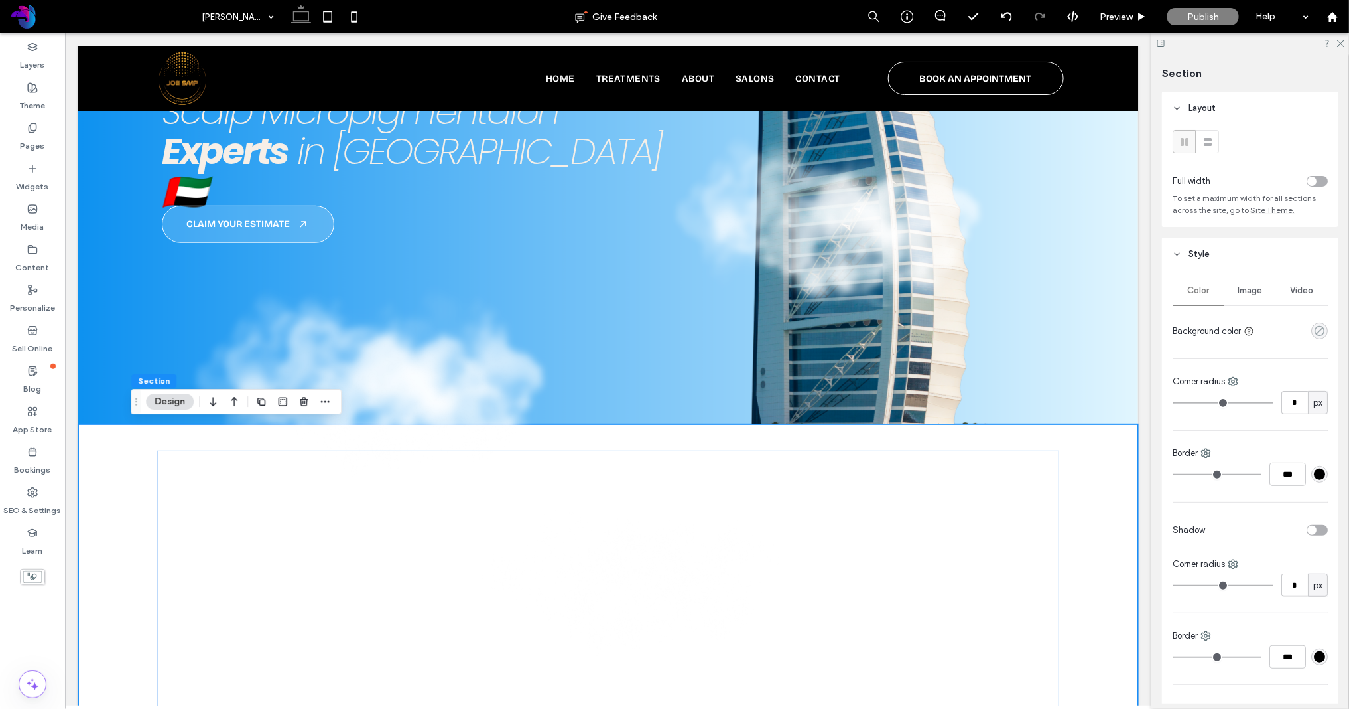
click at [1195, 331] on use "rgba(0, 0, 0, 0)" at bounding box center [1320, 331] width 10 height 10
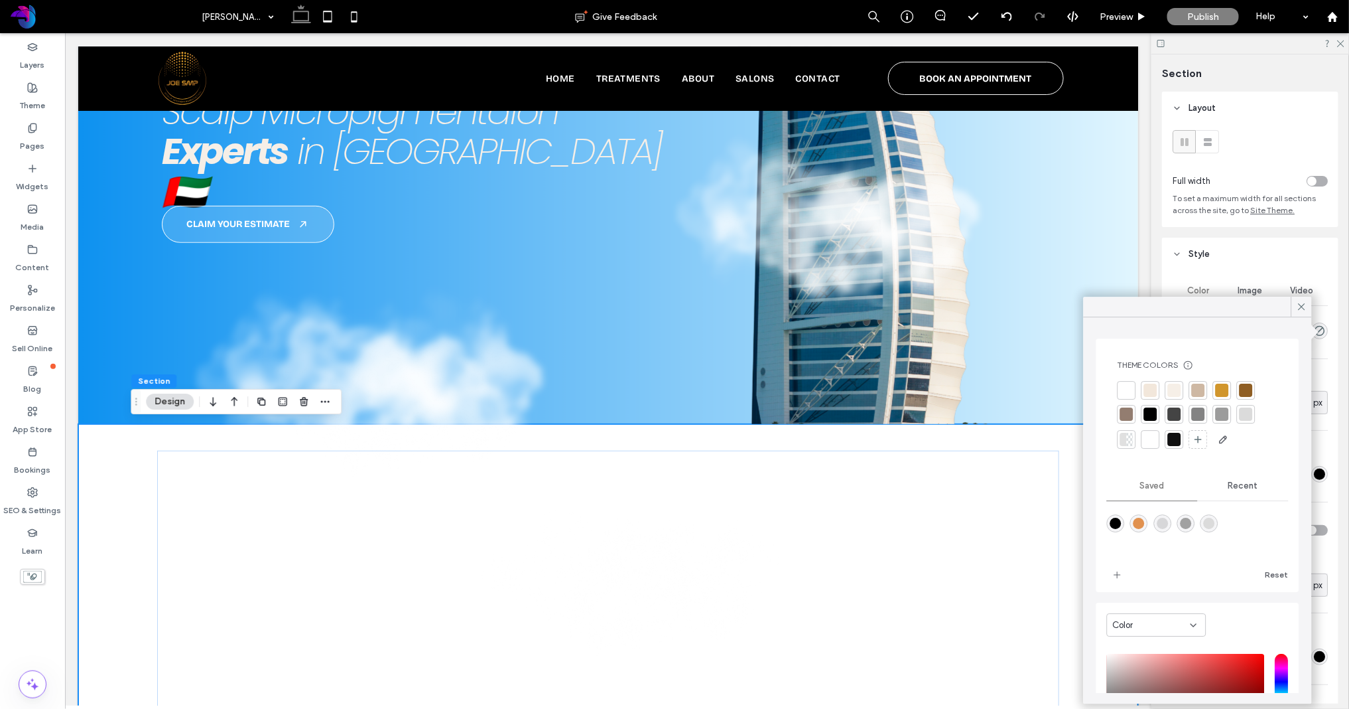
click at [1150, 389] on div at bounding box center [1150, 389] width 13 height 13
type input "*"
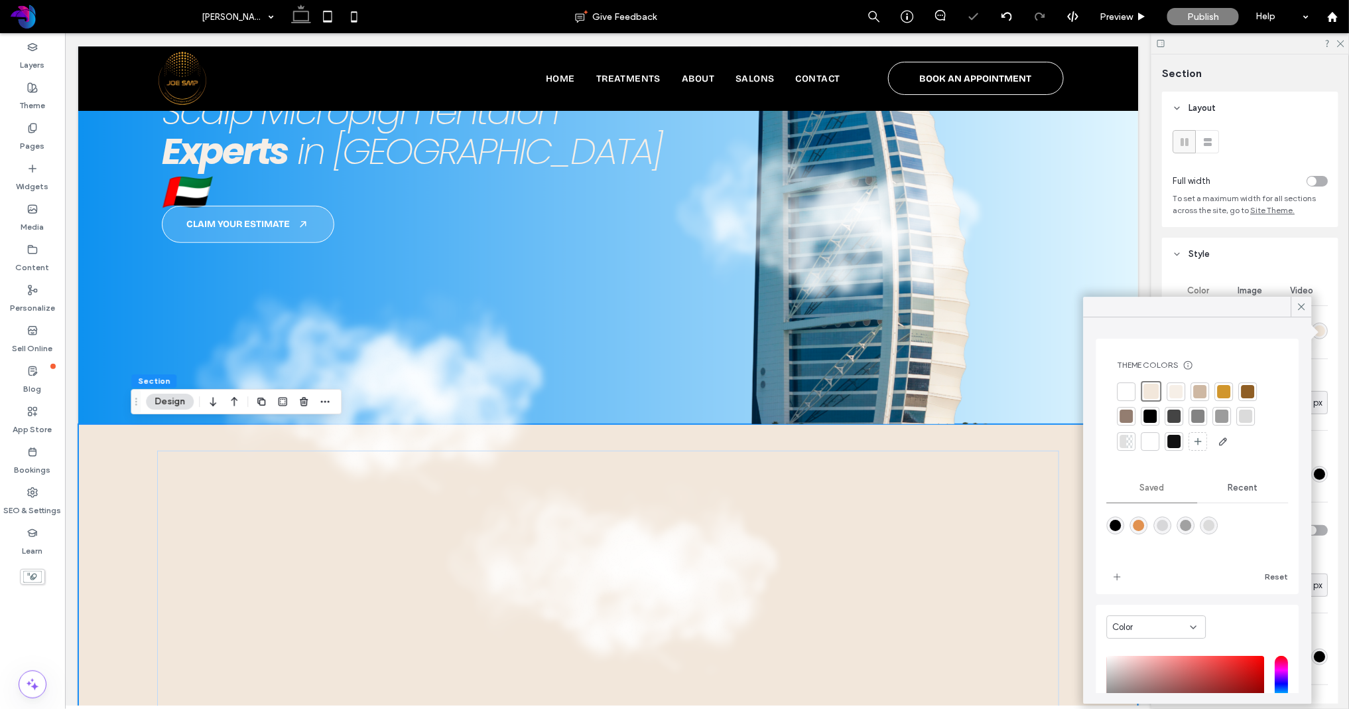
click at [1195, 303] on icon at bounding box center [1302, 307] width 12 height 12
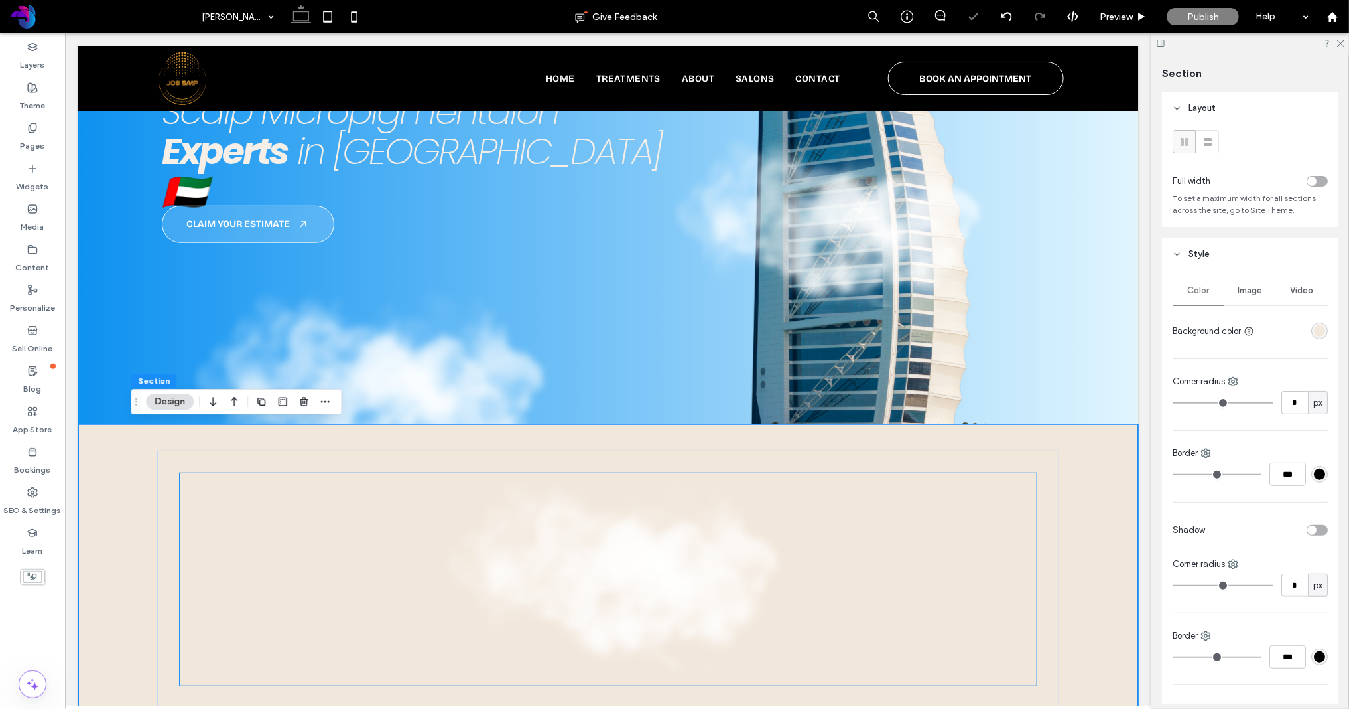
click at [937, 538] on img at bounding box center [607, 578] width 857 height 212
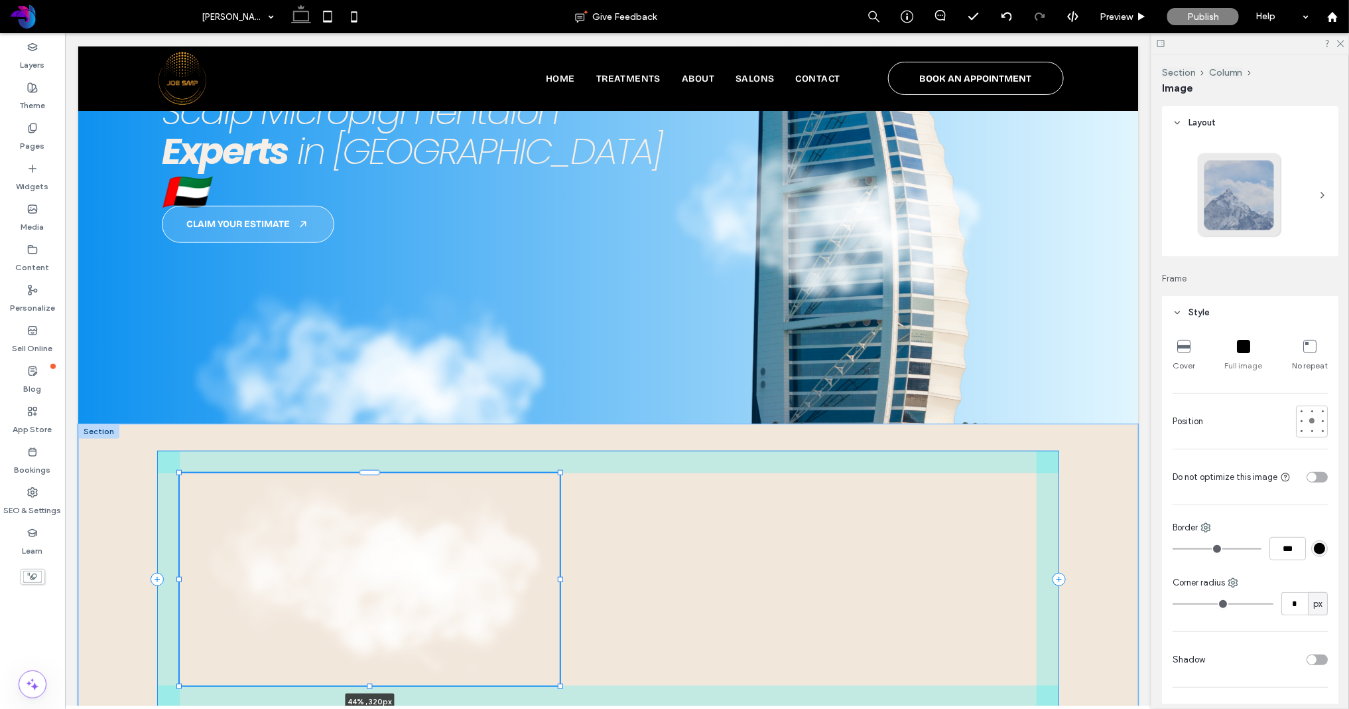
drag, startPoint x: 1038, startPoint y: 578, endPoint x: 552, endPoint y: 574, distance: 485.6
click at [549, 574] on div "44% , 320px" at bounding box center [607, 578] width 955 height 310
type input "**"
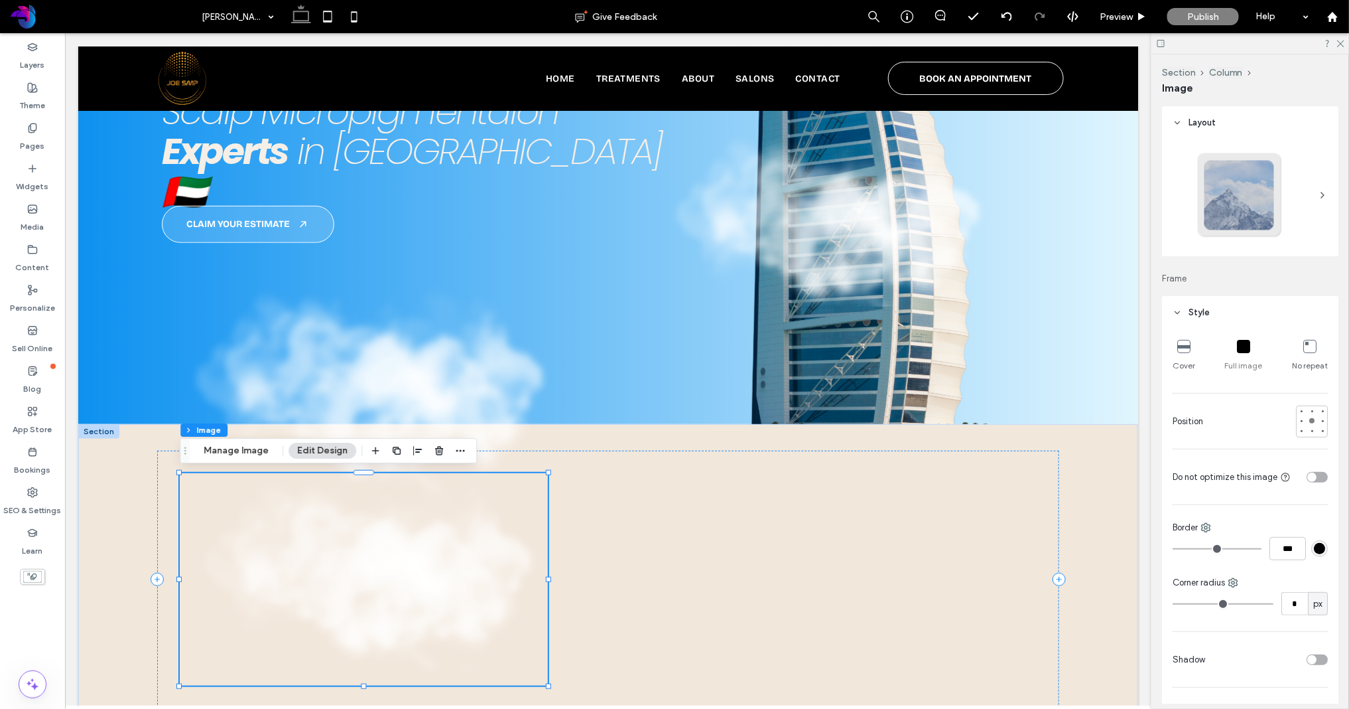
click at [393, 449] on use "button" at bounding box center [397, 450] width 8 height 8
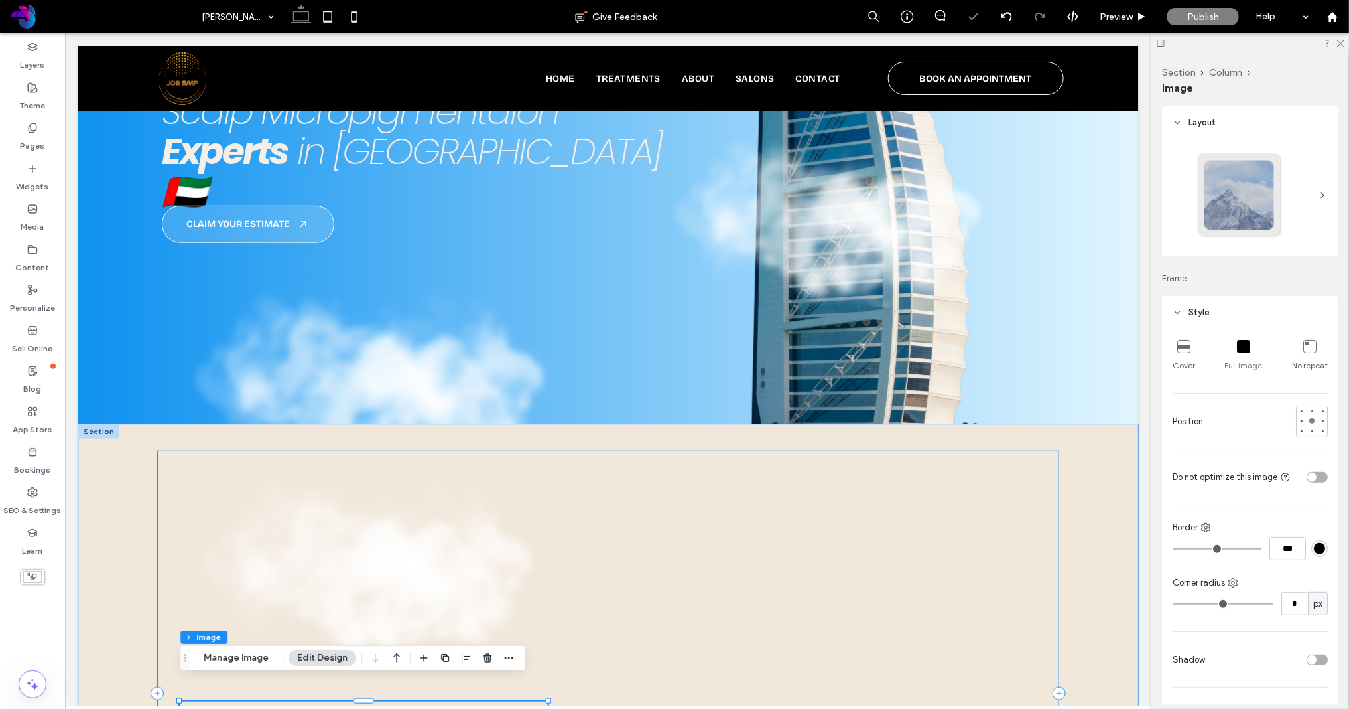
click at [824, 502] on div at bounding box center [608, 693] width 902 height 486
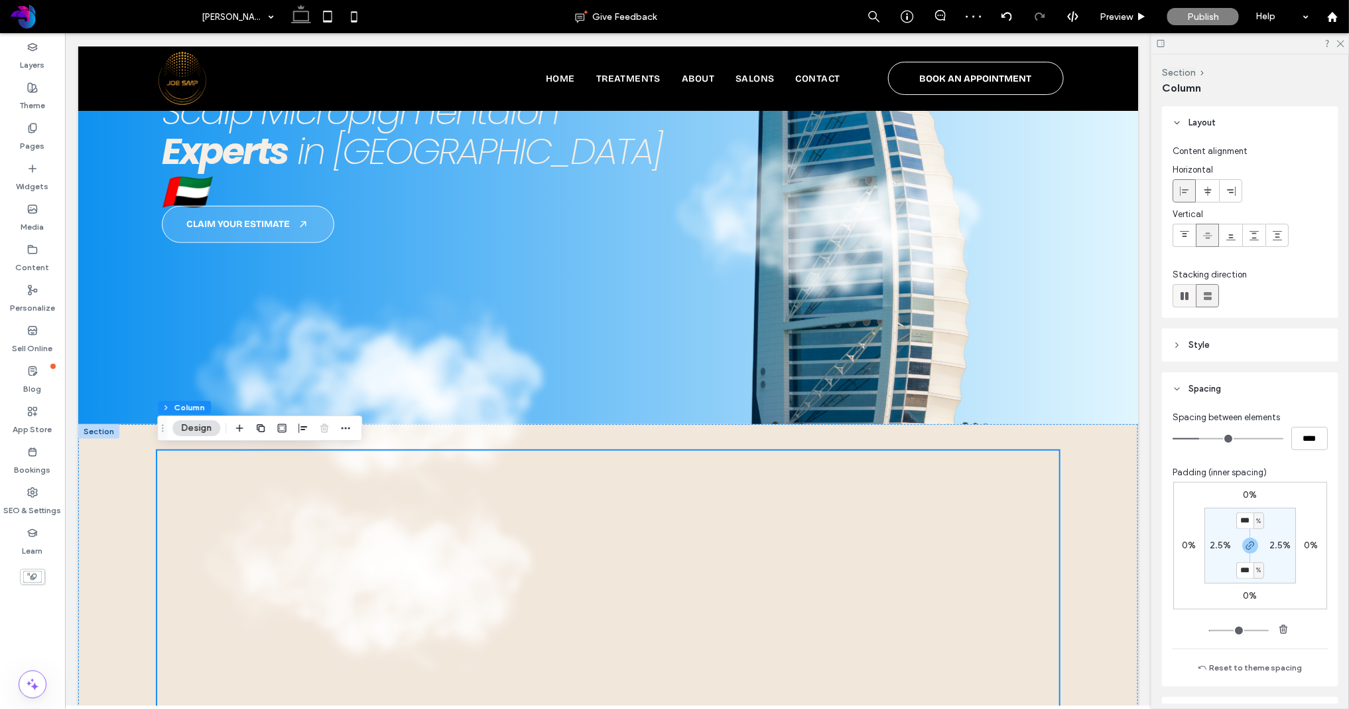
click at [1184, 295] on icon at bounding box center [1184, 295] width 13 height 13
type input "*"
type input "**"
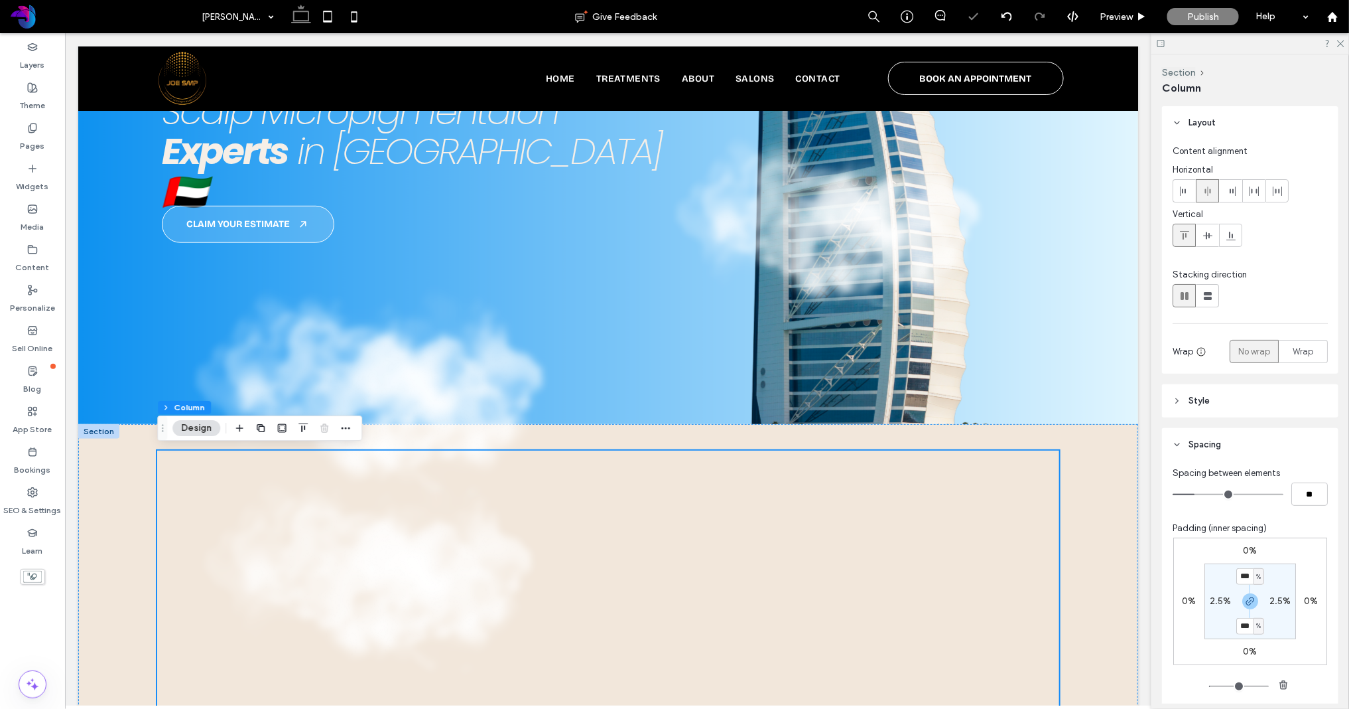
type input "*"
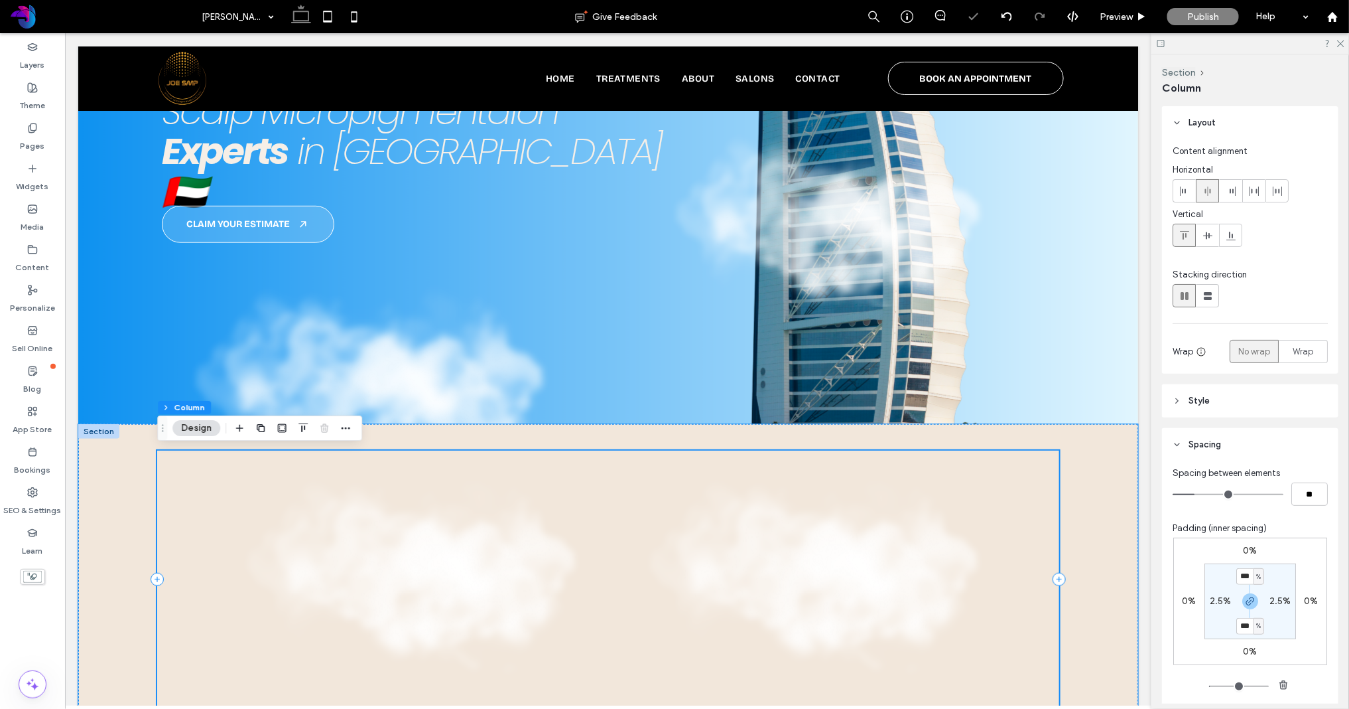
click at [526, 528] on img at bounding box center [406, 578] width 368 height 212
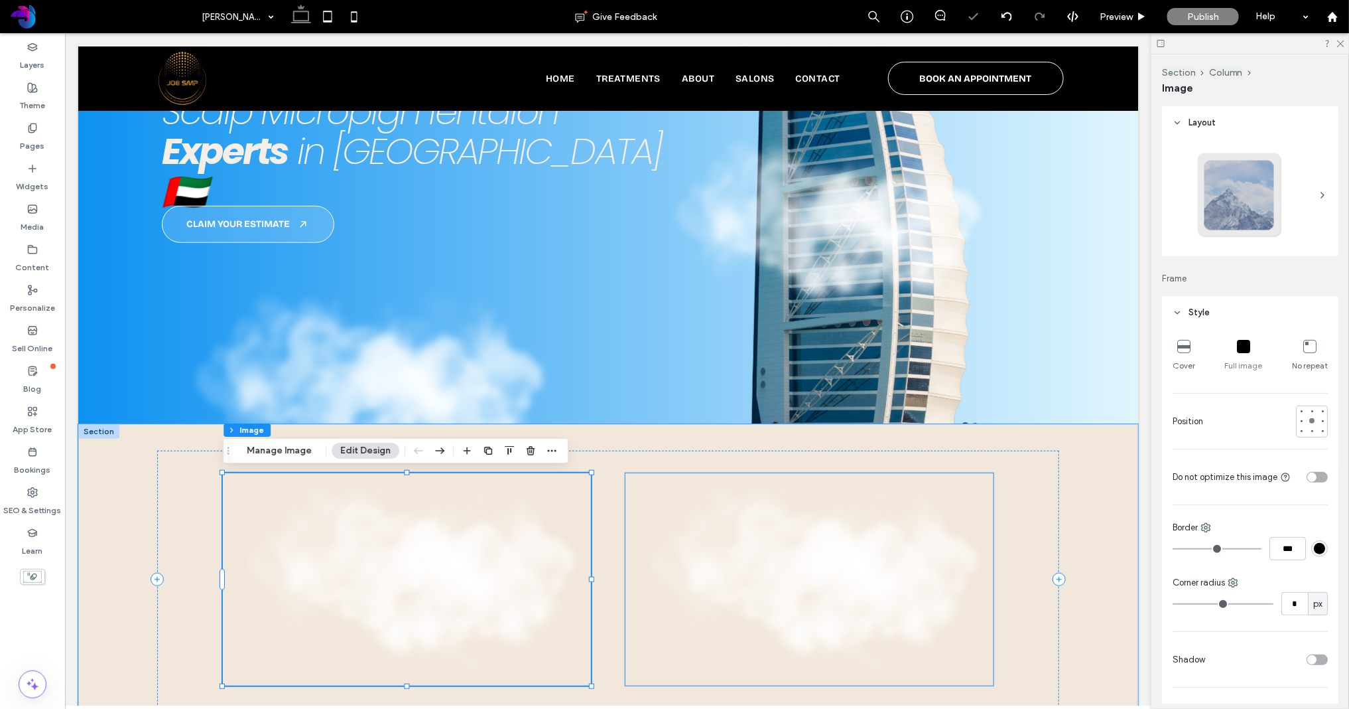
click at [718, 568] on img at bounding box center [809, 578] width 368 height 212
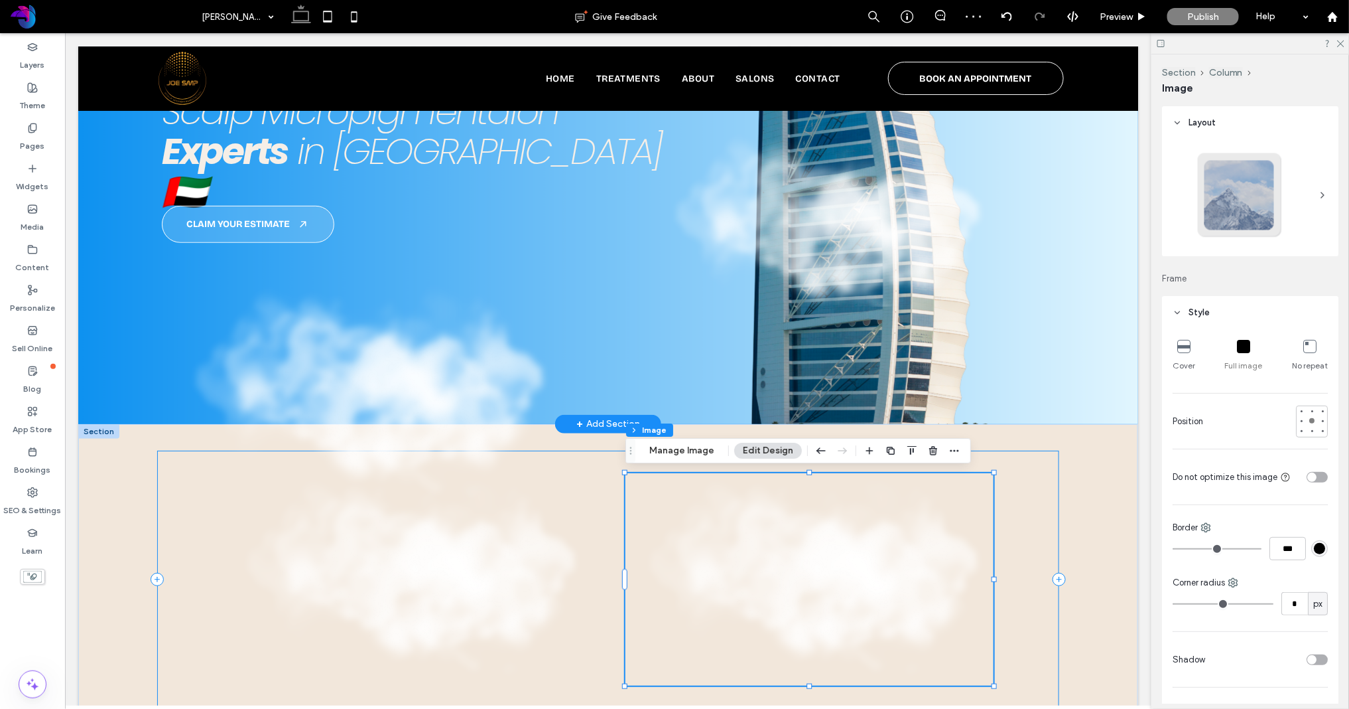
drag, startPoint x: 614, startPoint y: 551, endPoint x: 1117, endPoint y: 415, distance: 520.8
click at [614, 551] on div at bounding box center [608, 578] width 902 height 257
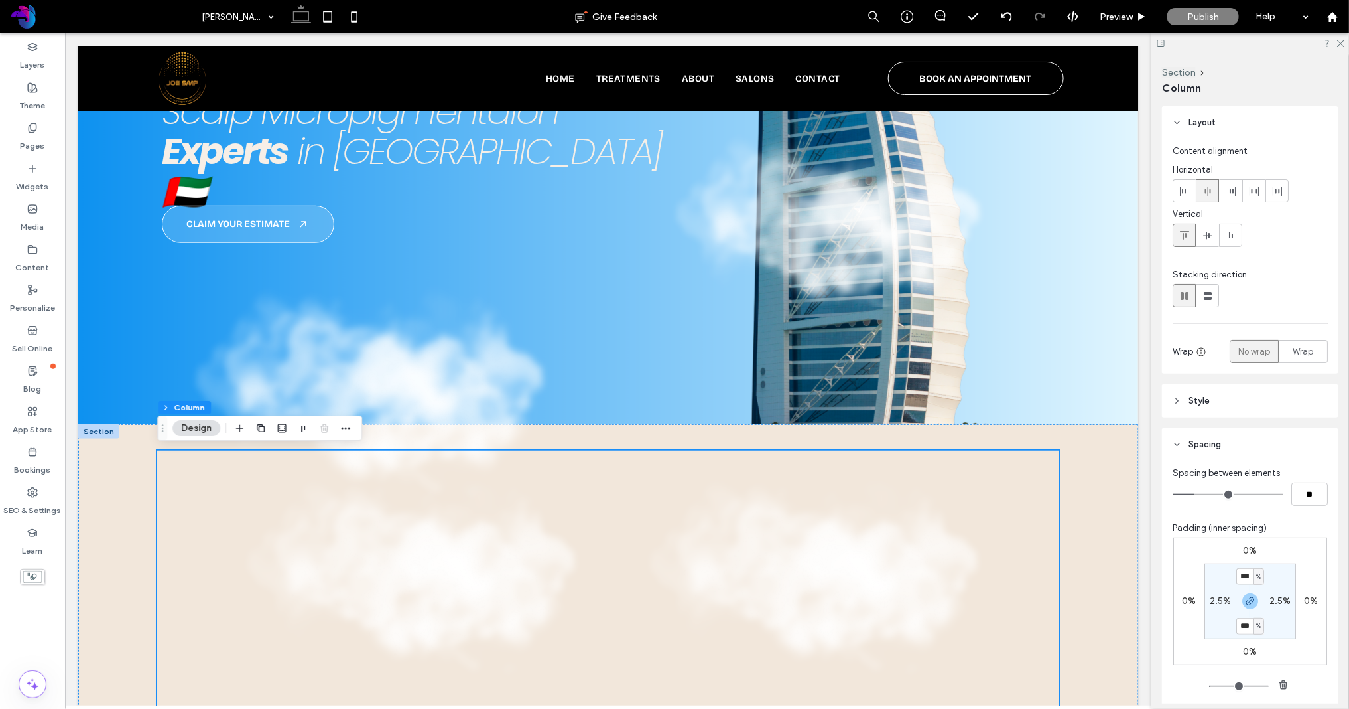
type input "*"
type input "**"
type input "*"
type input "**"
type input "*"
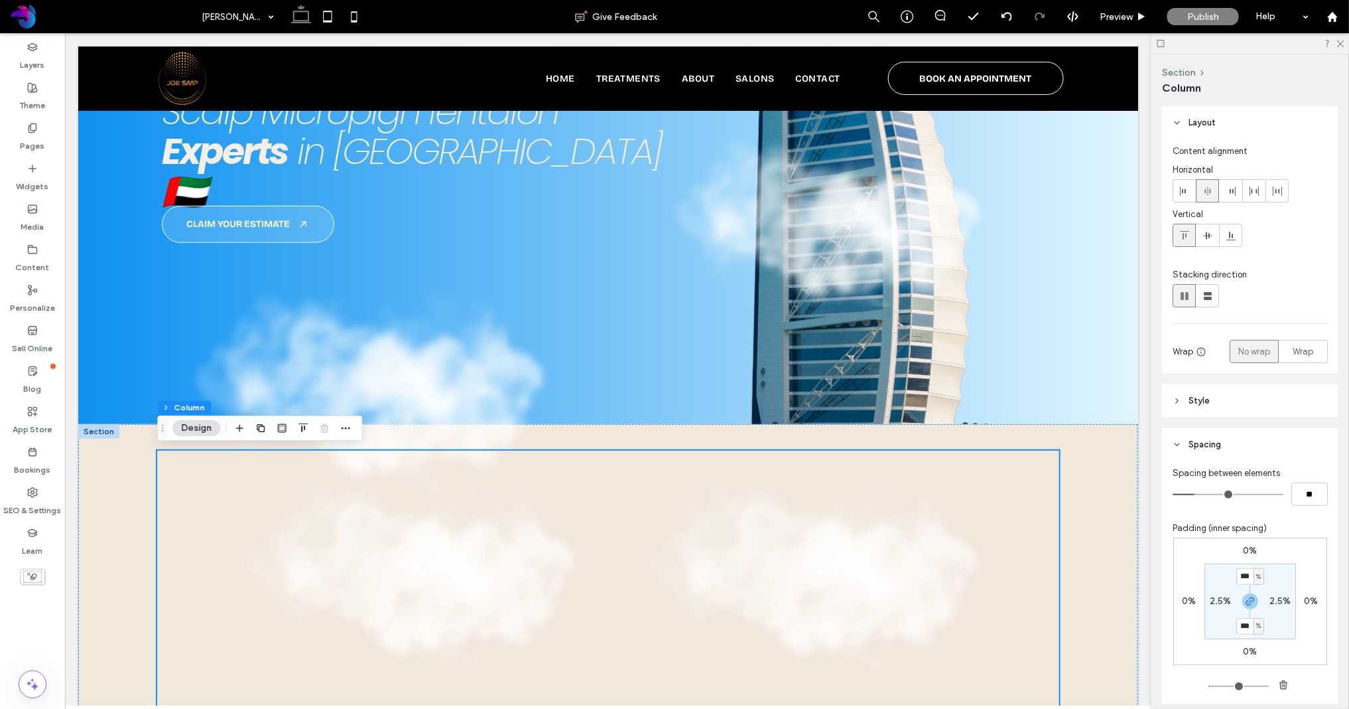
type input "**"
drag, startPoint x: 1201, startPoint y: 497, endPoint x: 1108, endPoint y: 496, distance: 92.9
type input "*"
click at [1173, 495] on input "range" at bounding box center [1228, 494] width 111 height 1
type input "*"
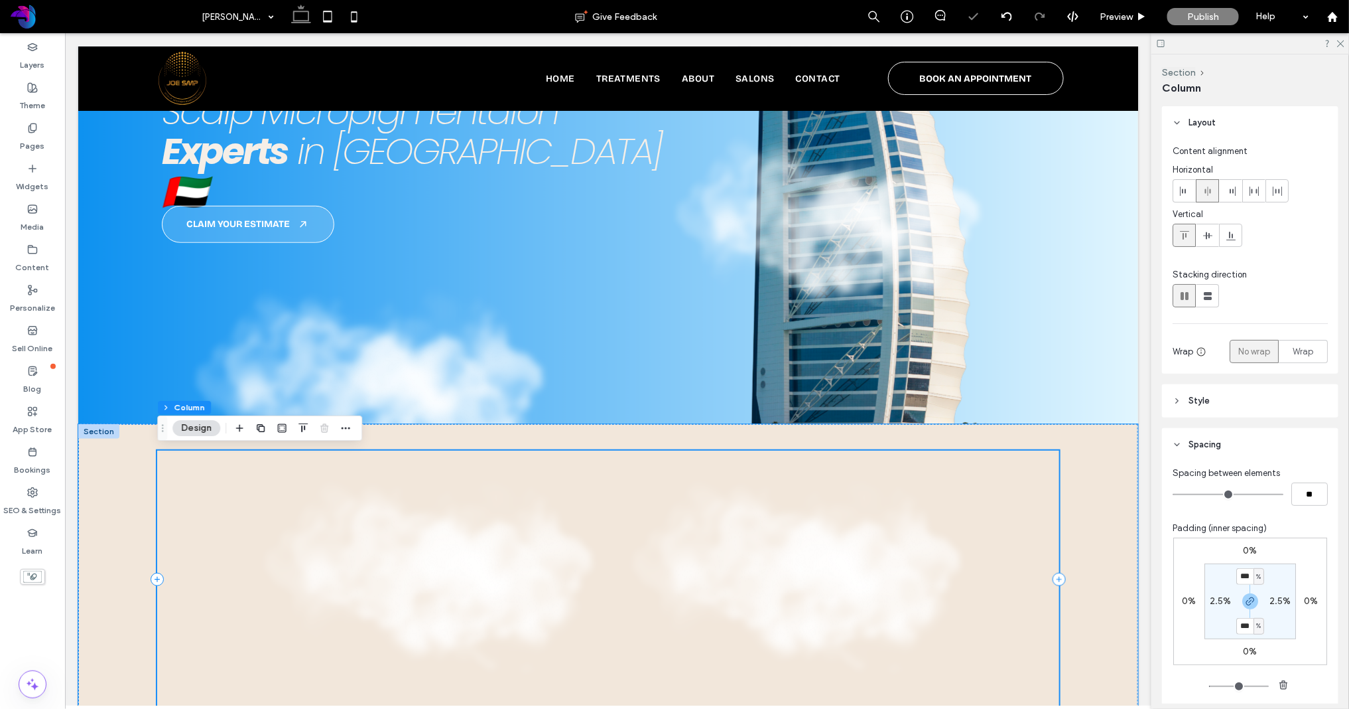
click at [1039, 492] on div at bounding box center [608, 578] width 902 height 257
click at [1087, 459] on div at bounding box center [608, 578] width 1060 height 310
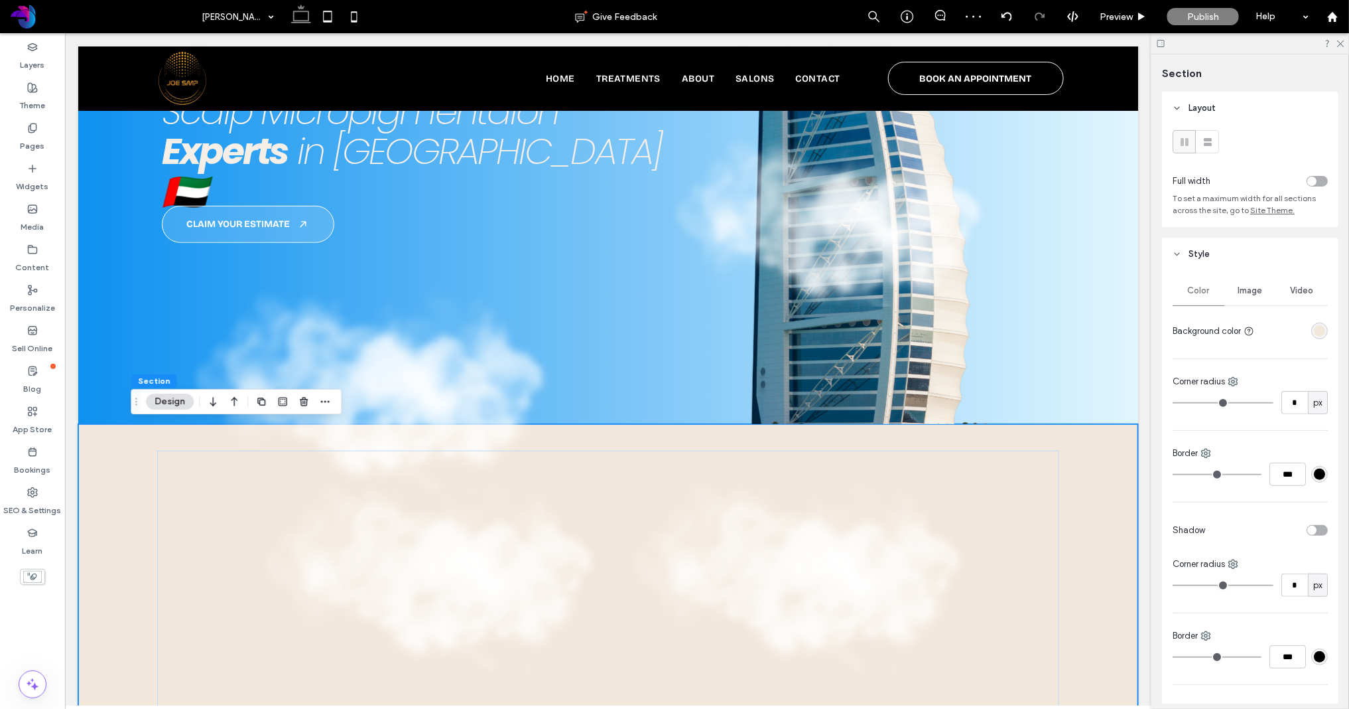
click at [1195, 178] on div "toggle" at bounding box center [1317, 181] width 21 height 11
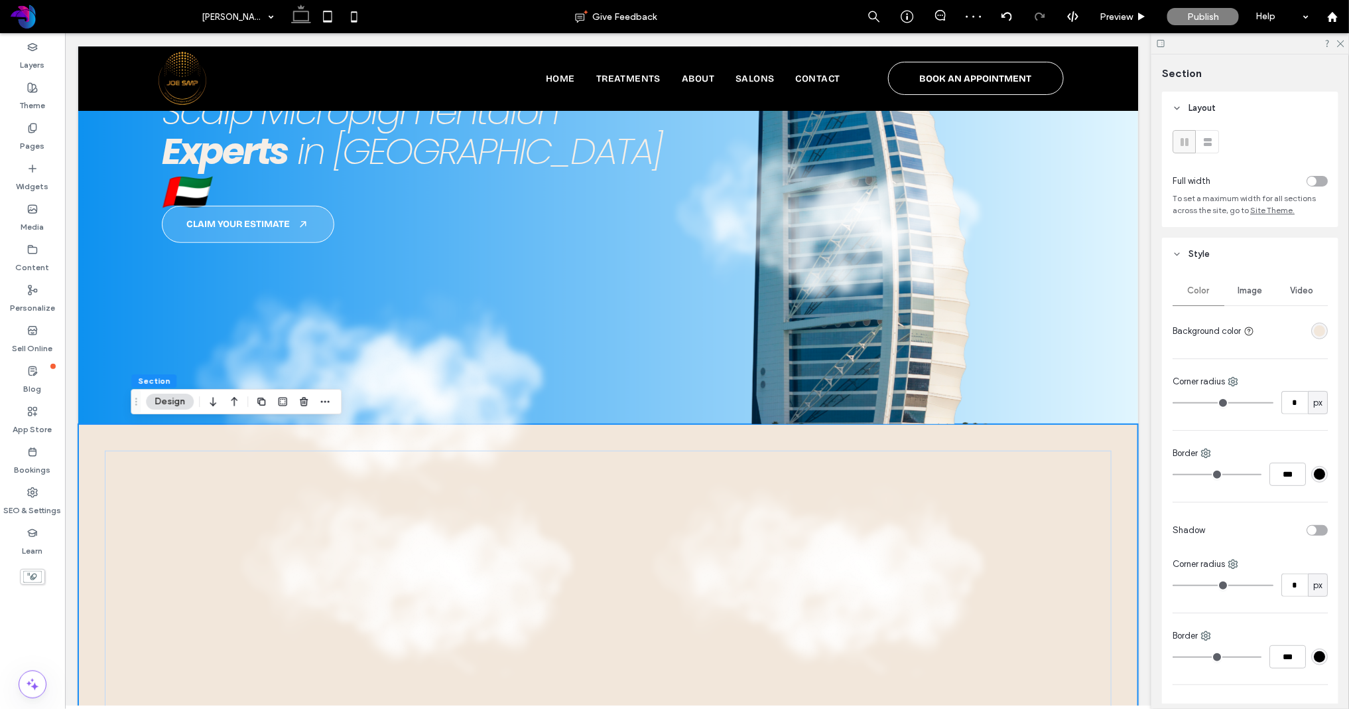
type input "*"
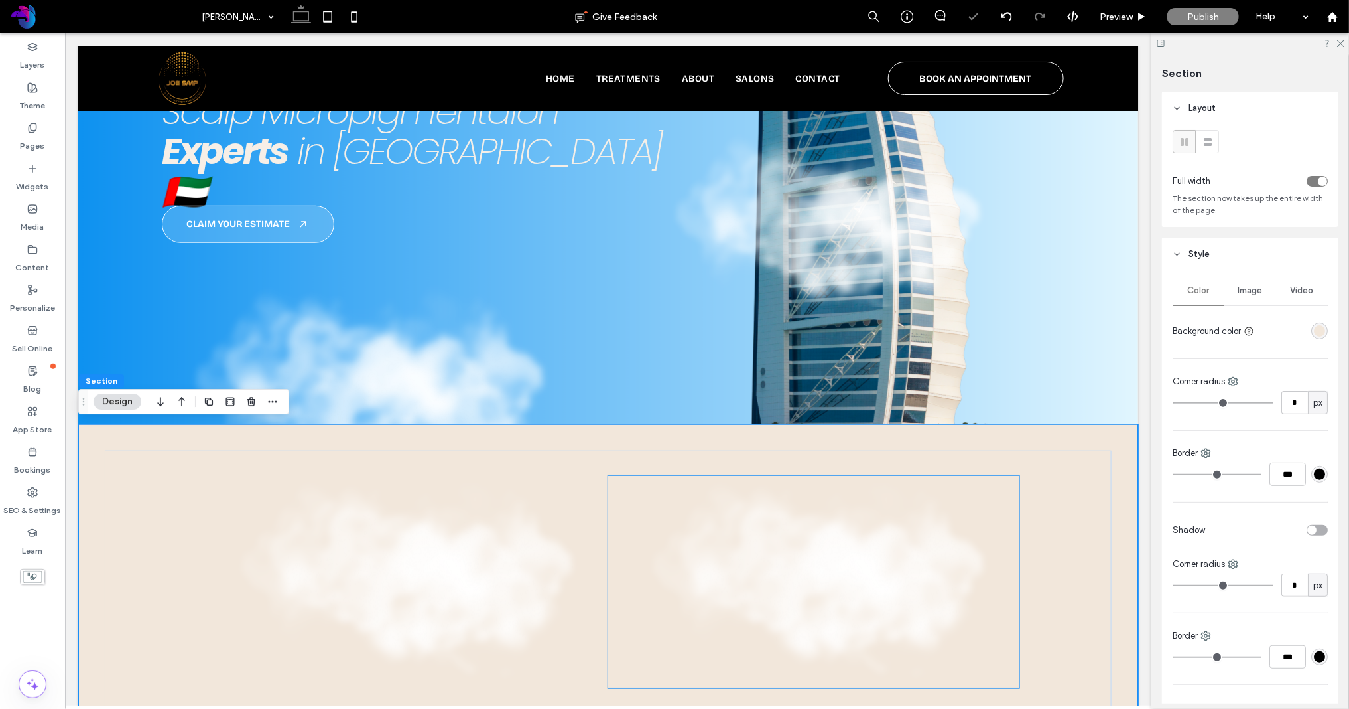
click at [749, 550] on img at bounding box center [813, 581] width 411 height 212
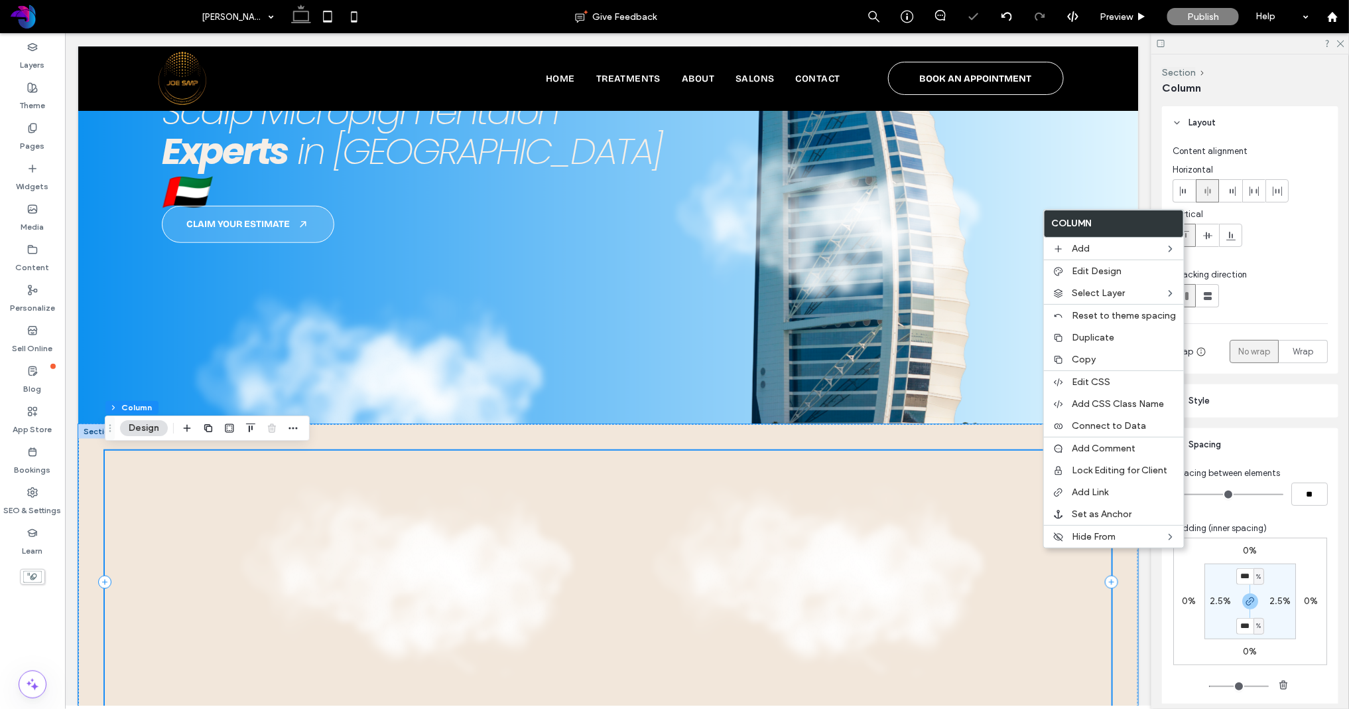
type input "*"
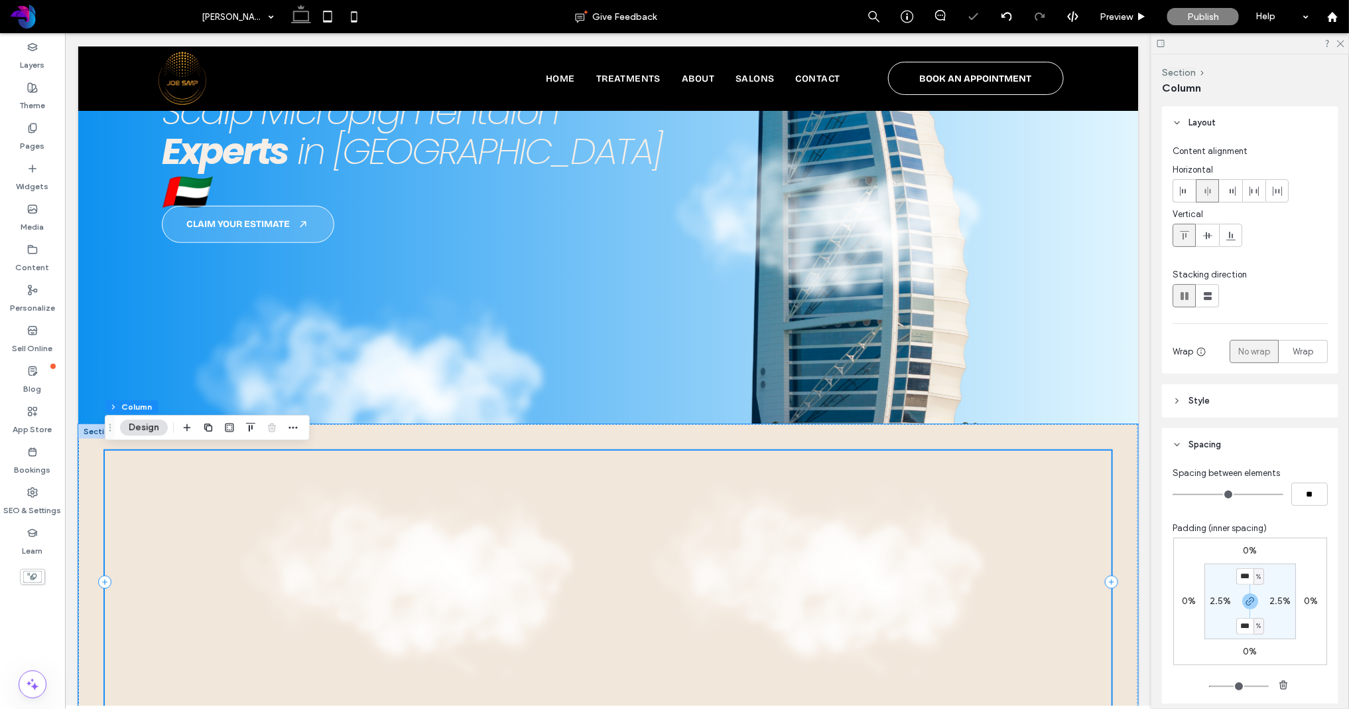
scroll to position [281, 0]
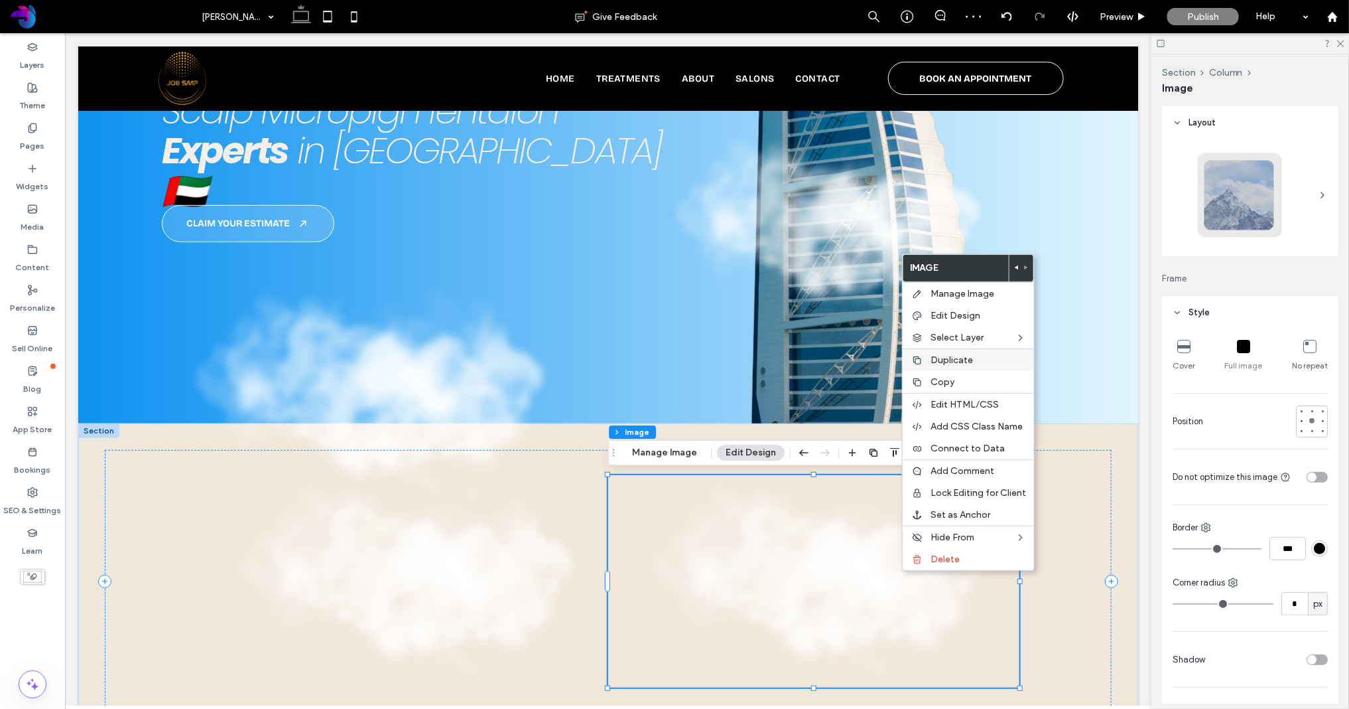
click at [969, 356] on span "Duplicate" at bounding box center [952, 359] width 42 height 11
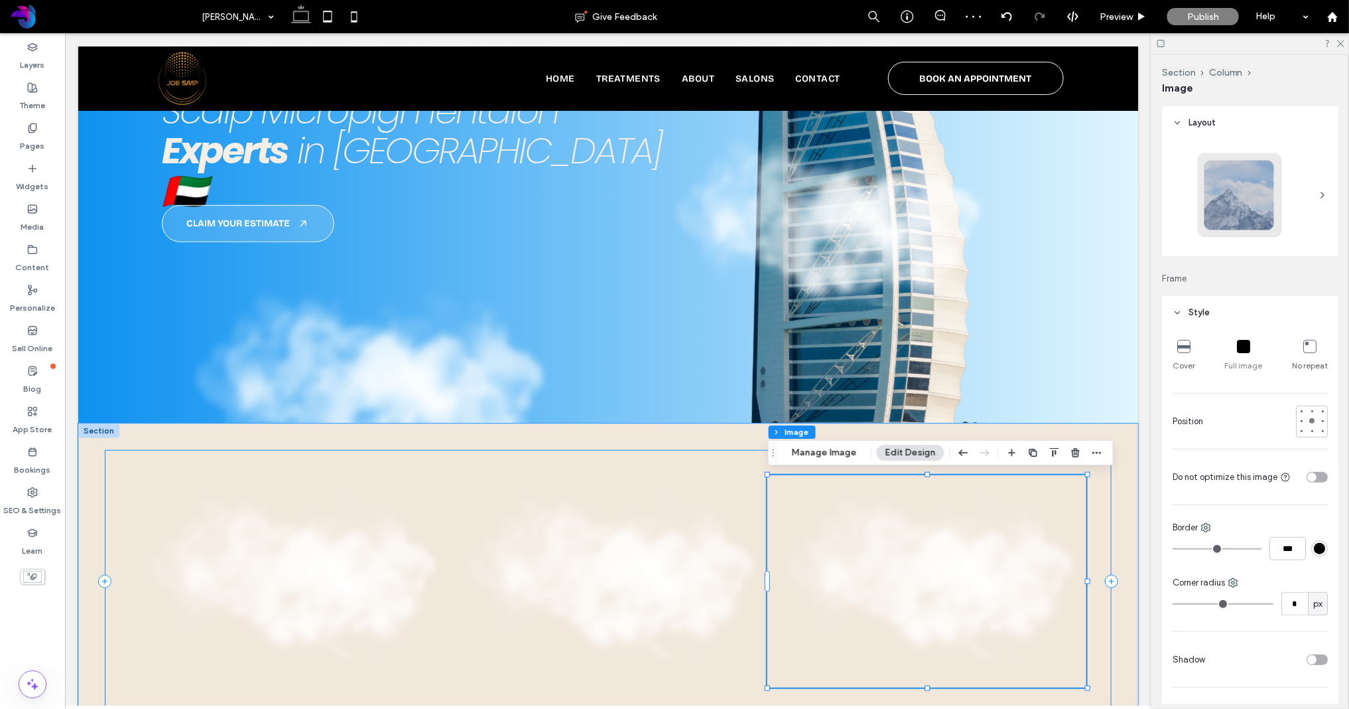
click at [1103, 492] on div at bounding box center [607, 580] width 1007 height 263
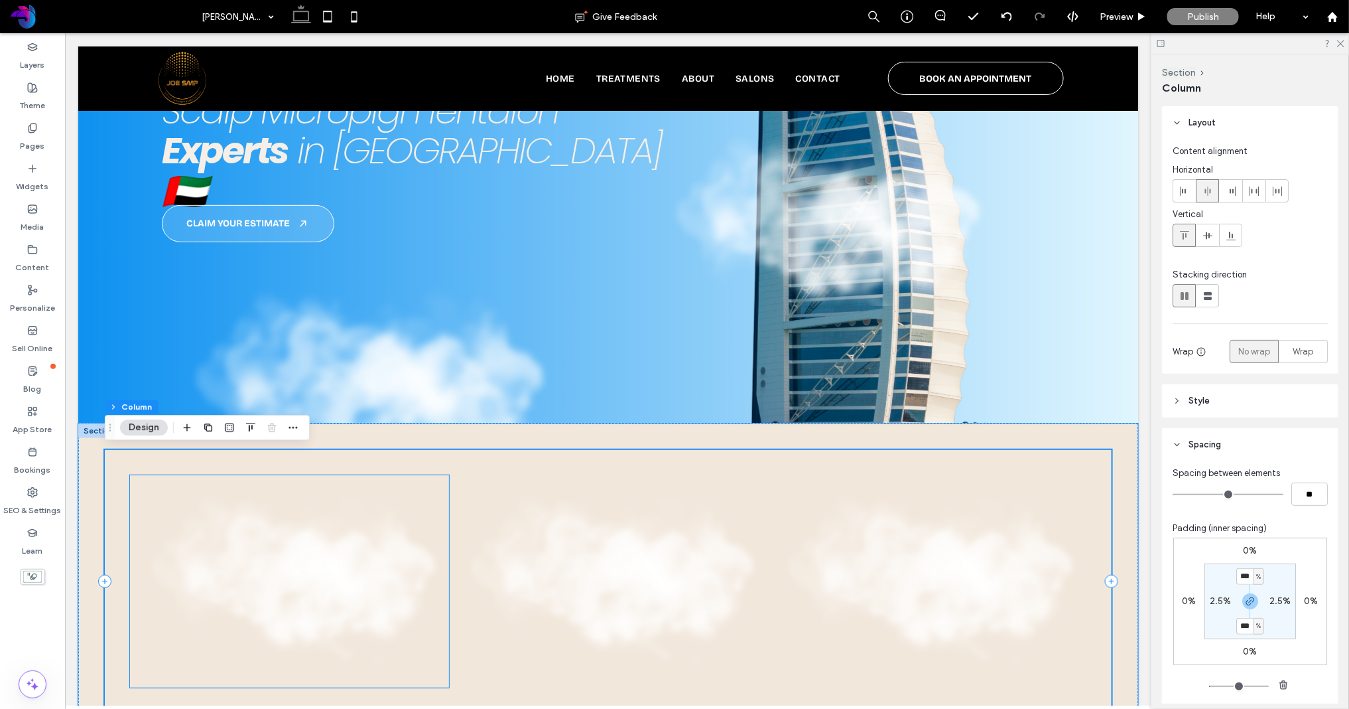
click at [396, 553] on img at bounding box center [288, 580] width 319 height 212
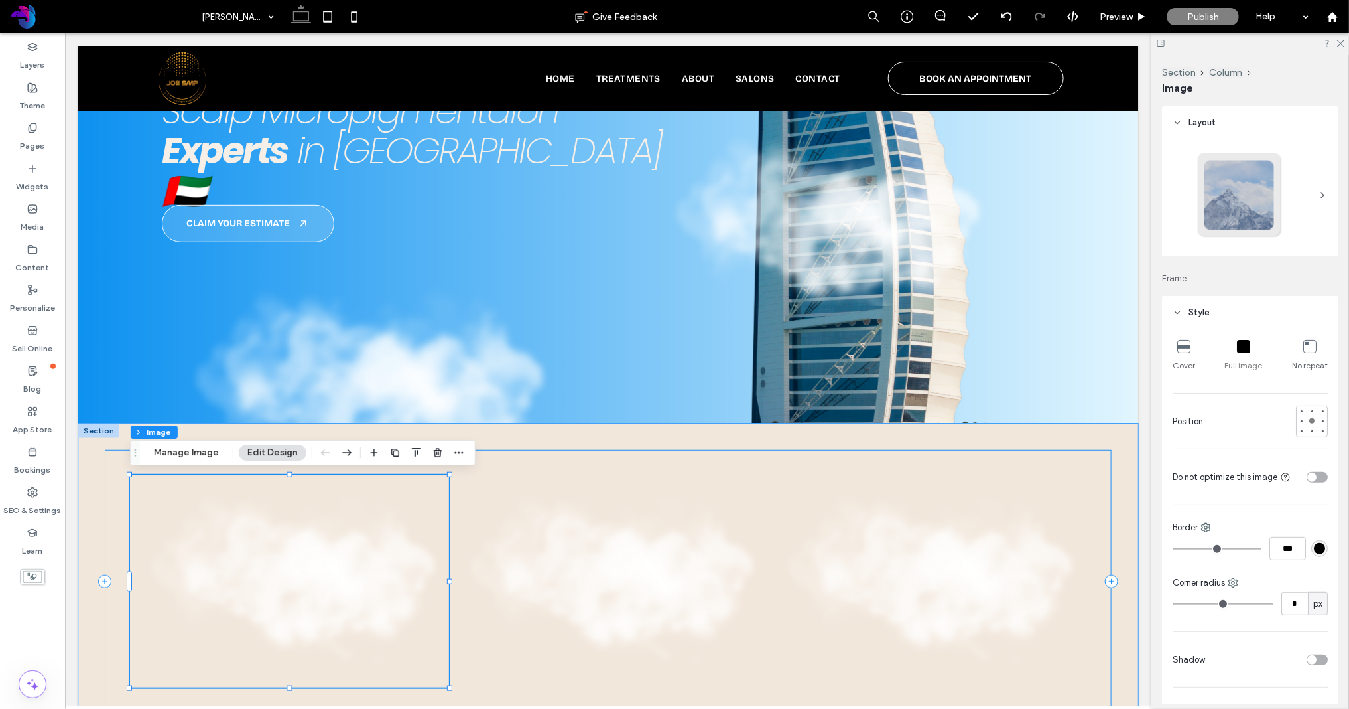
click at [634, 464] on div at bounding box center [607, 580] width 1007 height 263
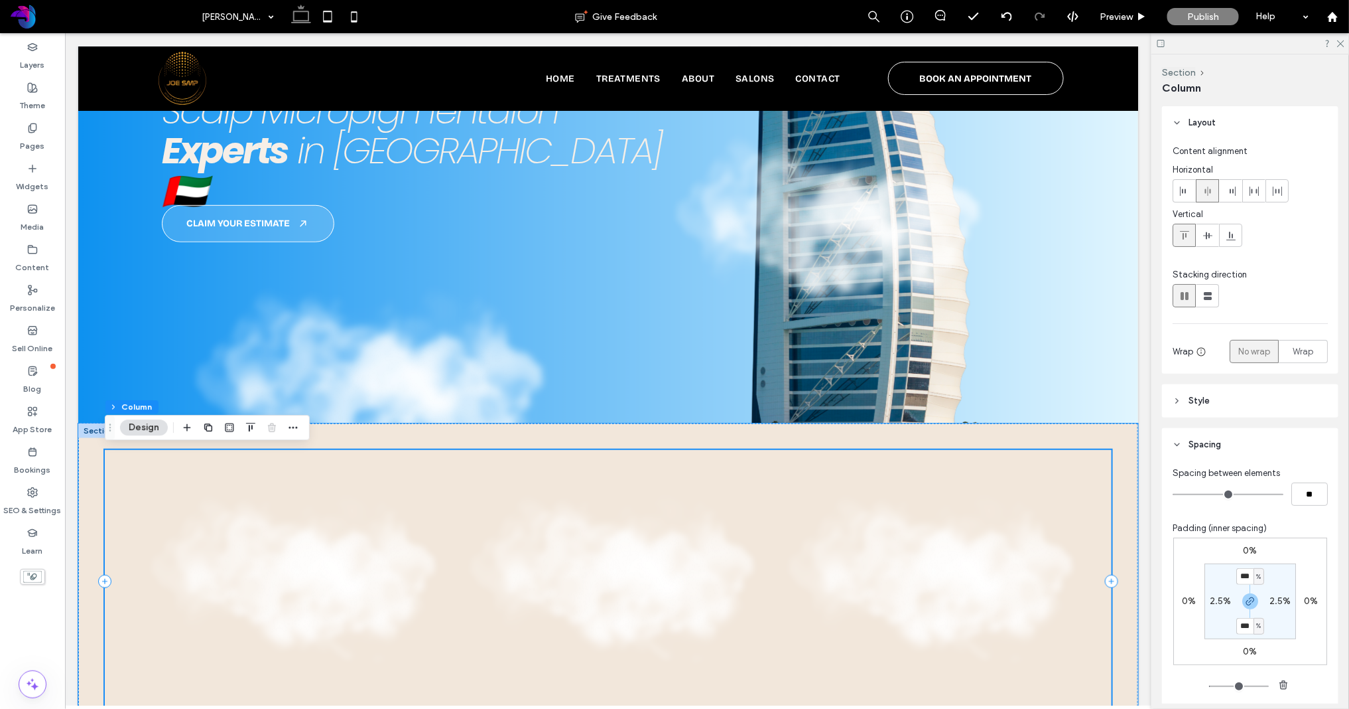
click at [904, 451] on div at bounding box center [607, 580] width 1007 height 263
click at [1195, 549] on label "0%" at bounding box center [1251, 550] width 14 height 11
type input "*"
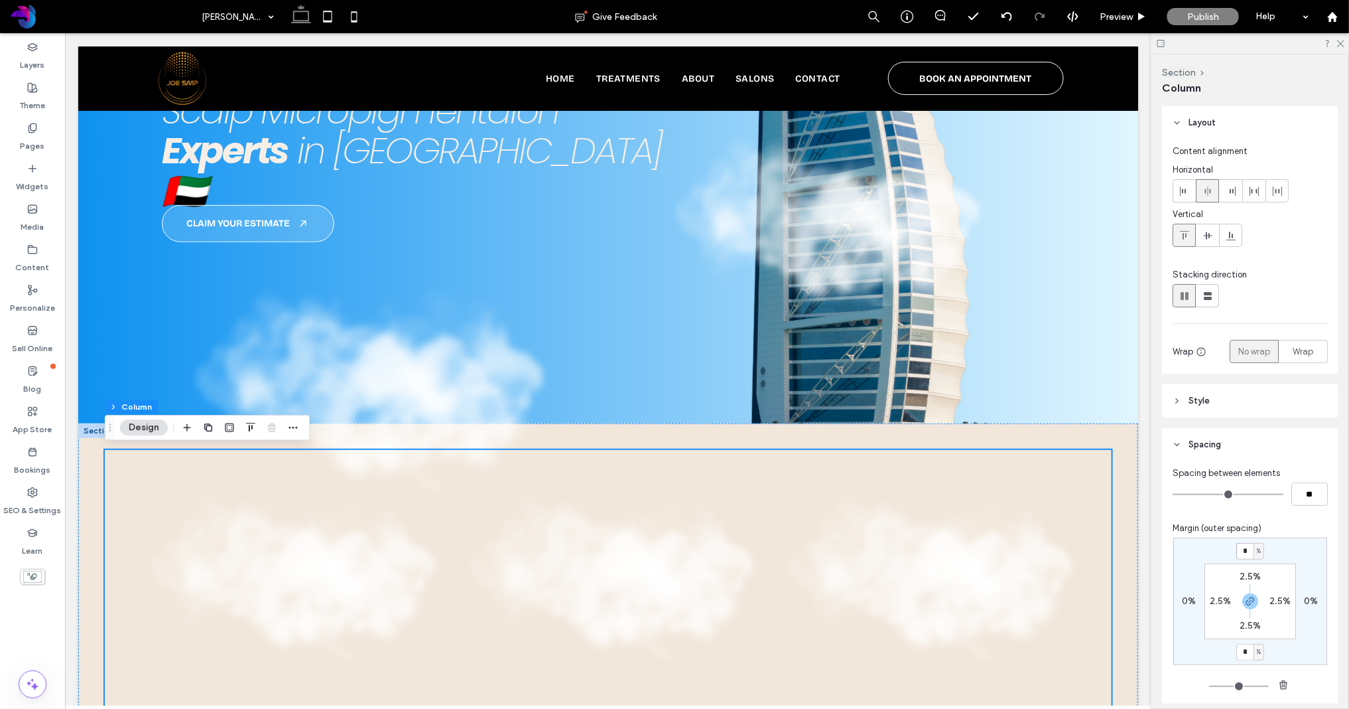
click at [1195, 550] on input "*" at bounding box center [1245, 551] width 17 height 17
type input "***"
type input "*"
type input "***"
type input "*"
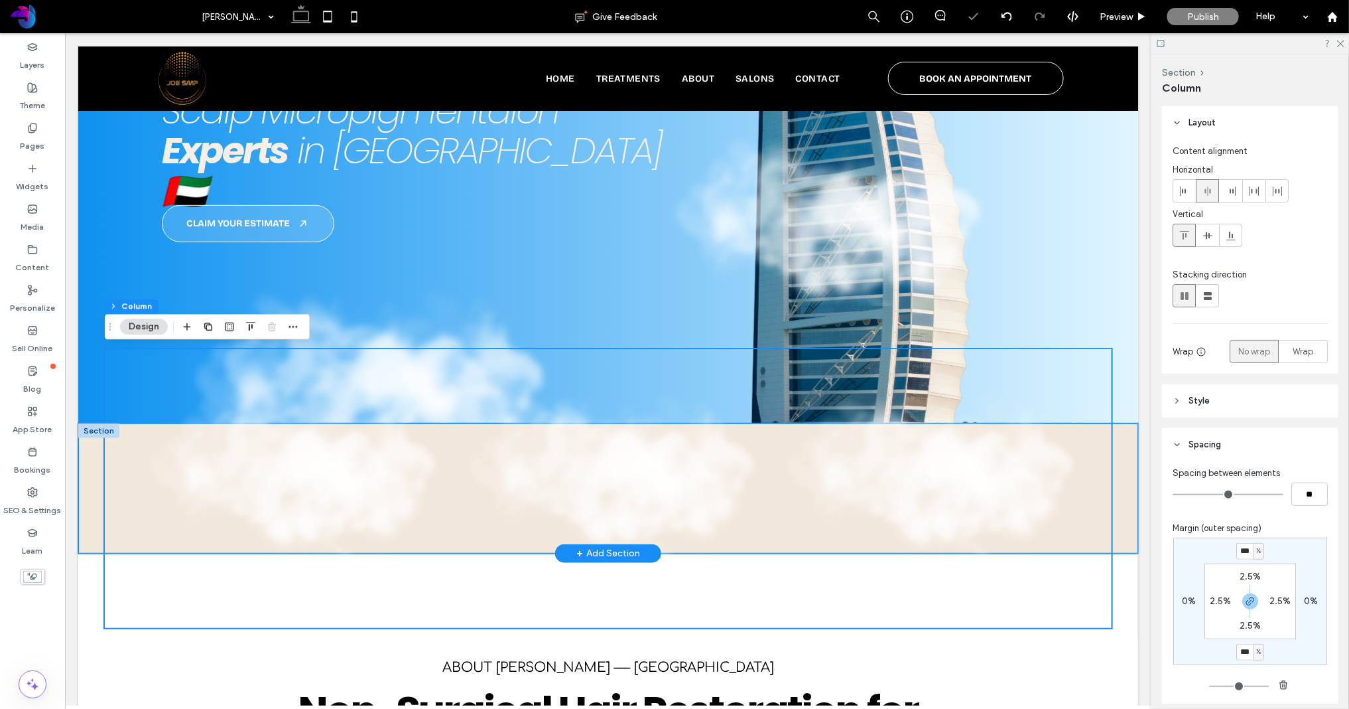
click at [1127, 441] on div at bounding box center [608, 488] width 1060 height 130
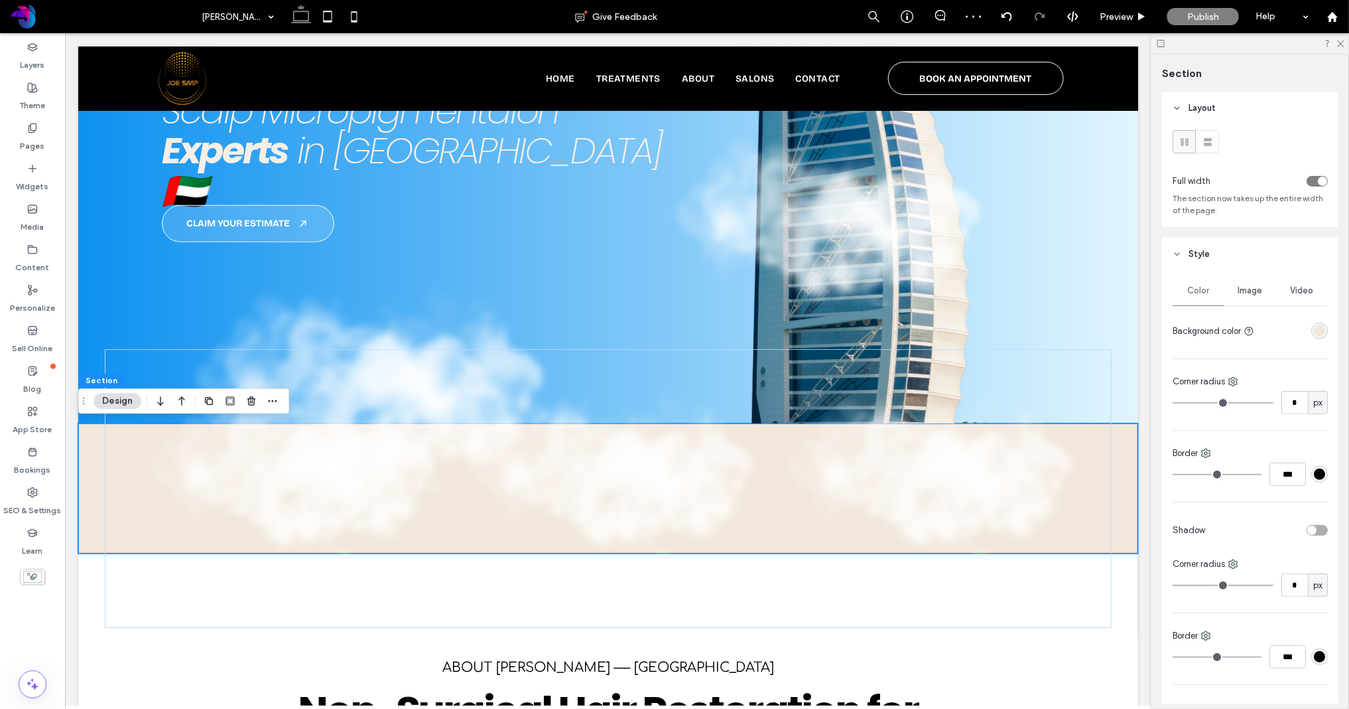
click at [1195, 332] on div "rgba(242, 231, 219, 1)" at bounding box center [1319, 330] width 11 height 11
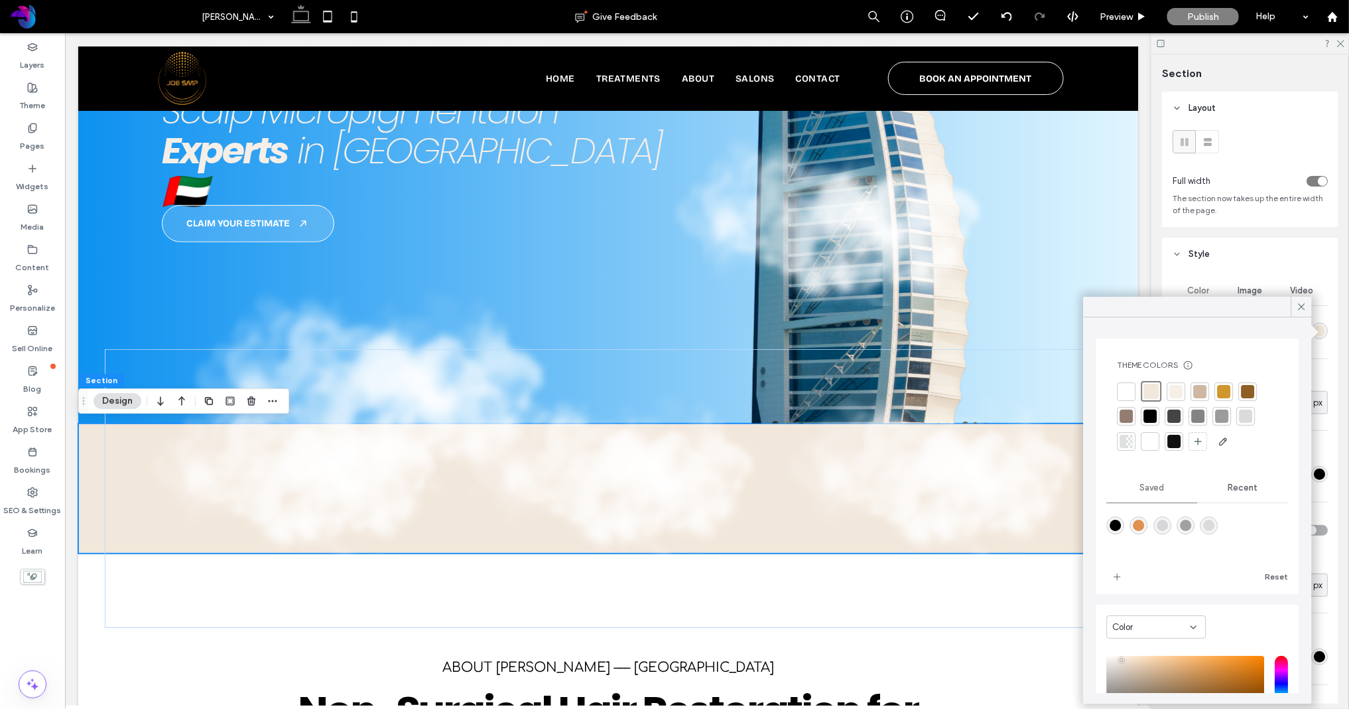
click at [1128, 387] on div at bounding box center [1126, 391] width 13 height 13
type input "*"
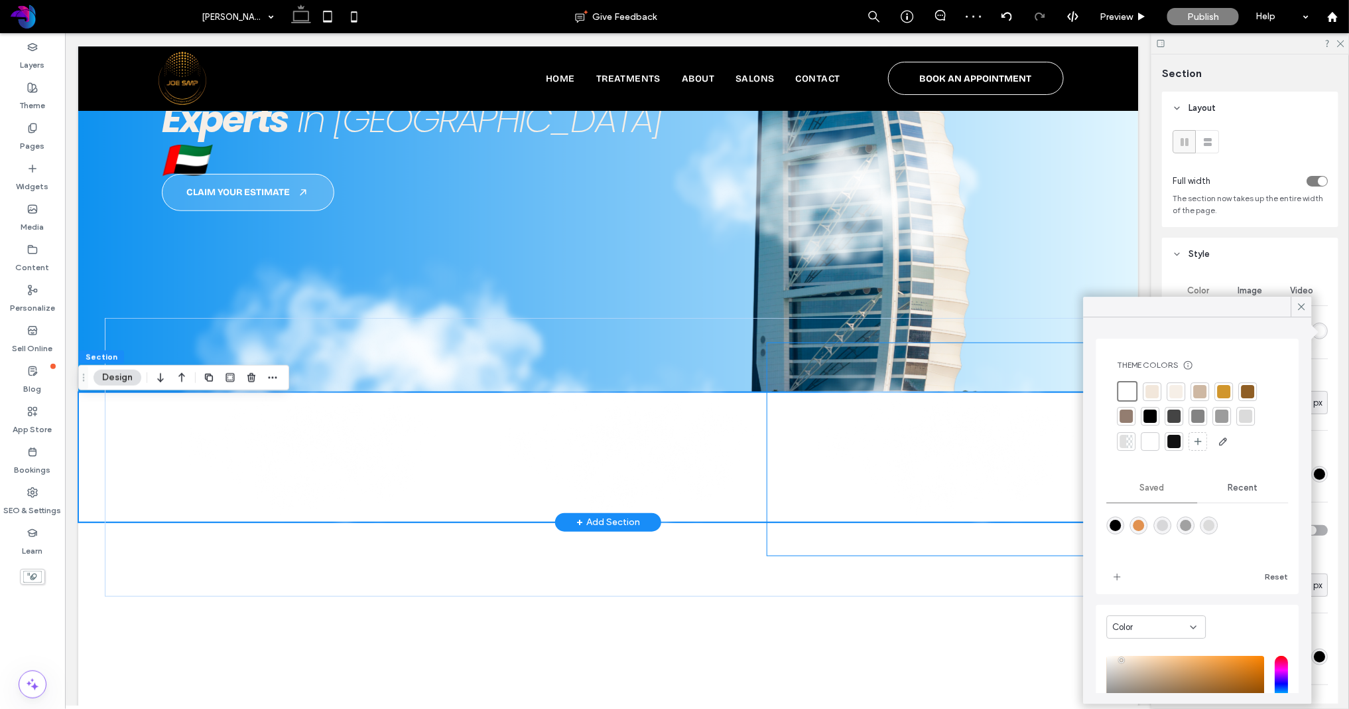
scroll to position [287, 0]
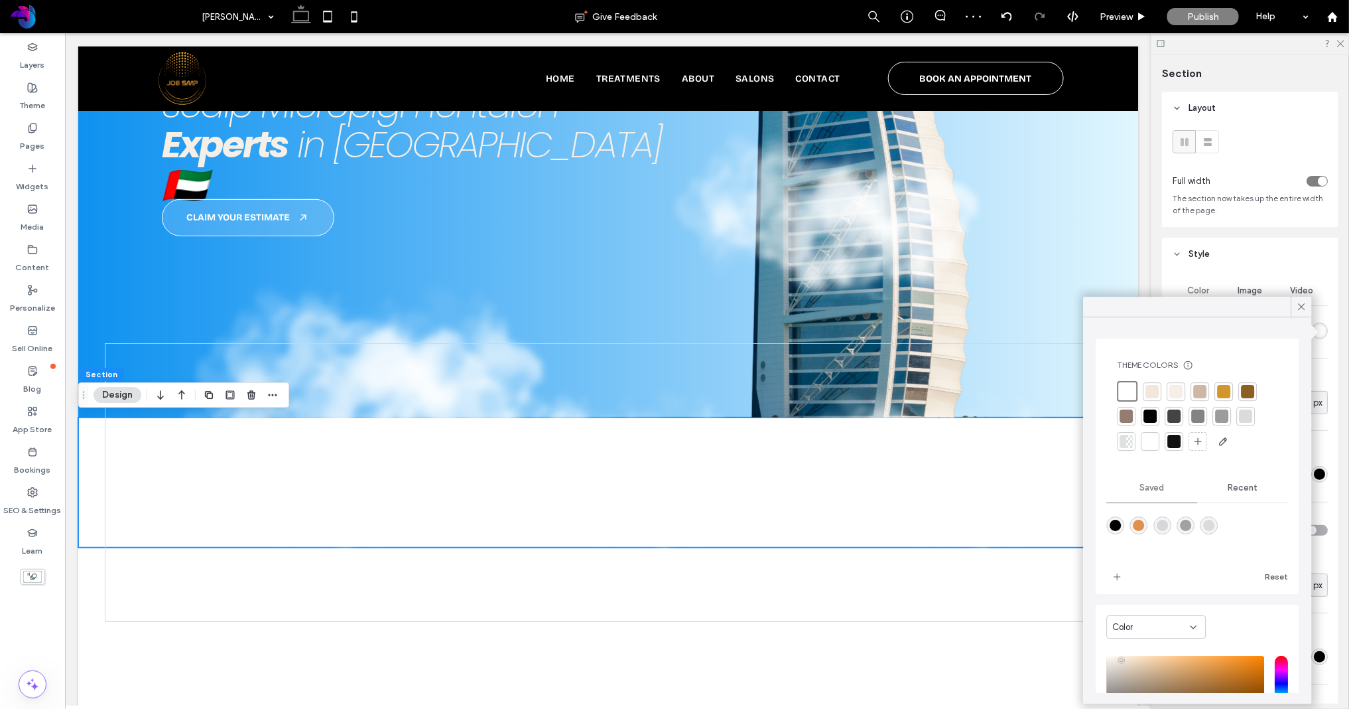
click at [1195, 306] on icon at bounding box center [1302, 307] width 12 height 12
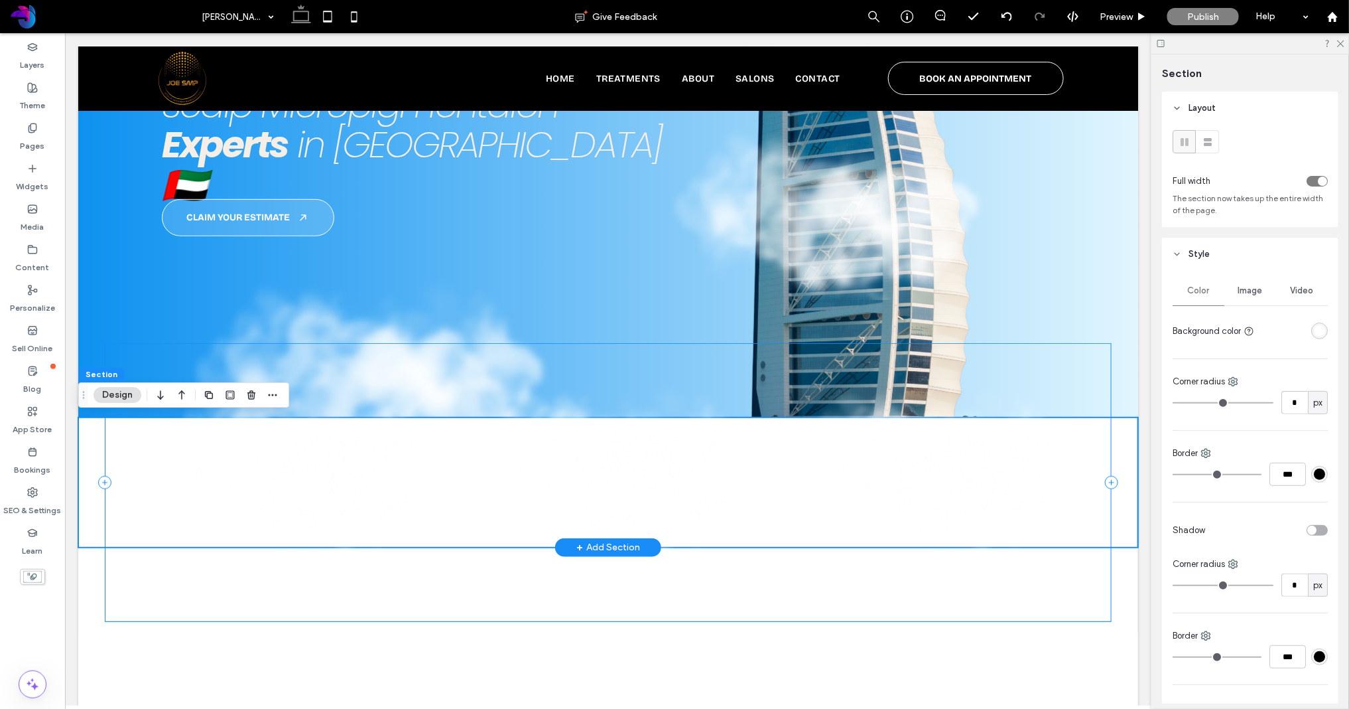
drag, startPoint x: 1053, startPoint y: 355, endPoint x: 1075, endPoint y: 358, distance: 22.7
click at [1052, 355] on div at bounding box center [607, 481] width 1007 height 279
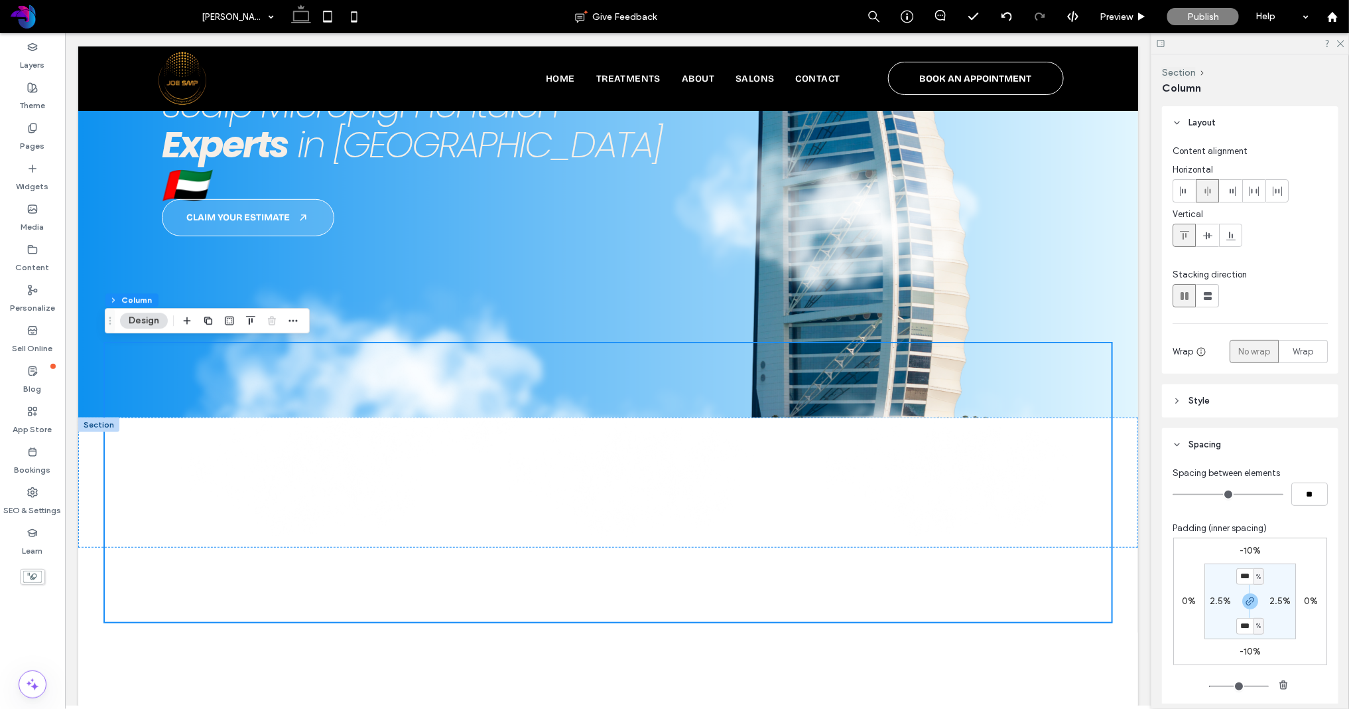
click at [1195, 546] on label "-10%" at bounding box center [1250, 550] width 21 height 11
type input "*"
click at [1195, 550] on input "***" at bounding box center [1245, 551] width 17 height 17
click at [1195, 549] on input "***" at bounding box center [1245, 551] width 17 height 17
type input "***"
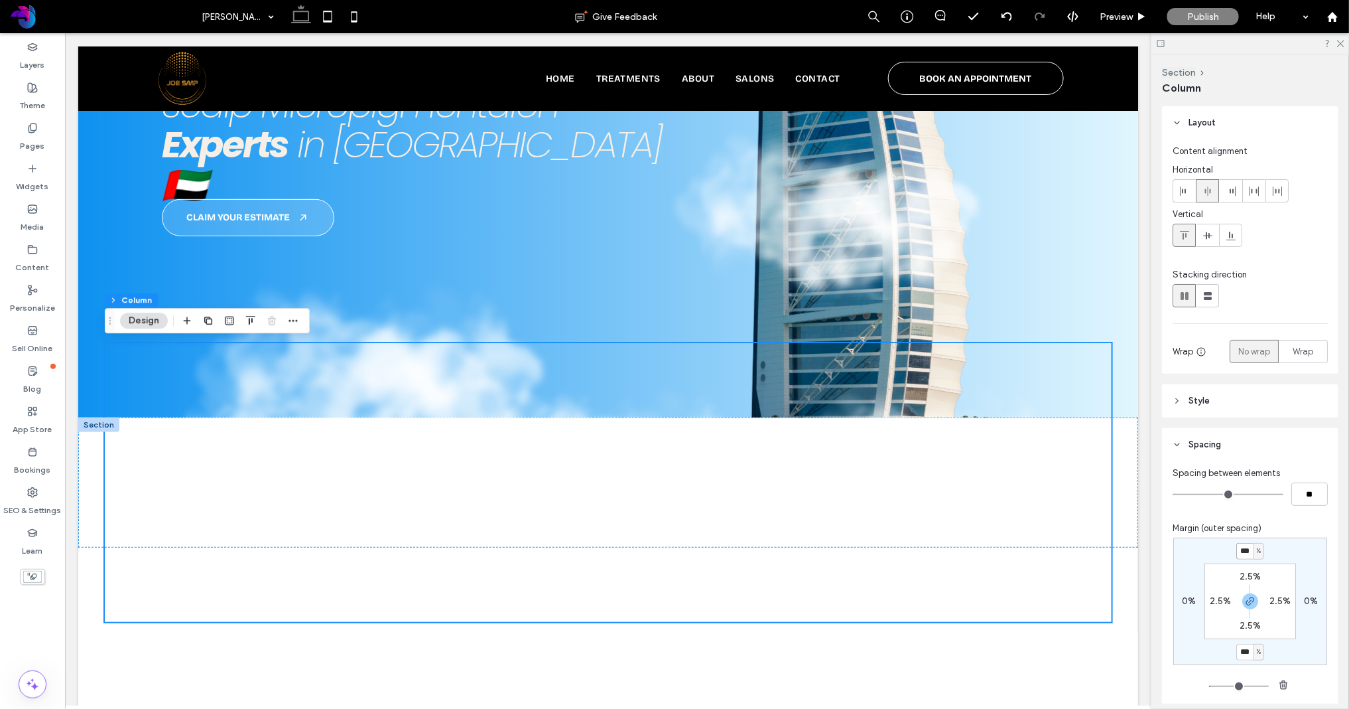
type input "*"
type input "***"
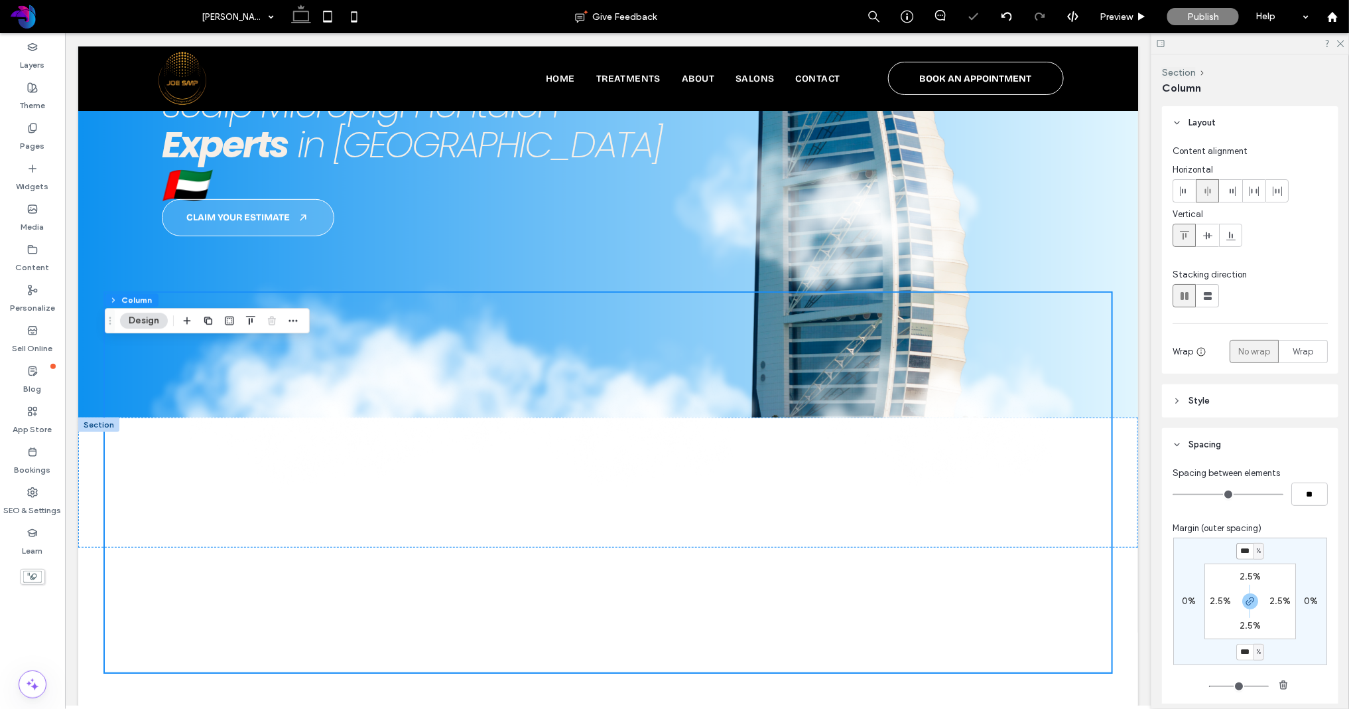
type input "*"
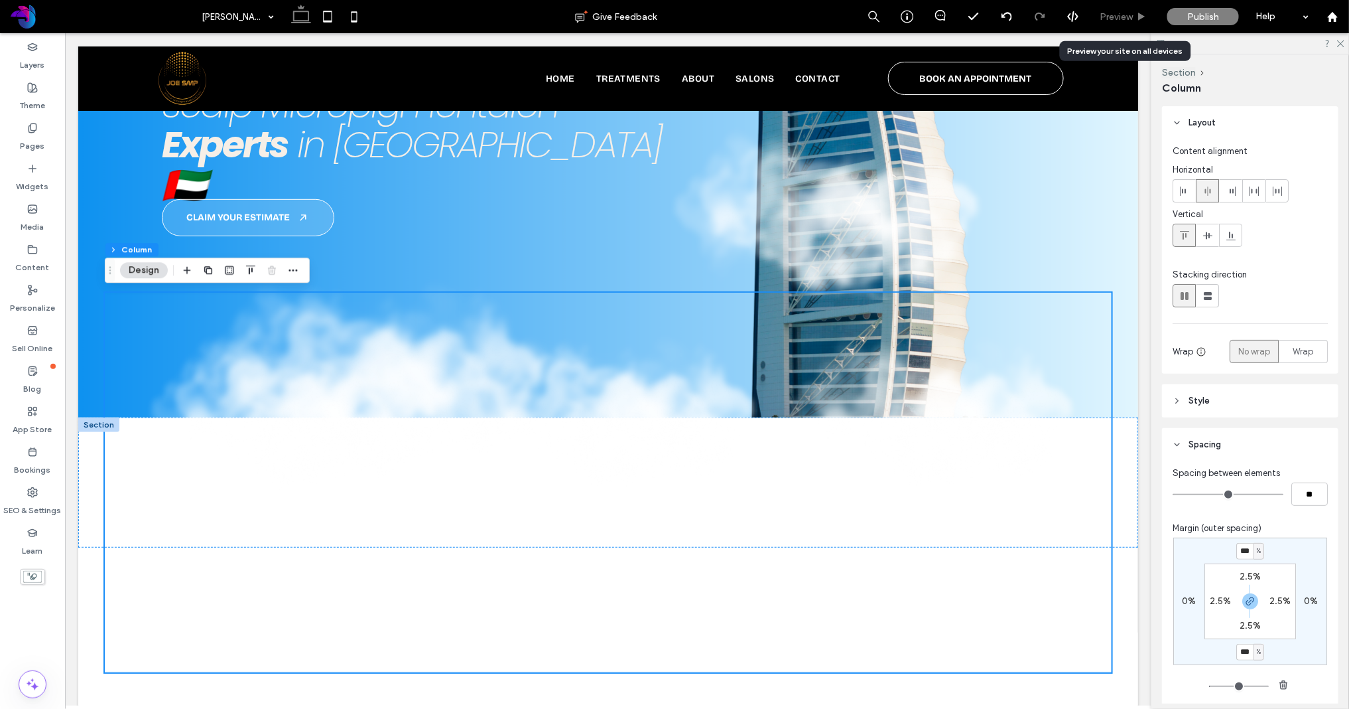
drag, startPoint x: 1121, startPoint y: 20, endPoint x: 622, endPoint y: 460, distance: 666.0
click at [1121, 20] on span "Preview" at bounding box center [1116, 16] width 33 height 11
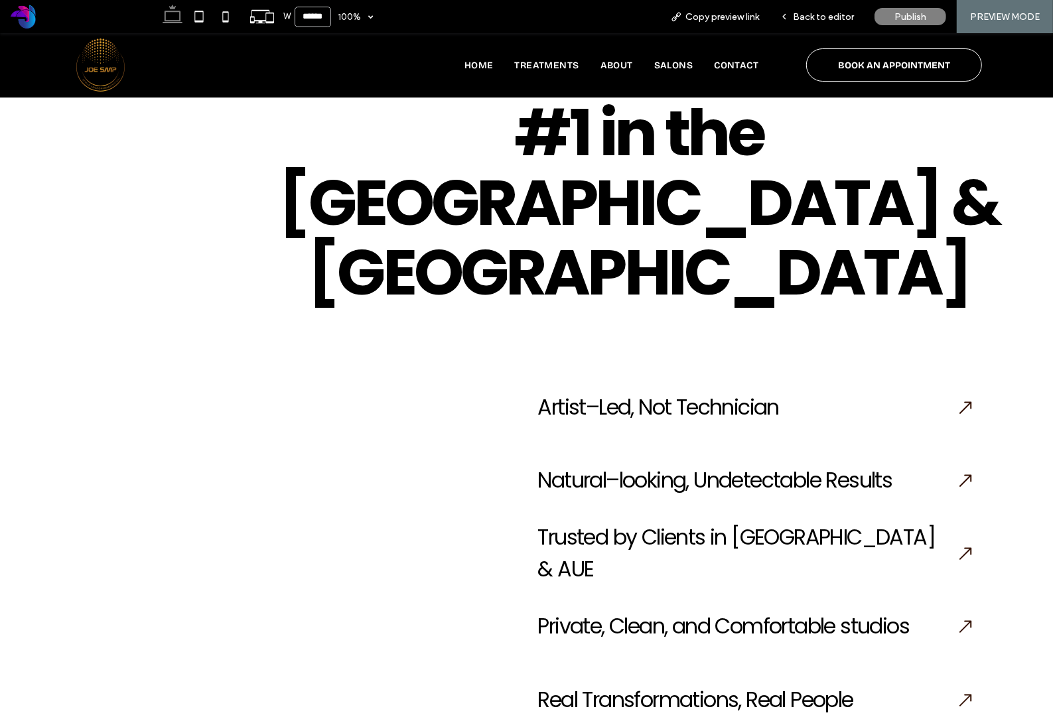
scroll to position [1774, 0]
